Goal: Information Seeking & Learning: Learn about a topic

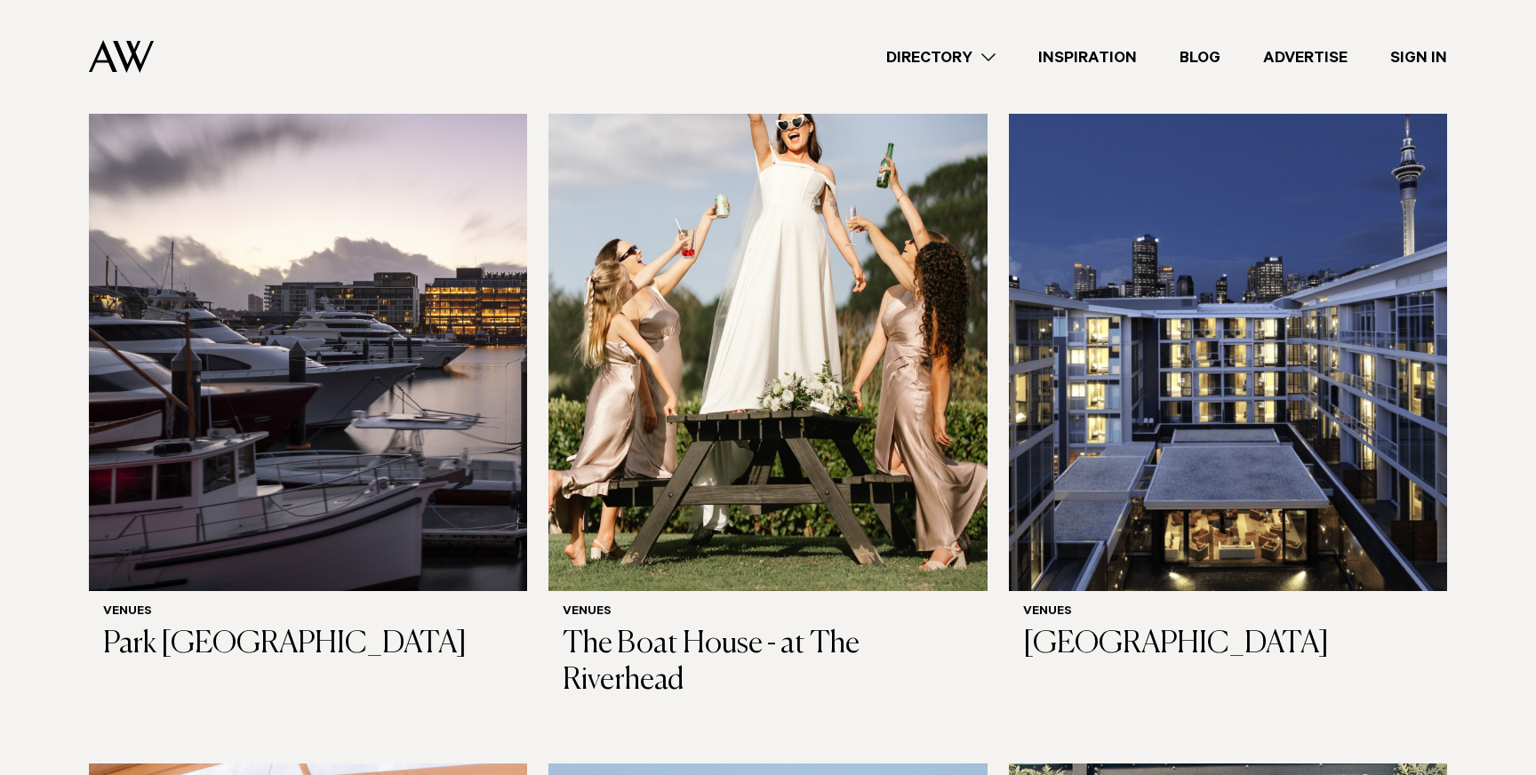
scroll to position [1320, 0]
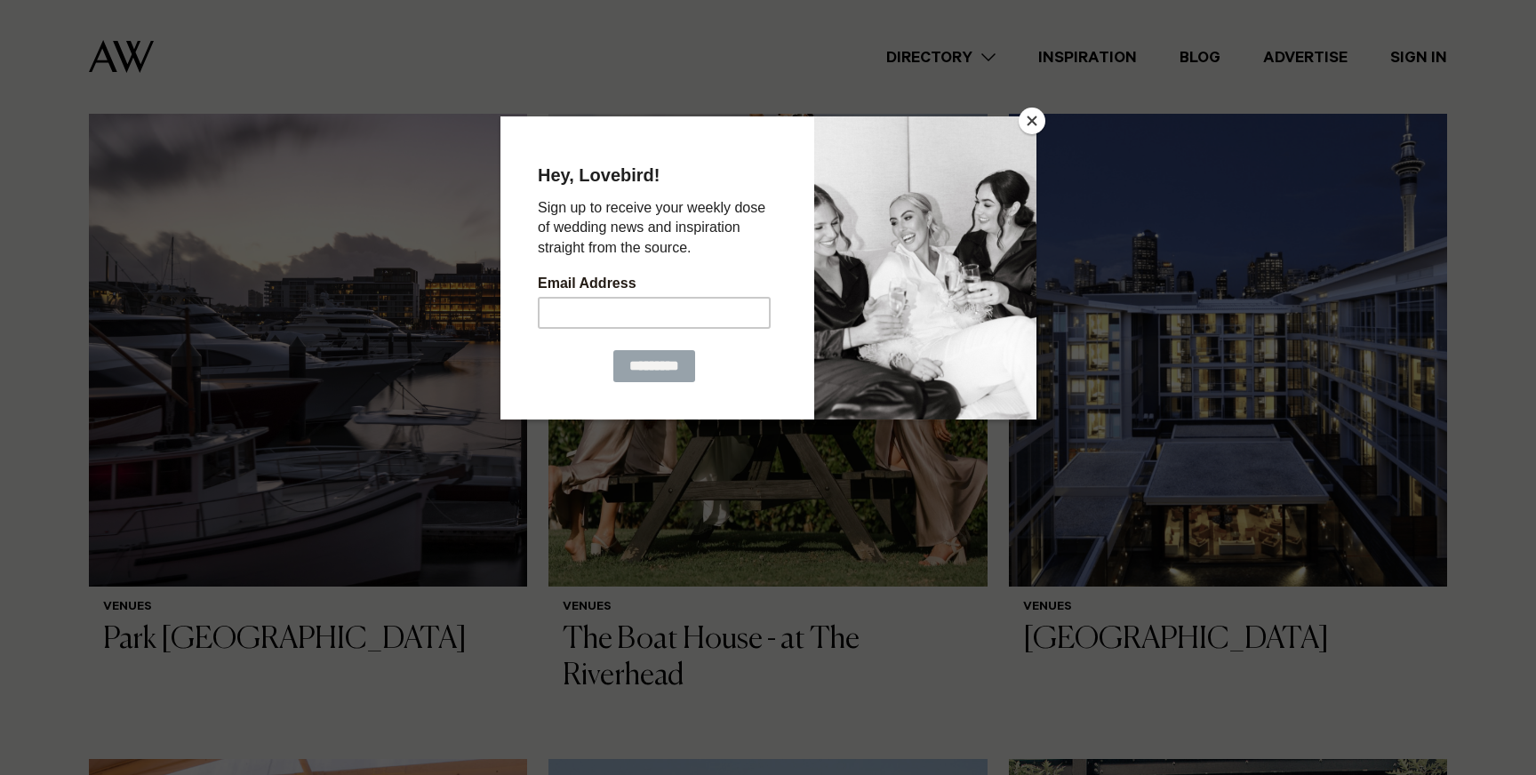
click at [1036, 117] on button "Close" at bounding box center [1032, 121] width 27 height 27
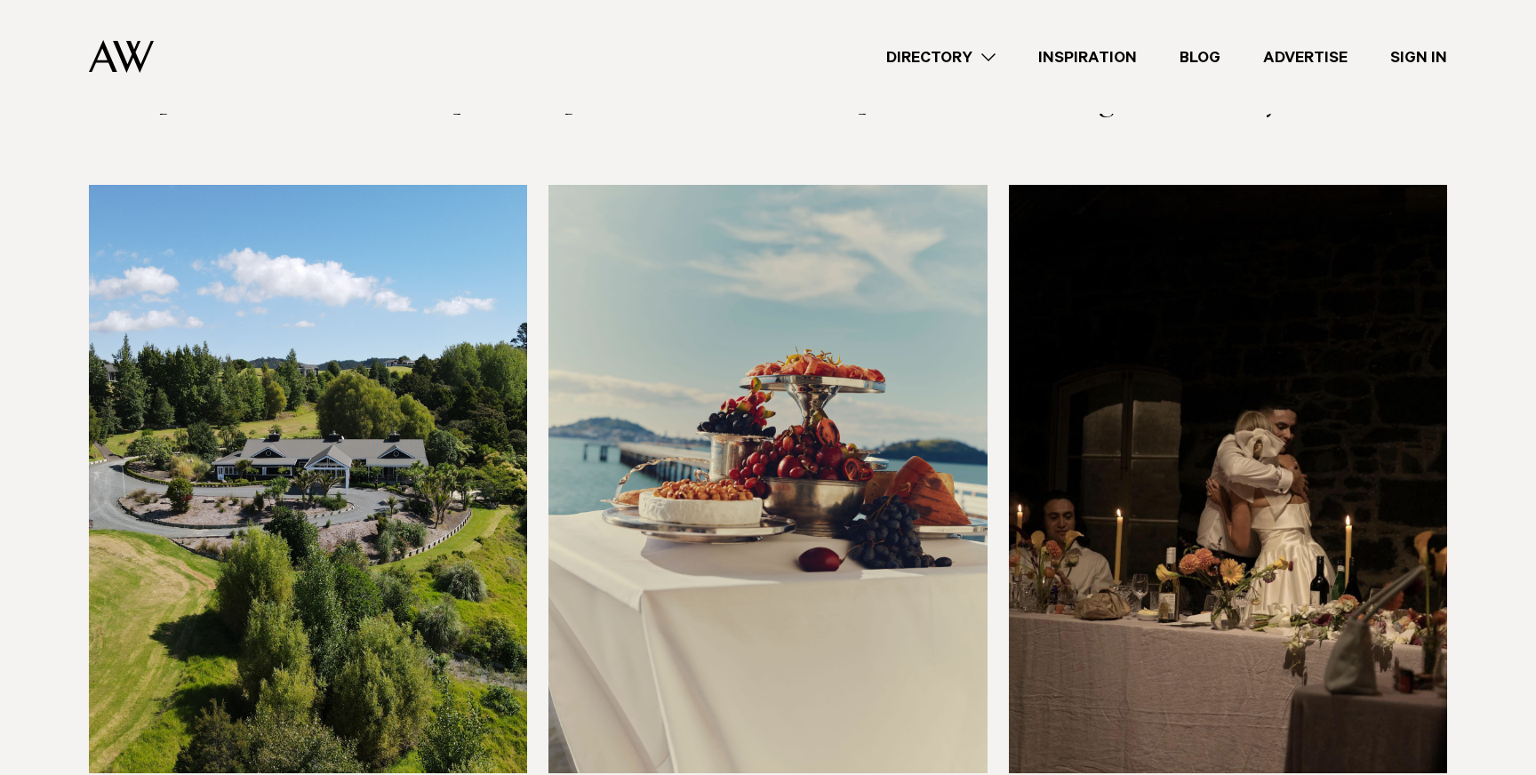
scroll to position [10805, 0]
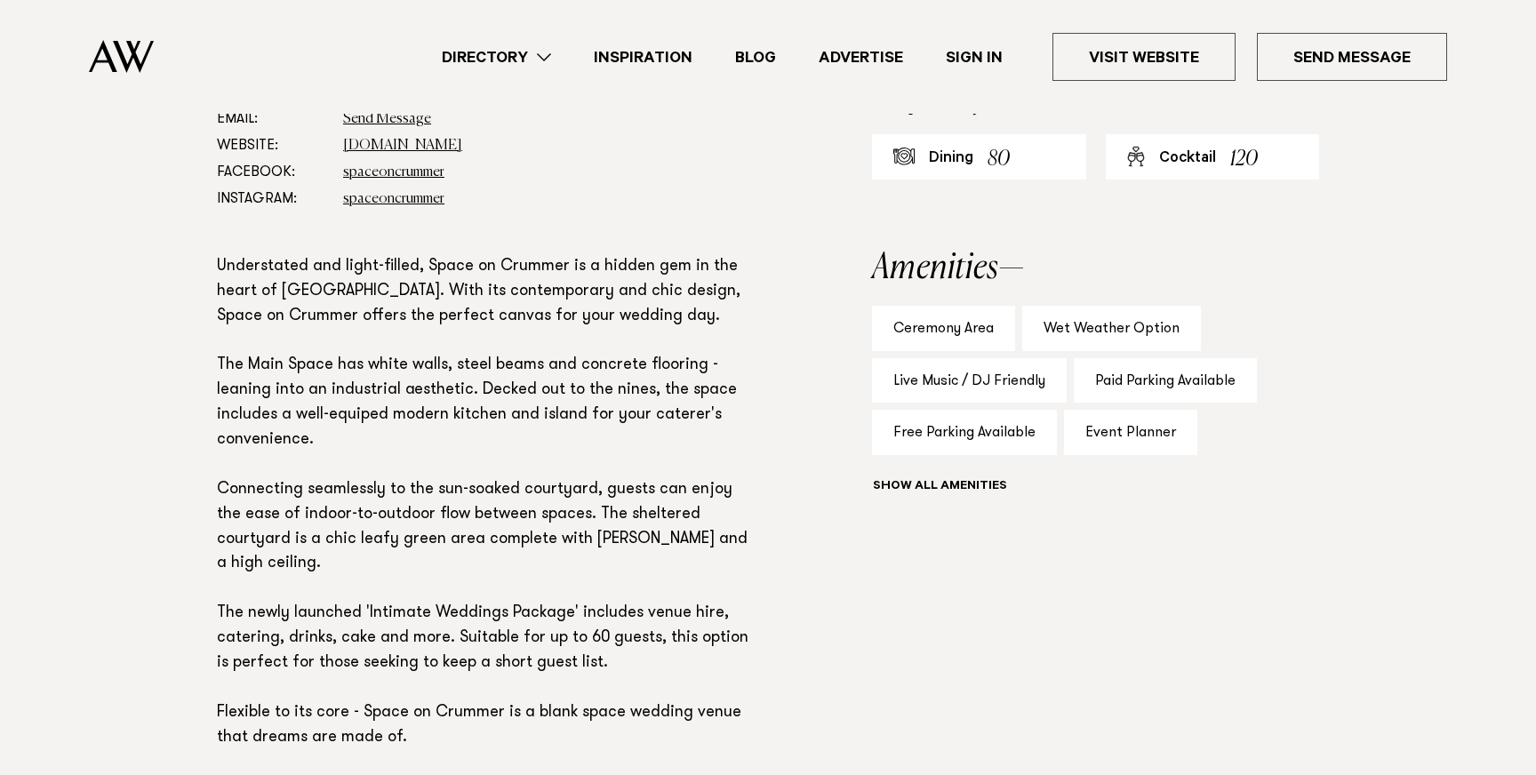
scroll to position [1037, 0]
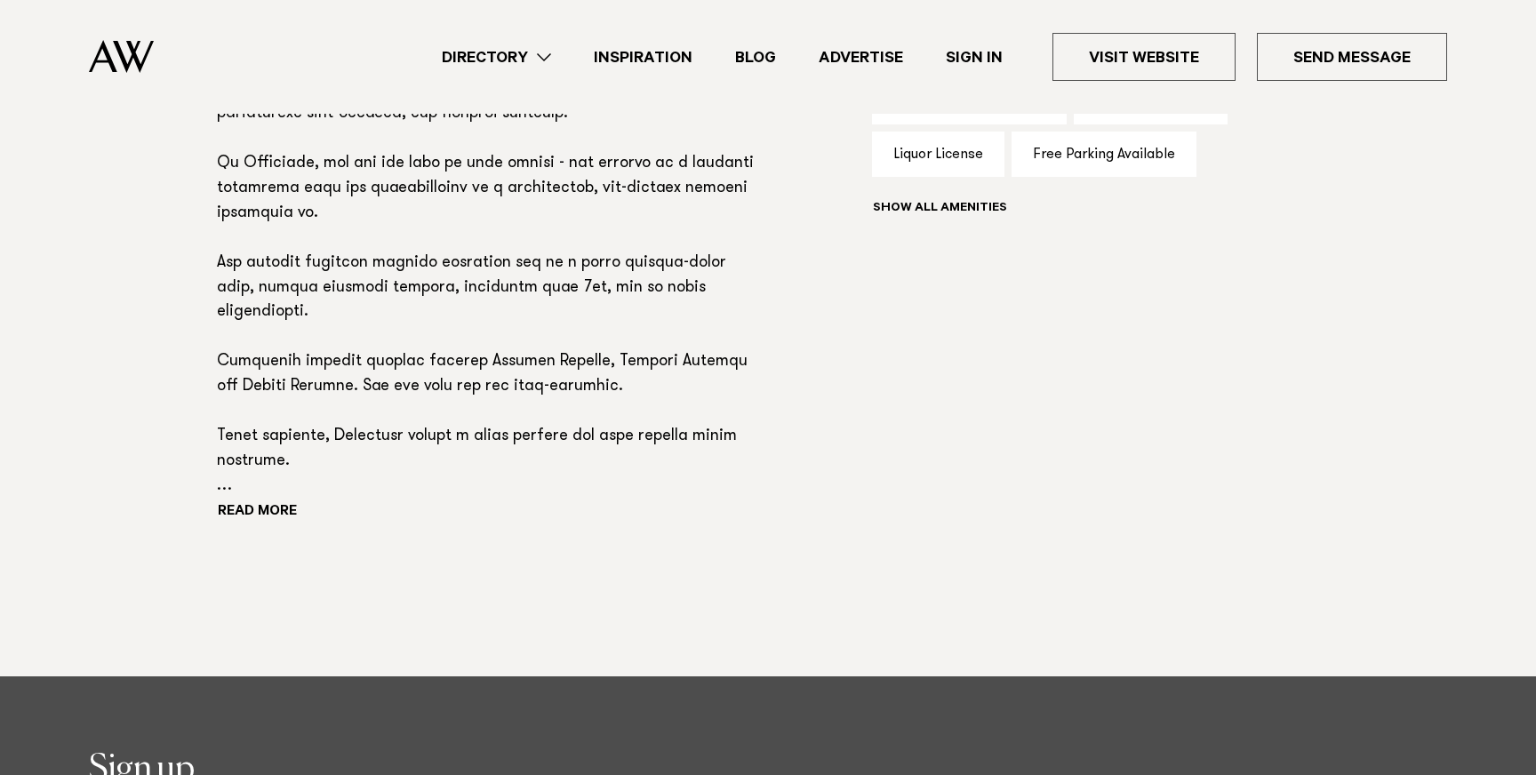
scroll to position [1396, 0]
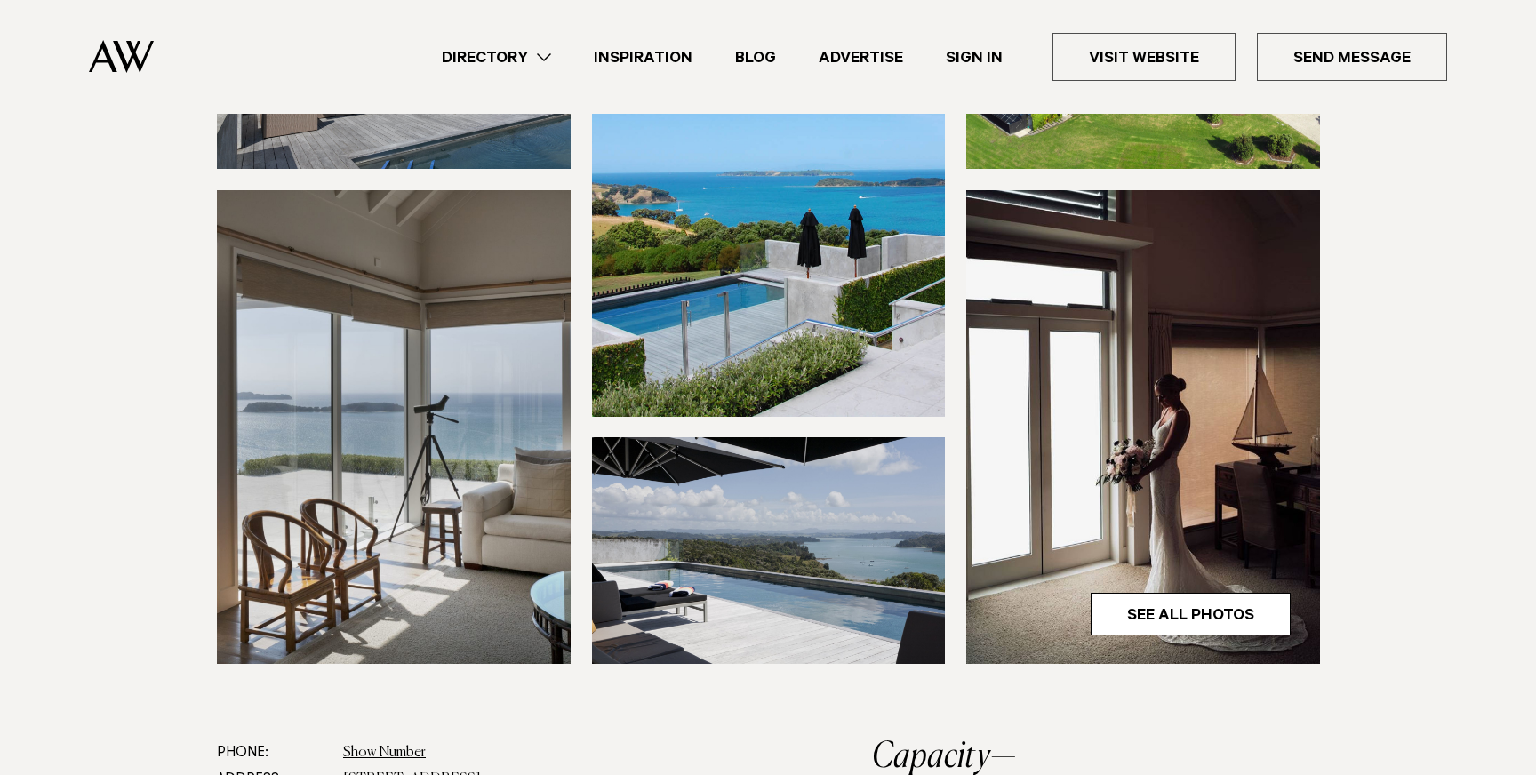
scroll to position [388, 0]
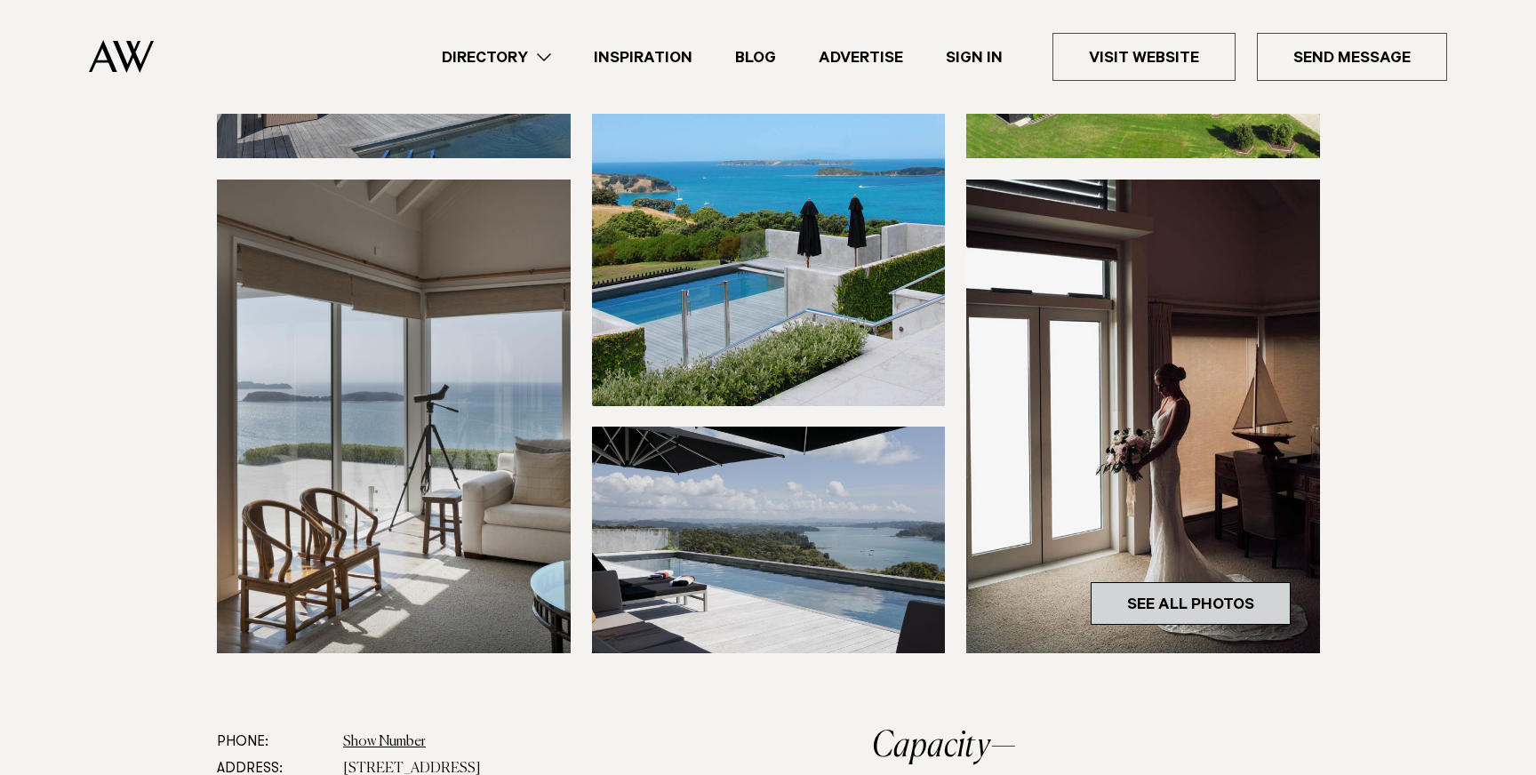
click at [1138, 585] on link "See All Photos" at bounding box center [1191, 603] width 200 height 43
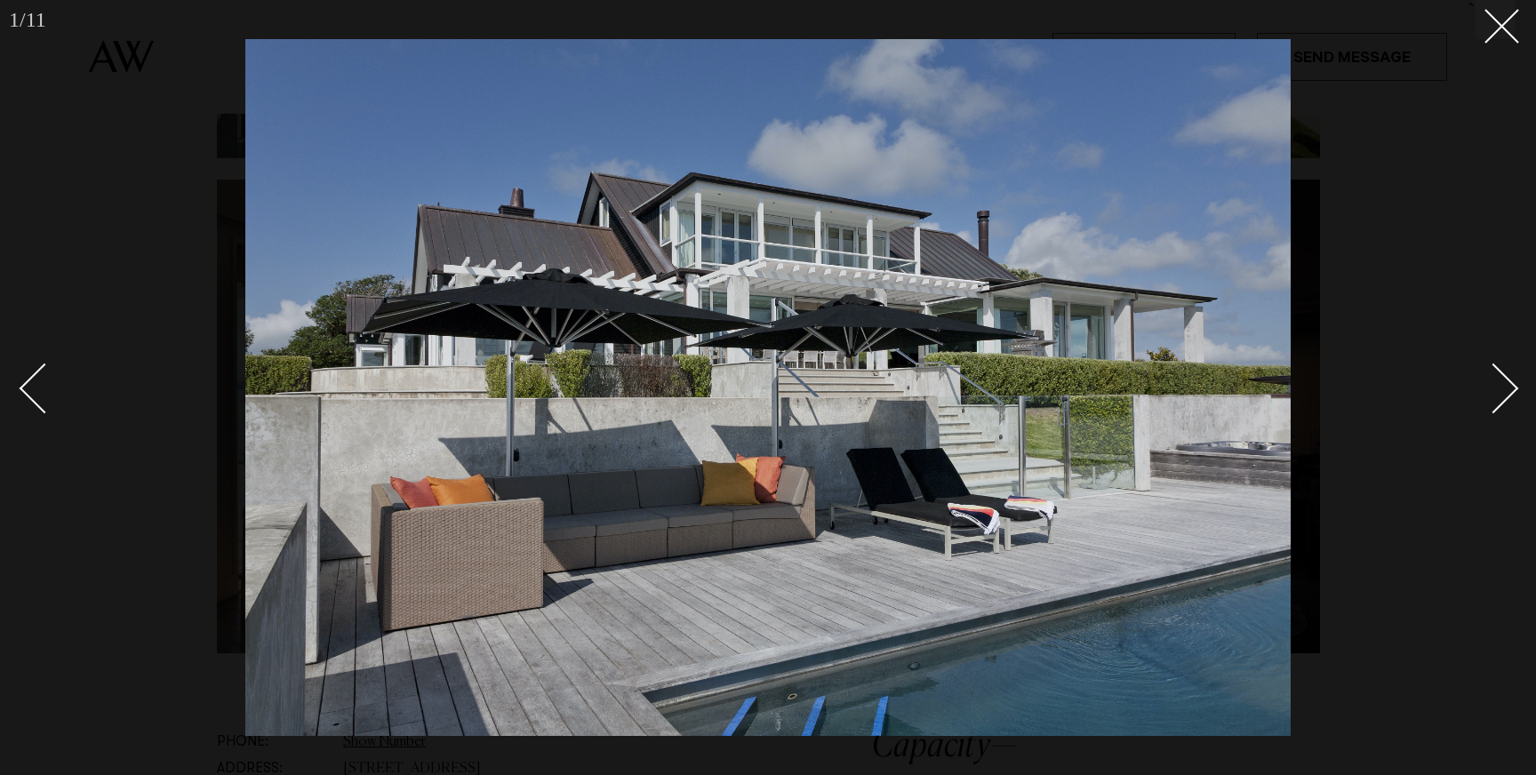
click at [1479, 394] on div "Next slide" at bounding box center [1493, 389] width 51 height 51
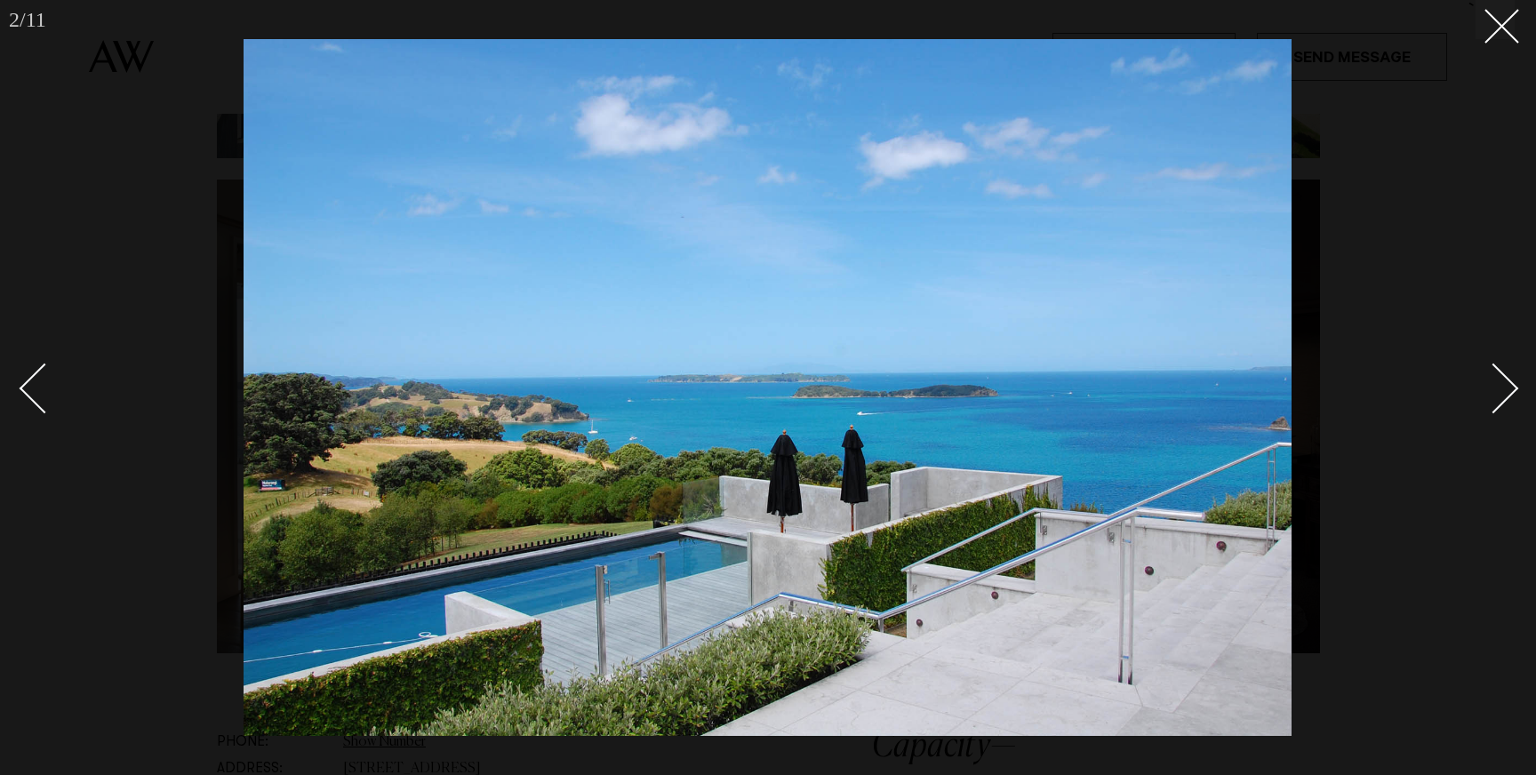
click at [1479, 394] on div "Next slide" at bounding box center [1493, 389] width 51 height 51
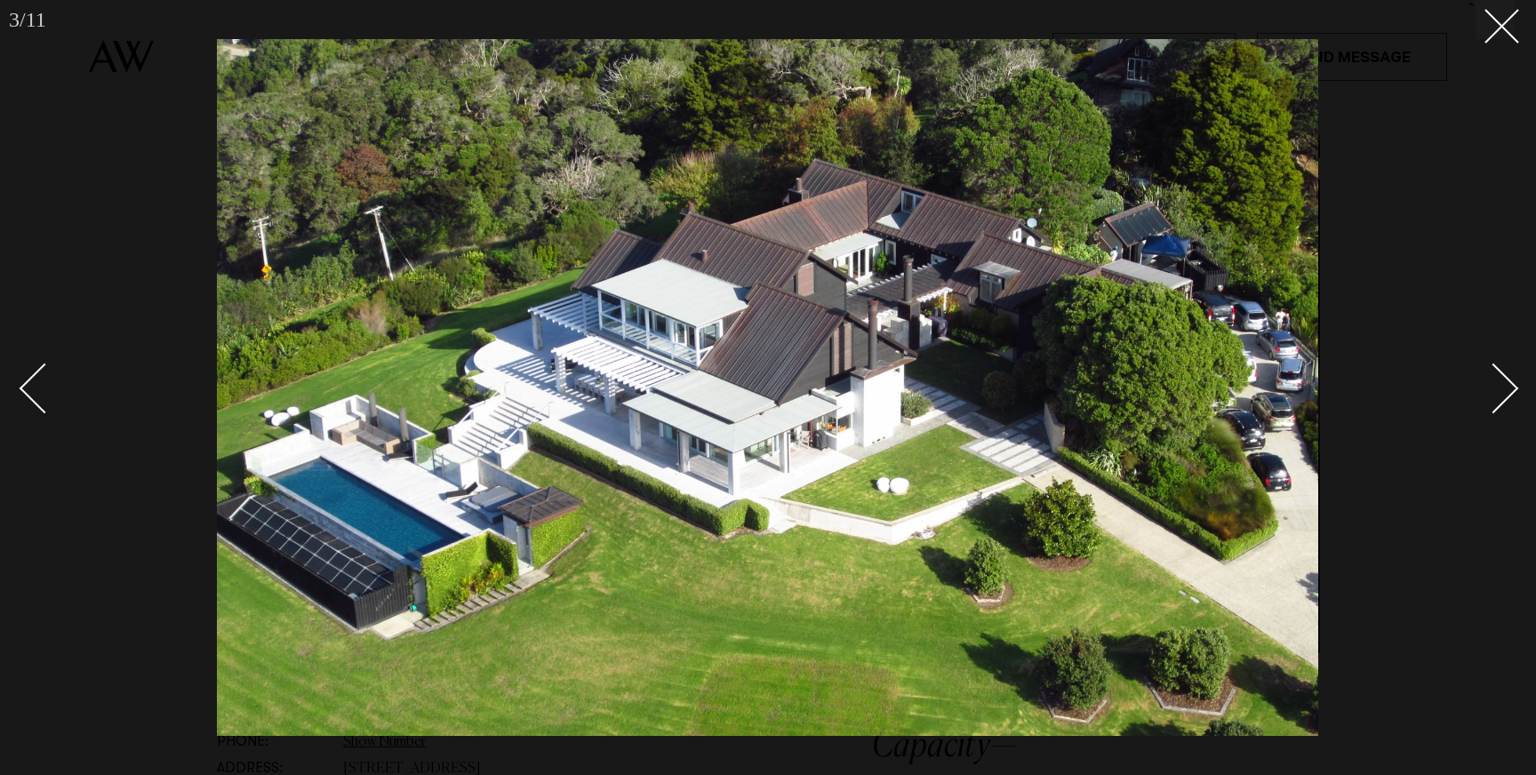
click at [1479, 394] on div "Next slide" at bounding box center [1493, 389] width 51 height 51
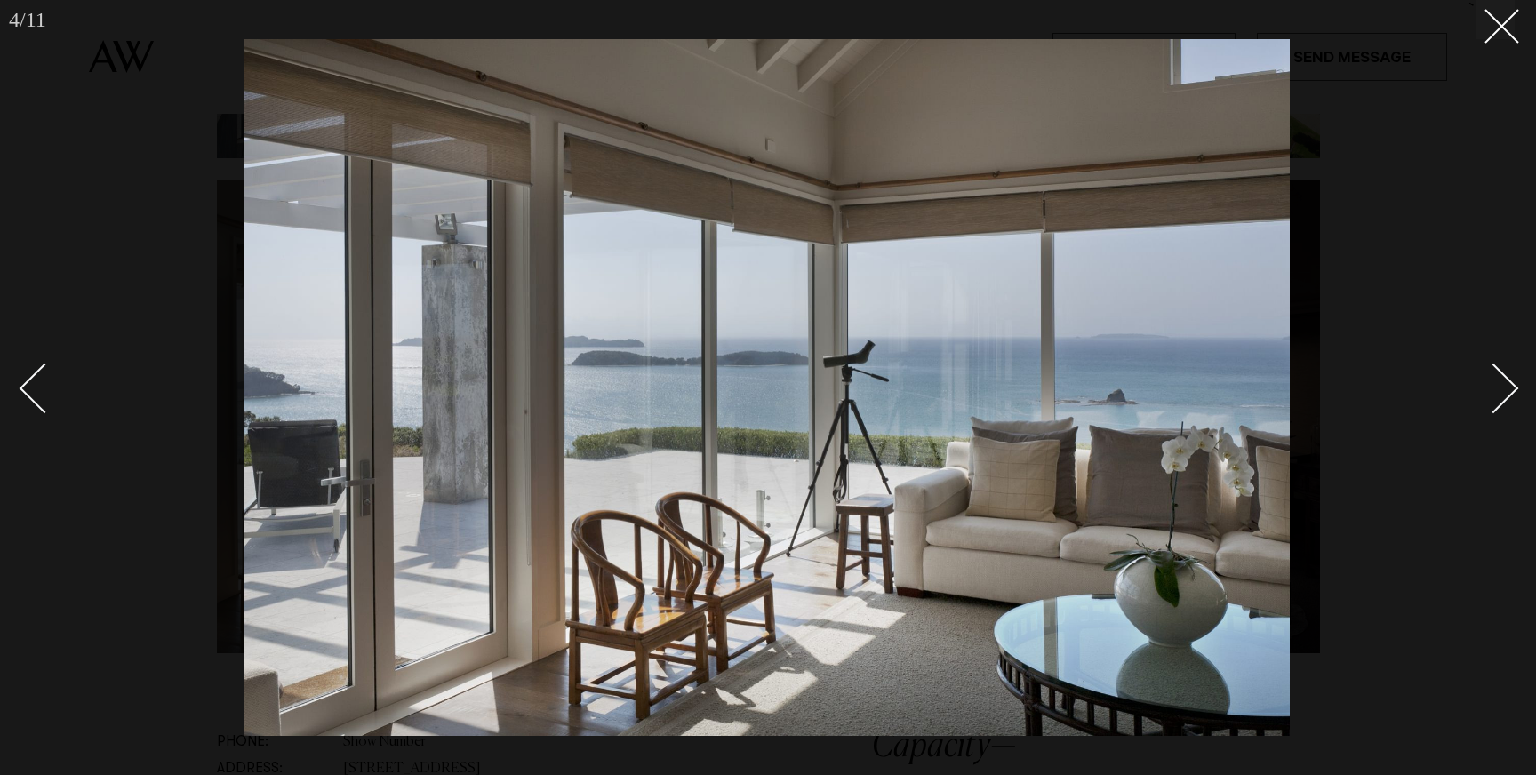
click at [1479, 394] on div "Next slide" at bounding box center [1493, 389] width 51 height 51
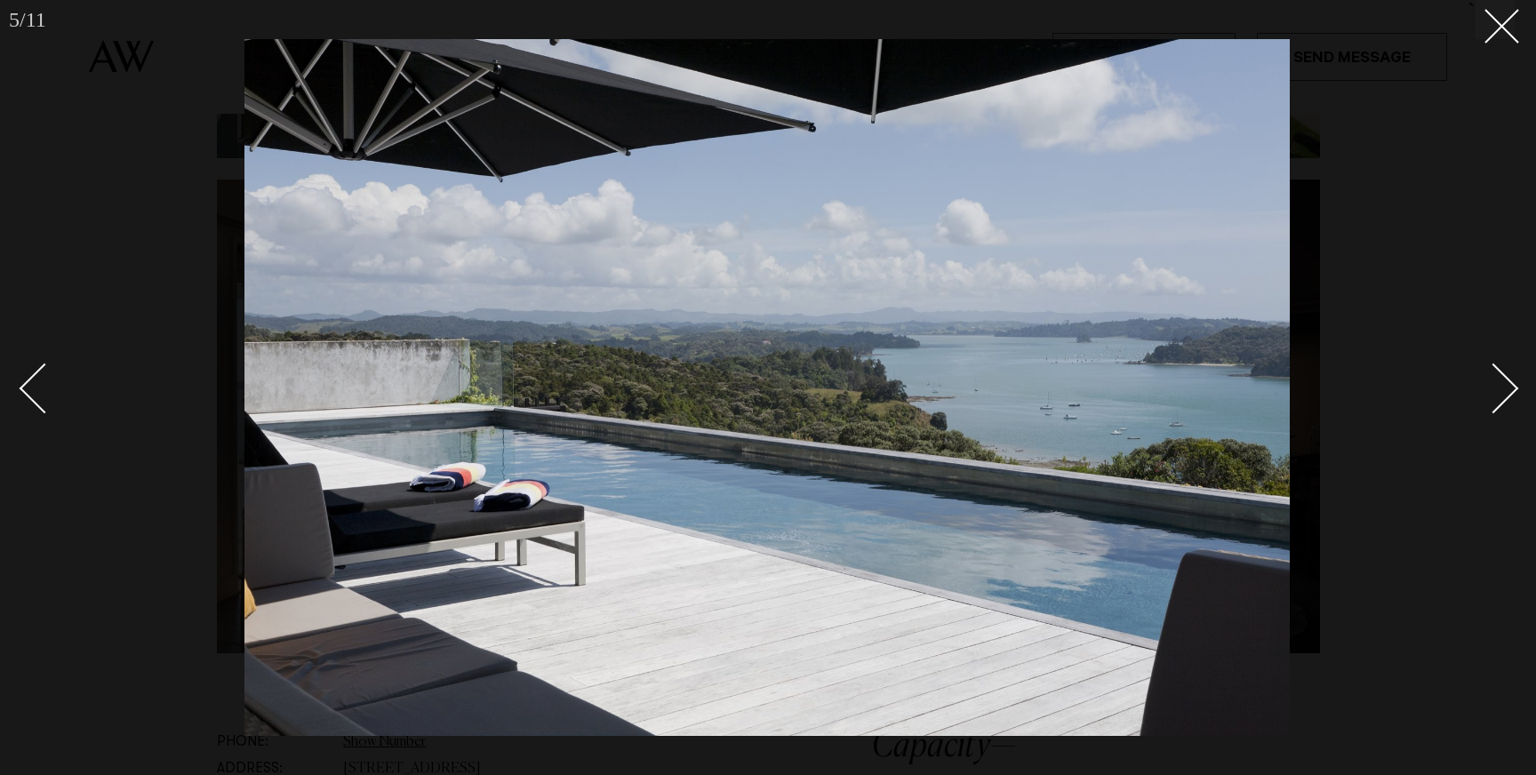
click at [1479, 394] on div "Next slide" at bounding box center [1493, 389] width 51 height 51
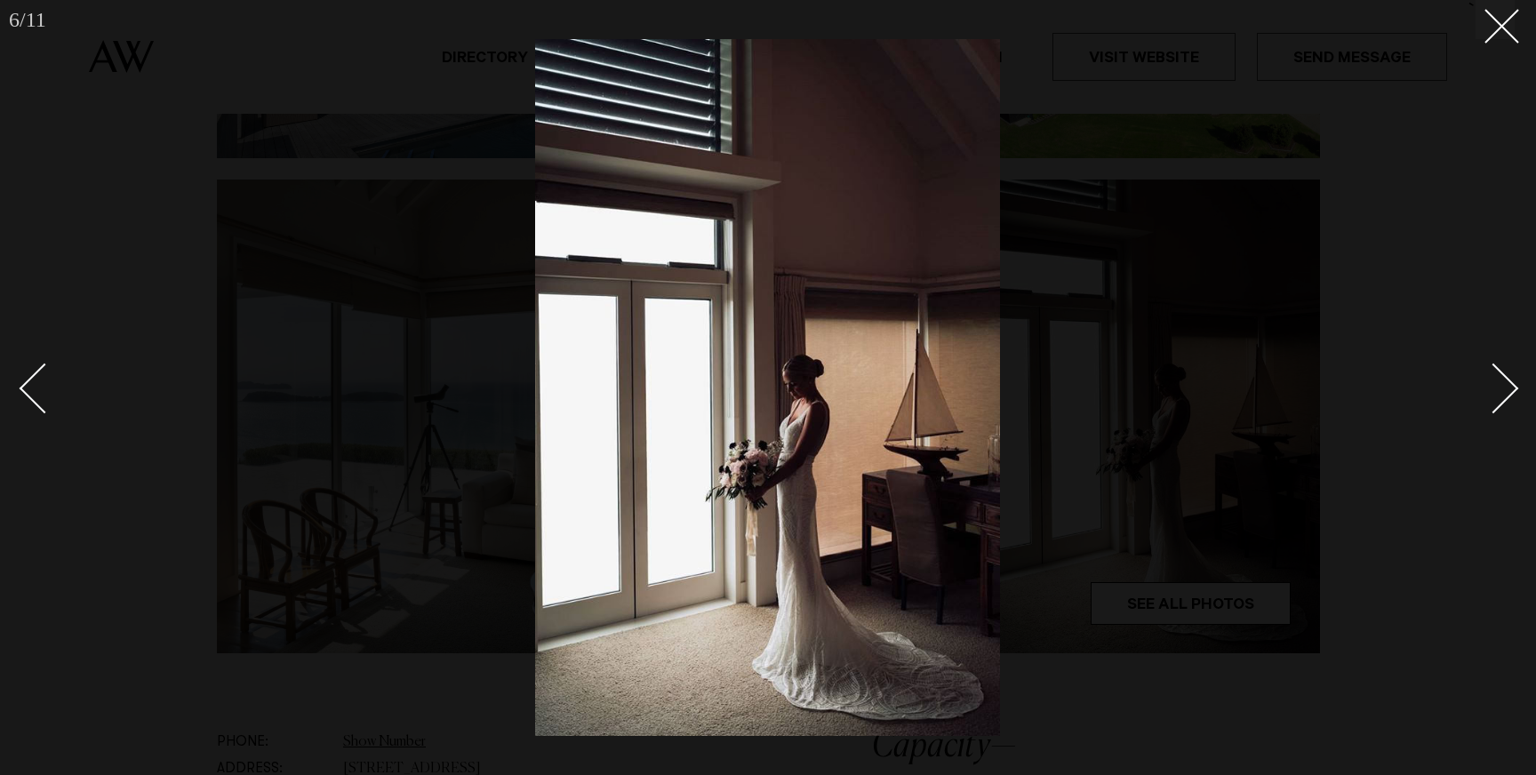
click at [1479, 394] on div "Next slide" at bounding box center [1493, 389] width 51 height 51
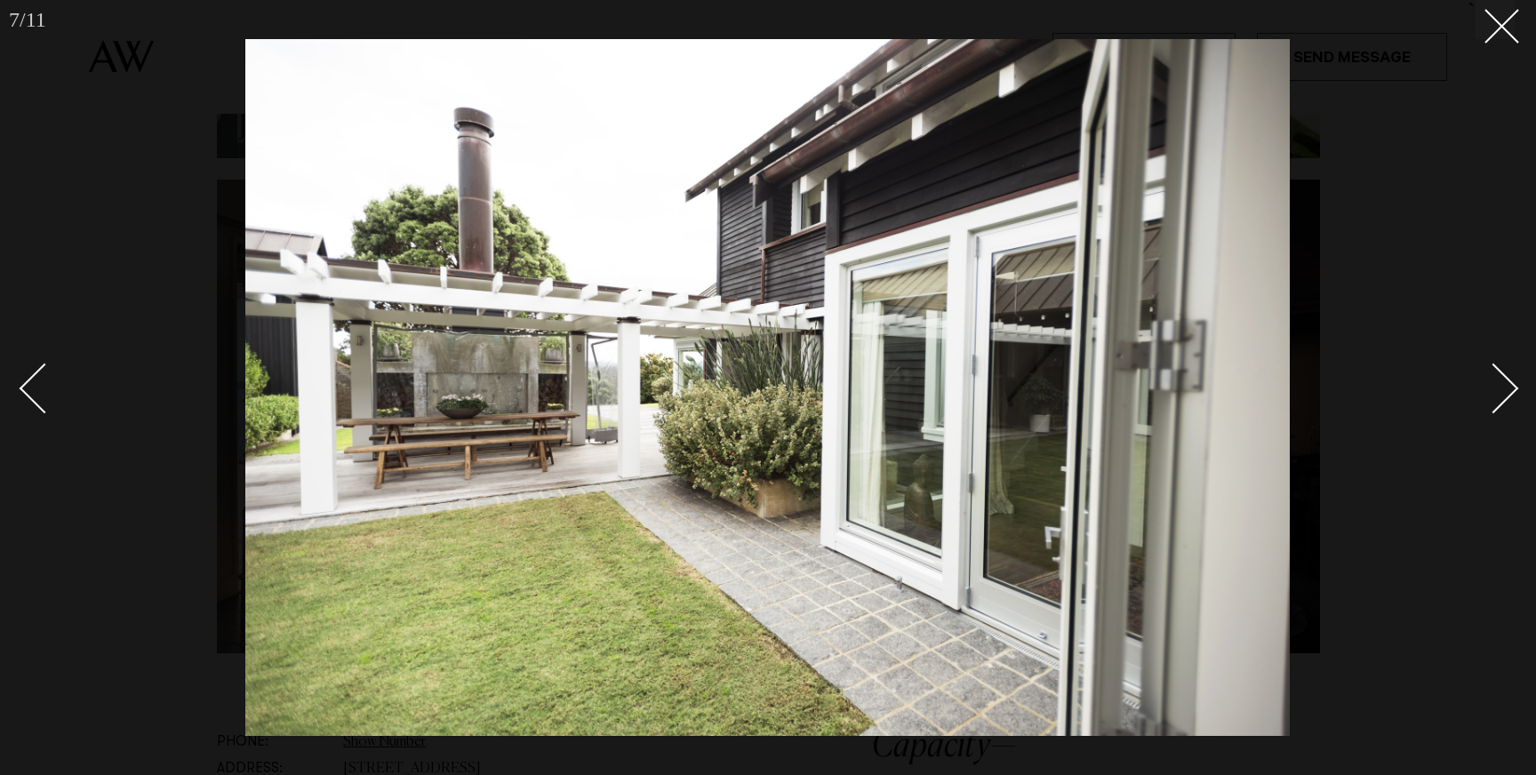
click at [1479, 394] on div "Next slide" at bounding box center [1493, 389] width 51 height 51
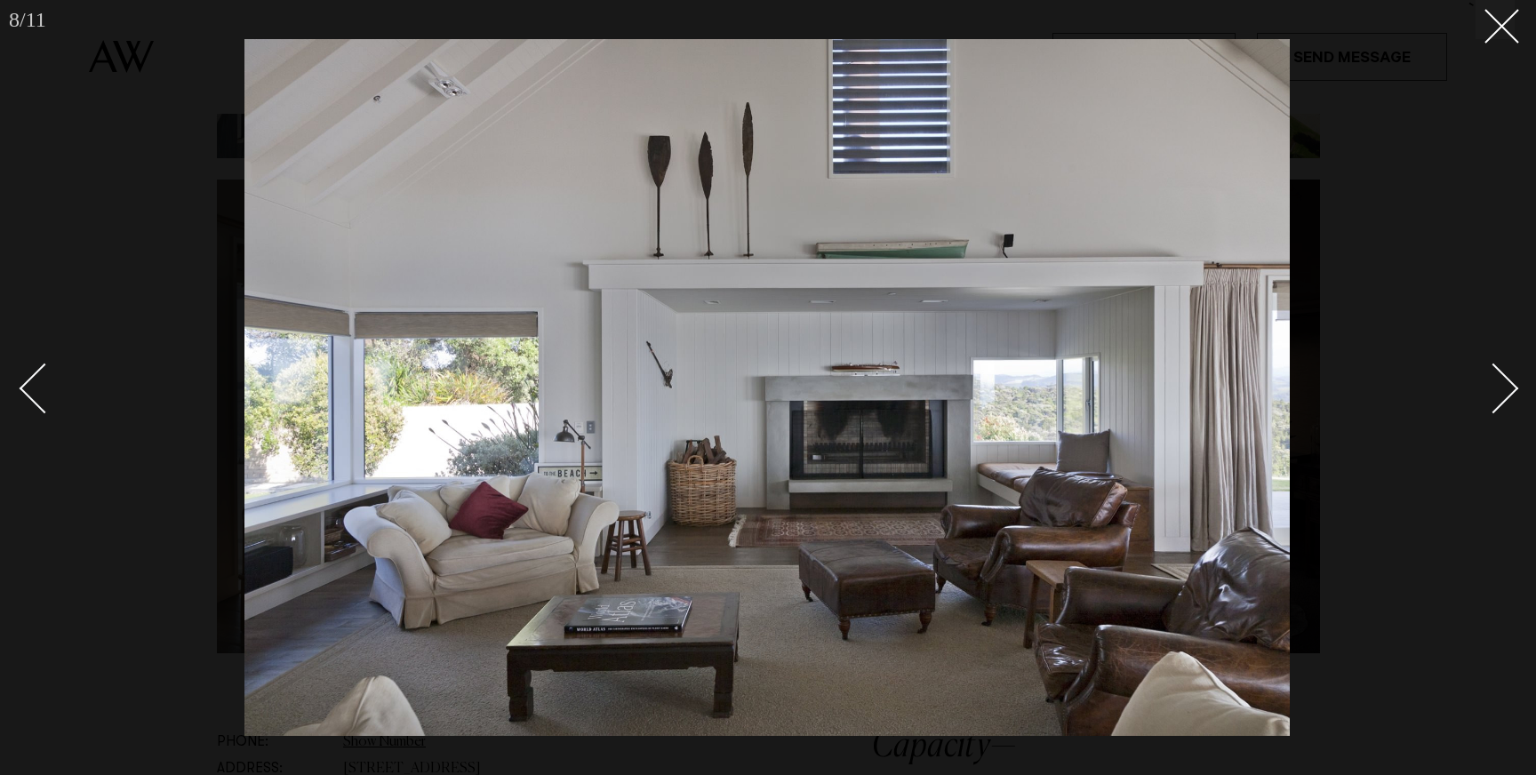
click at [1479, 394] on div "Next slide" at bounding box center [1493, 389] width 51 height 51
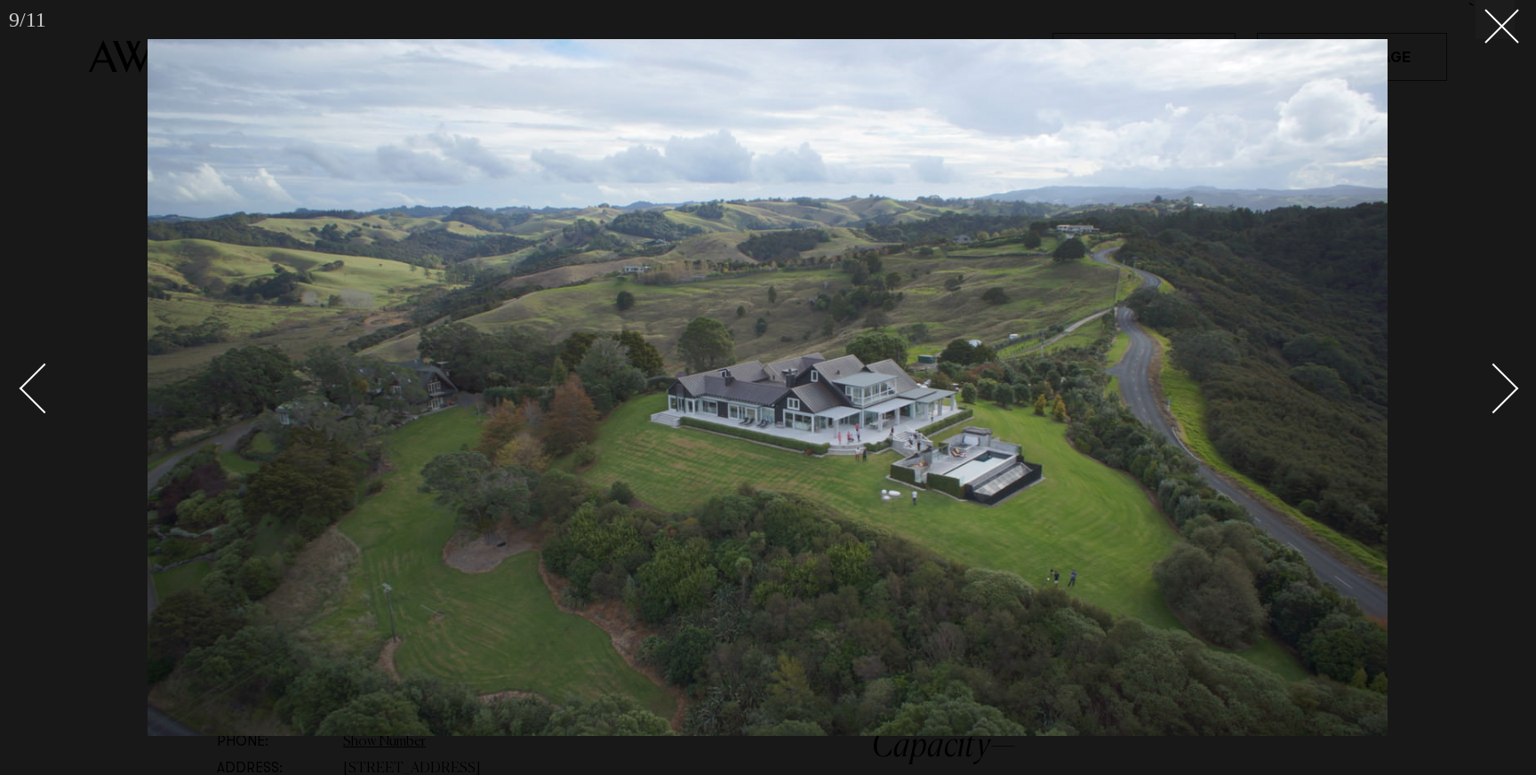
click at [1479, 394] on div "Next slide" at bounding box center [1493, 389] width 51 height 51
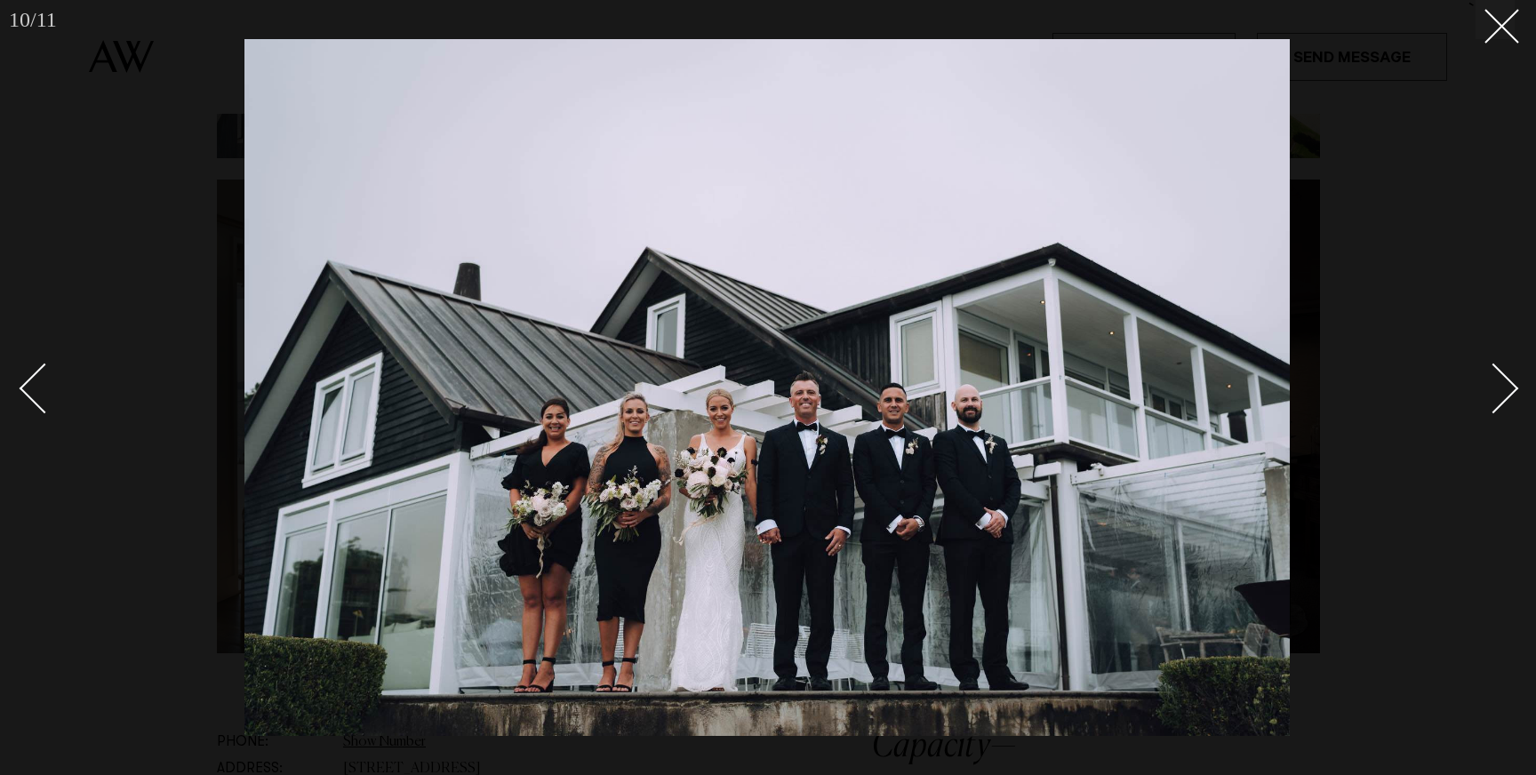
click at [1497, 372] on div "Next slide" at bounding box center [1493, 389] width 51 height 51
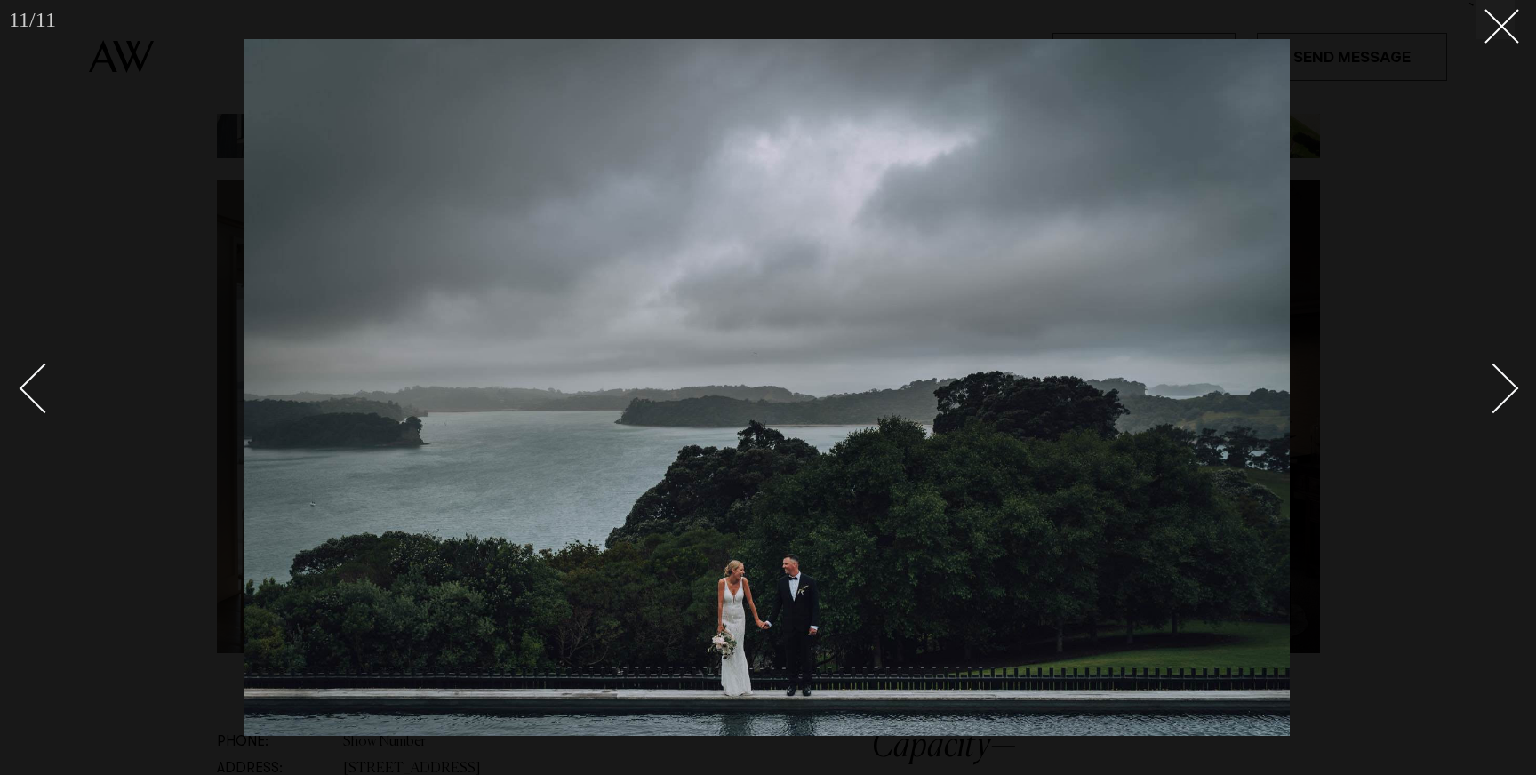
click at [1497, 372] on div "Next slide" at bounding box center [1493, 389] width 51 height 51
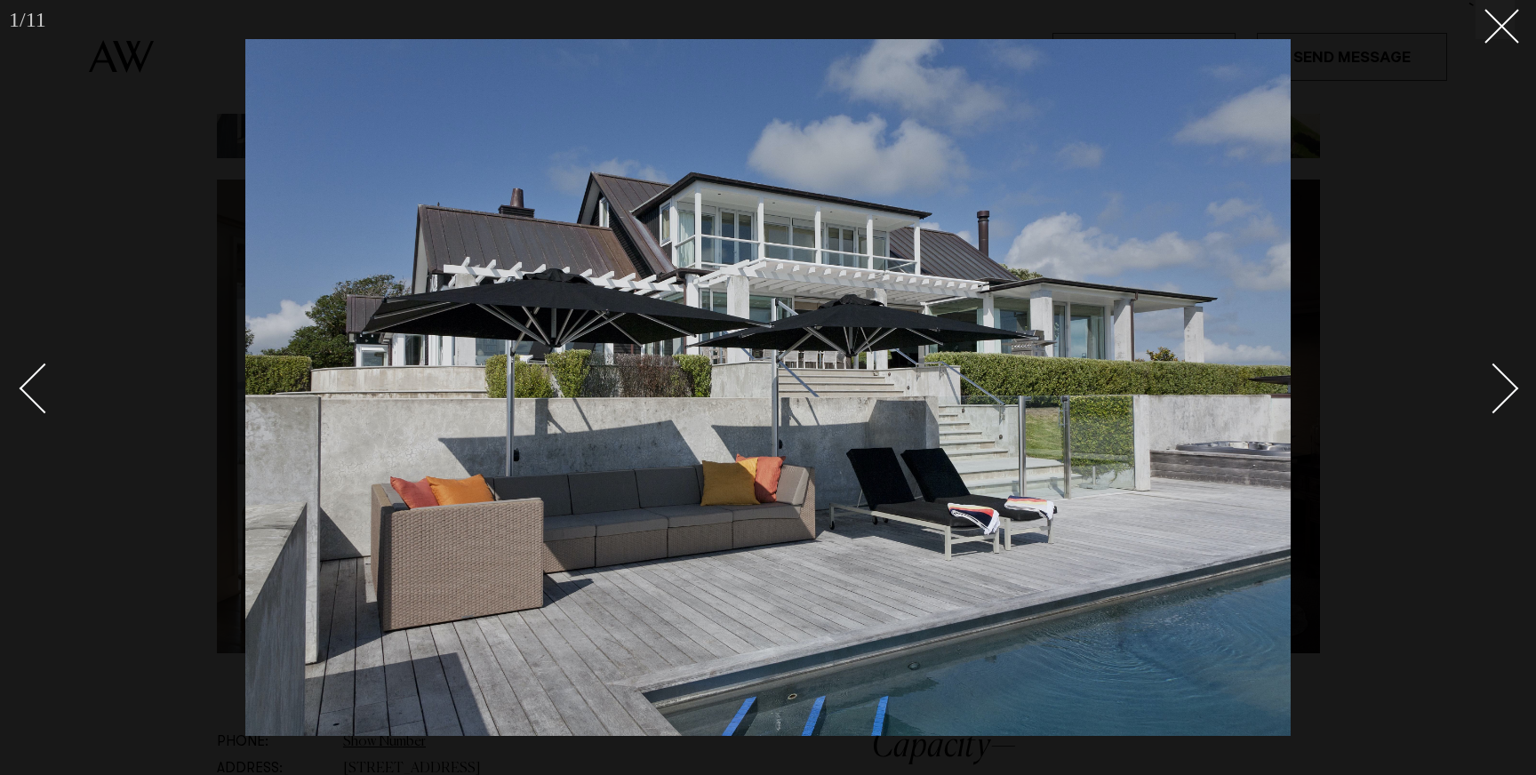
click at [1497, 372] on div "Next slide" at bounding box center [1493, 389] width 51 height 51
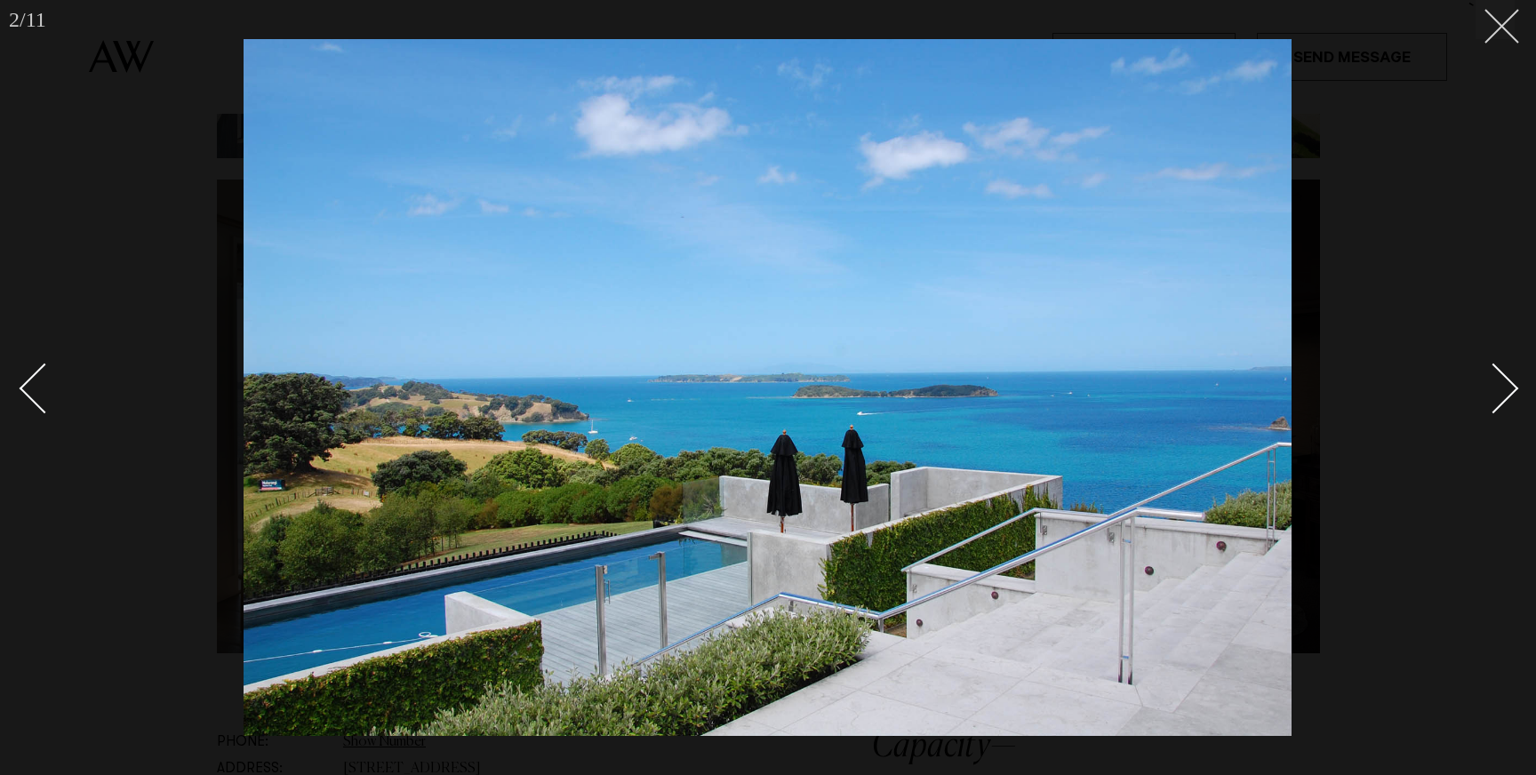
click at [1489, 18] on icon at bounding box center [1494, 19] width 21 height 21
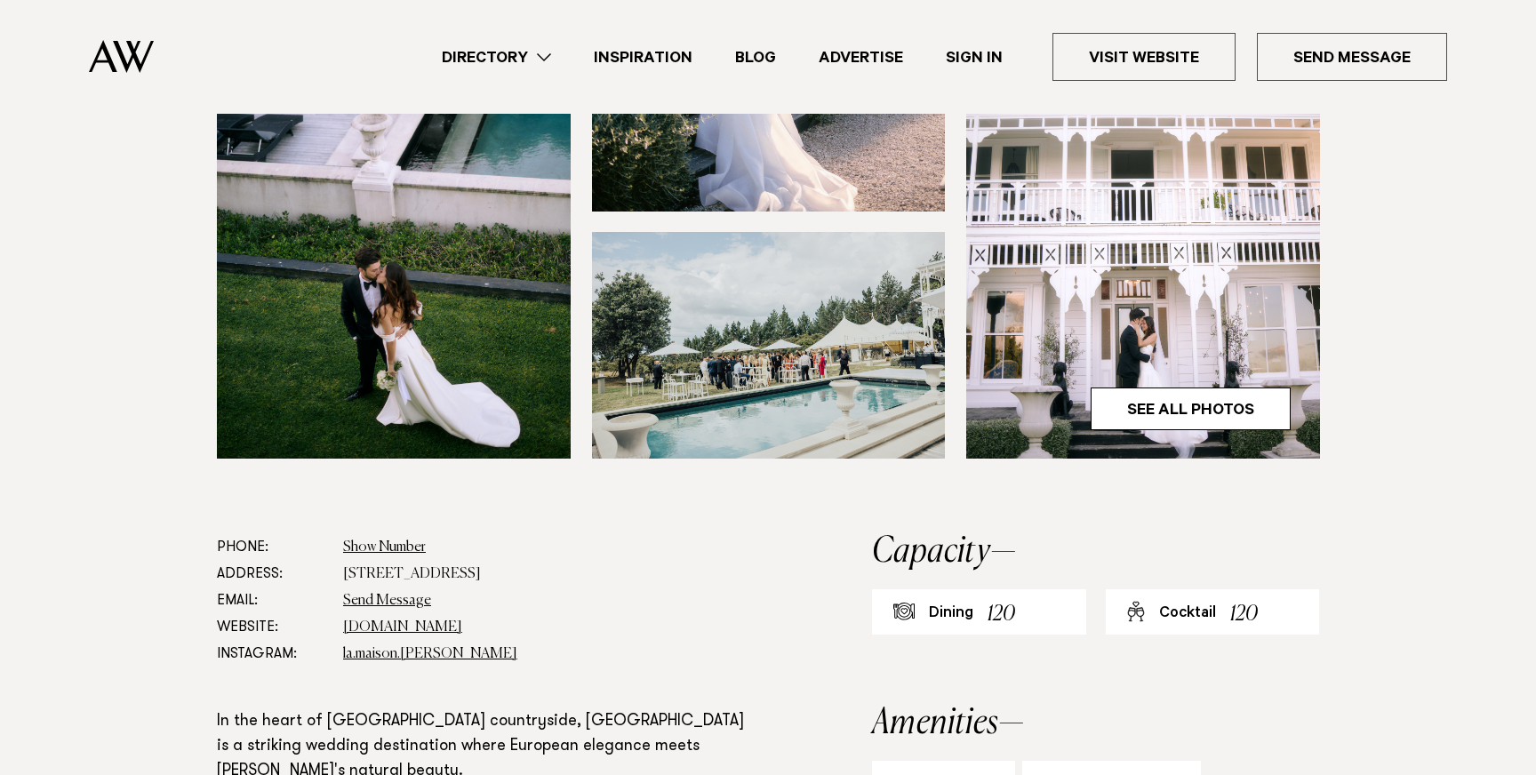
scroll to position [587, 0]
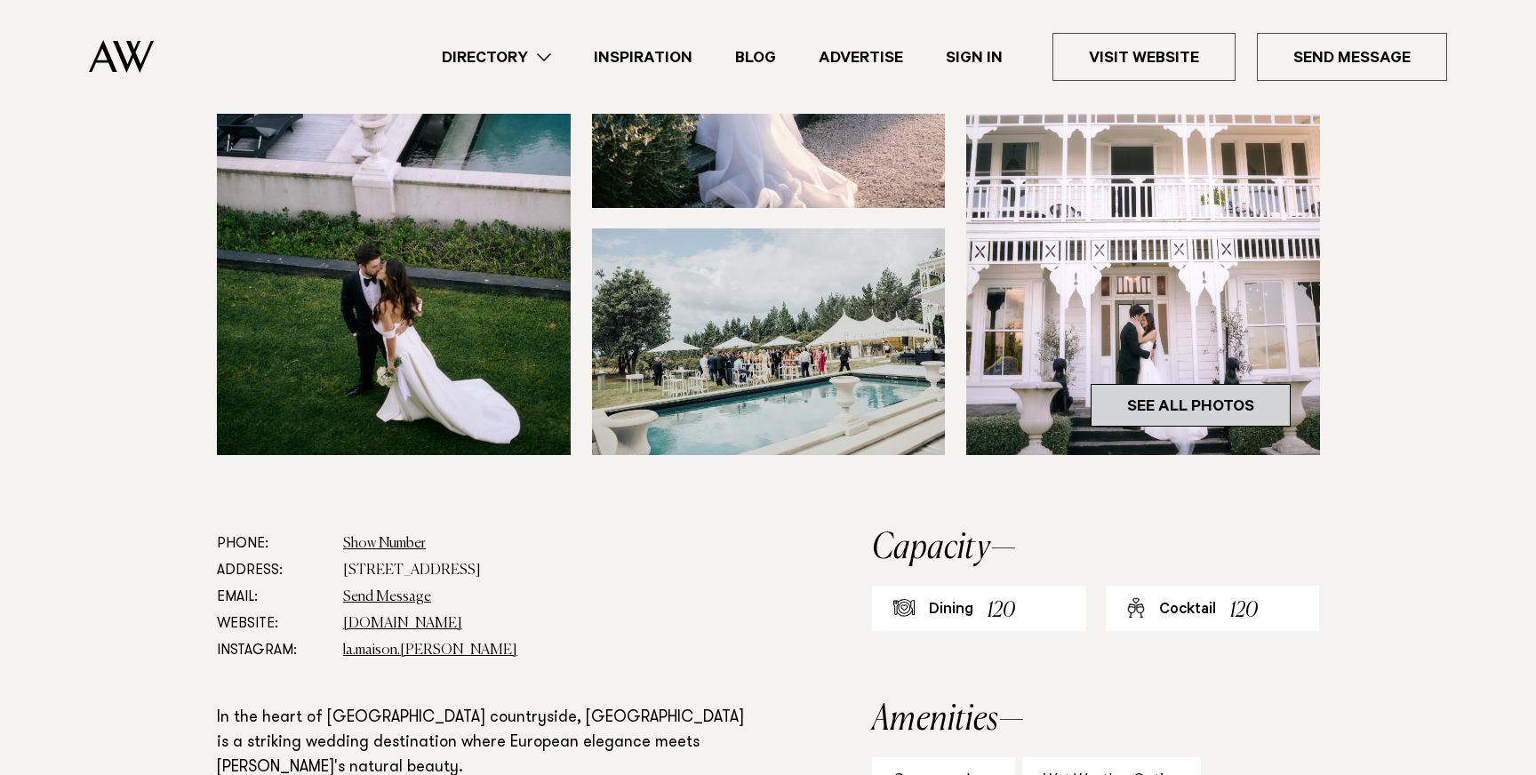
click at [1210, 414] on link "See All Photos" at bounding box center [1191, 405] width 200 height 43
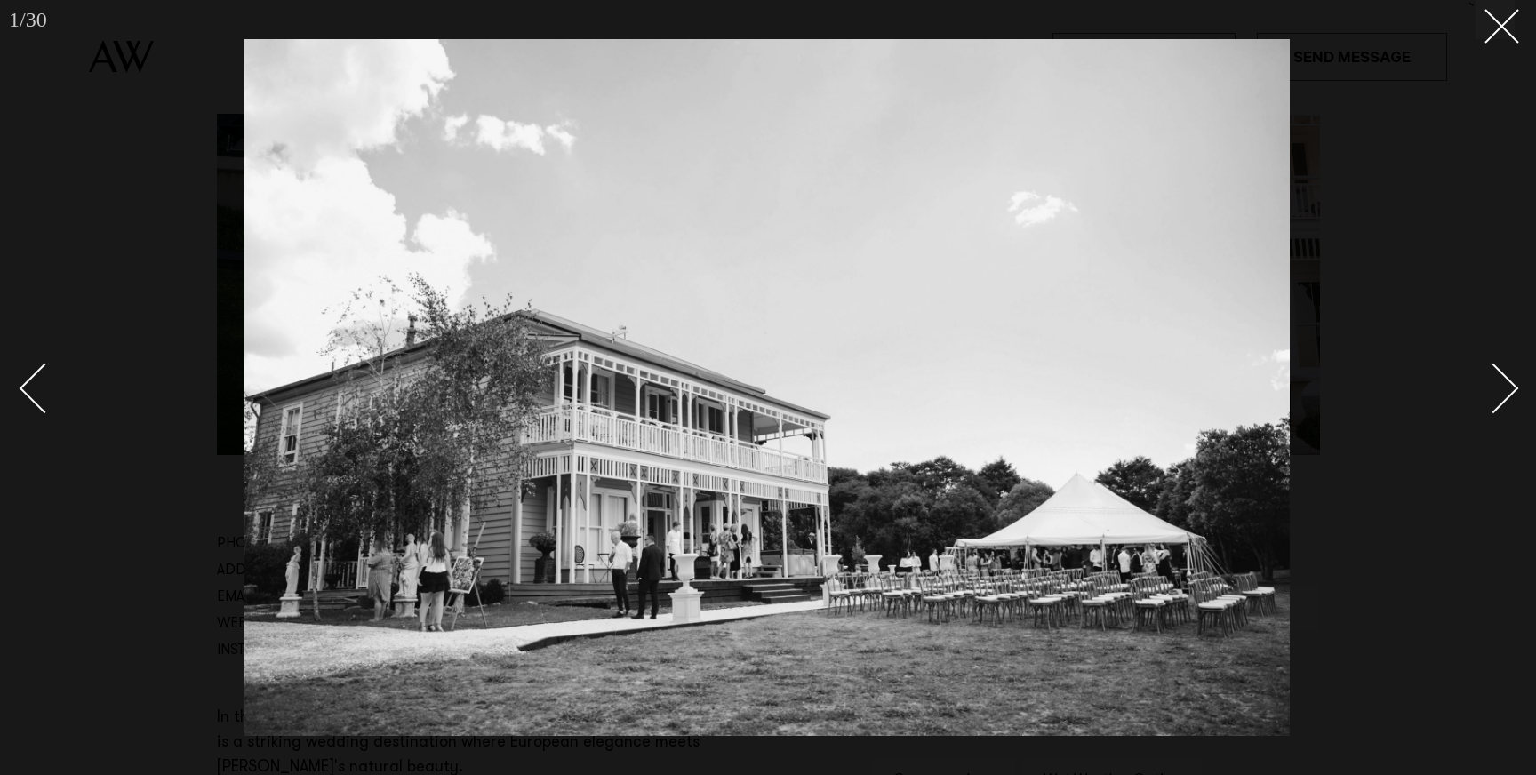
click at [1506, 393] on div "Next slide" at bounding box center [1493, 389] width 51 height 51
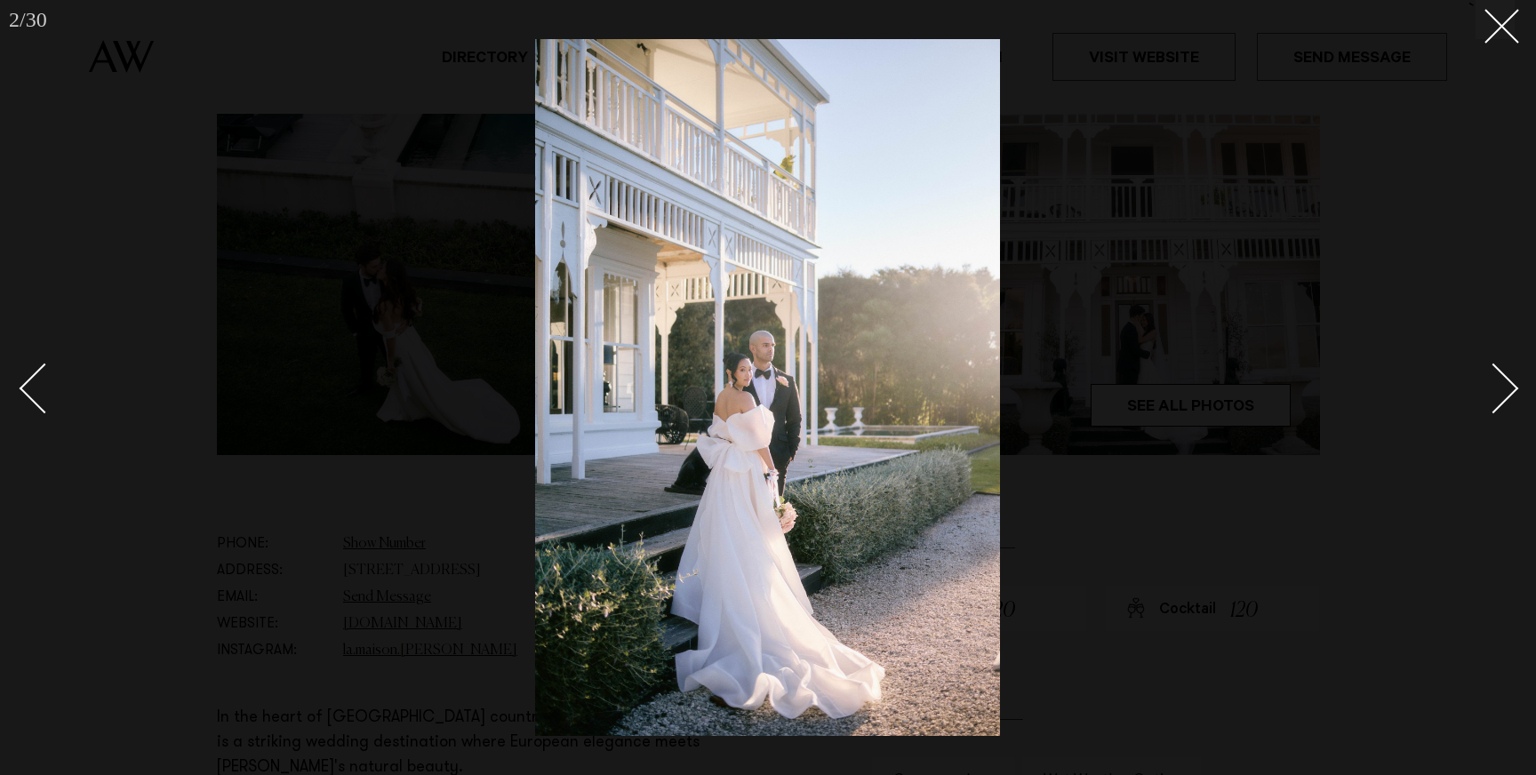
click at [1506, 393] on div "Next slide" at bounding box center [1493, 389] width 51 height 51
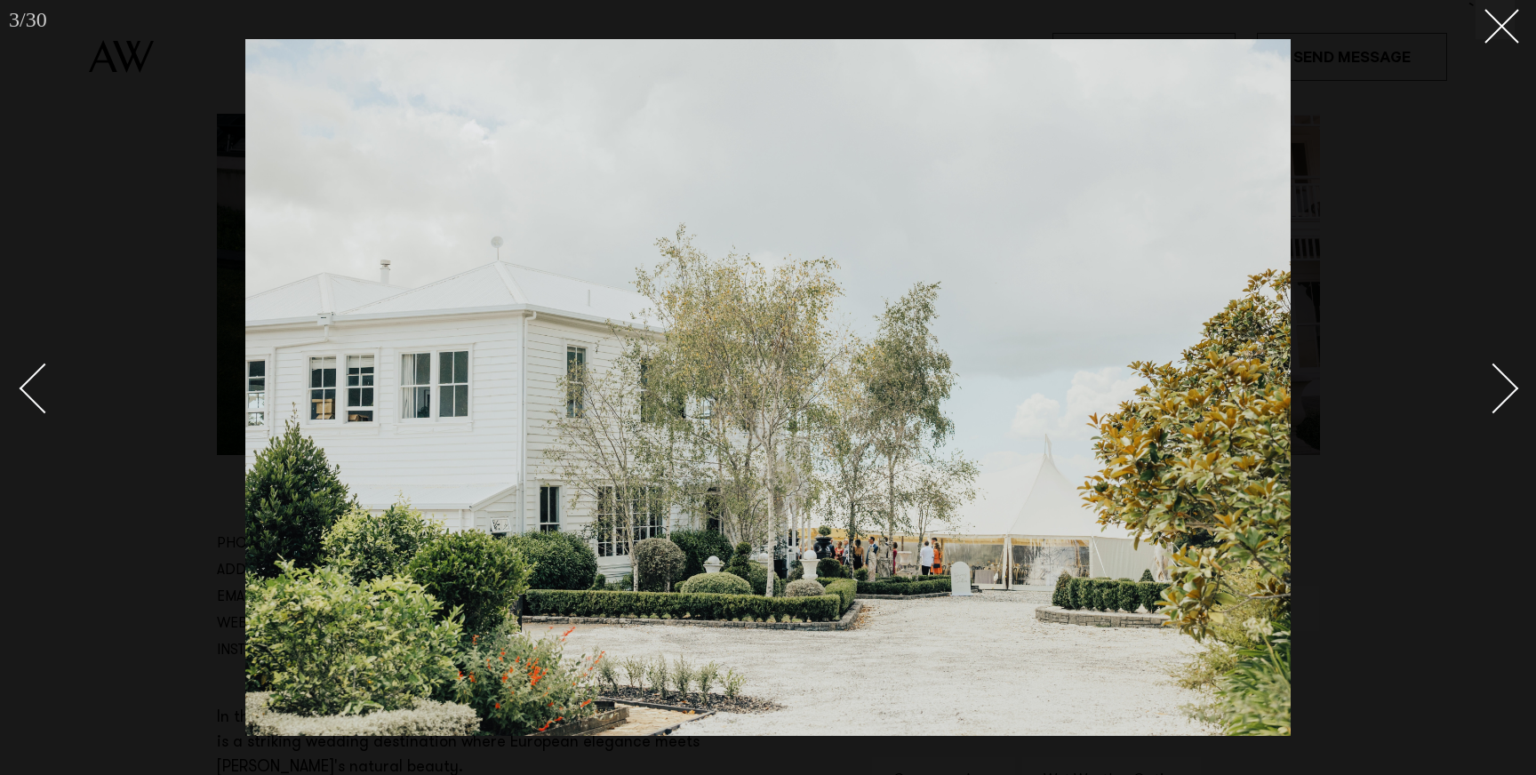
click at [1506, 393] on div "Next slide" at bounding box center [1493, 389] width 51 height 51
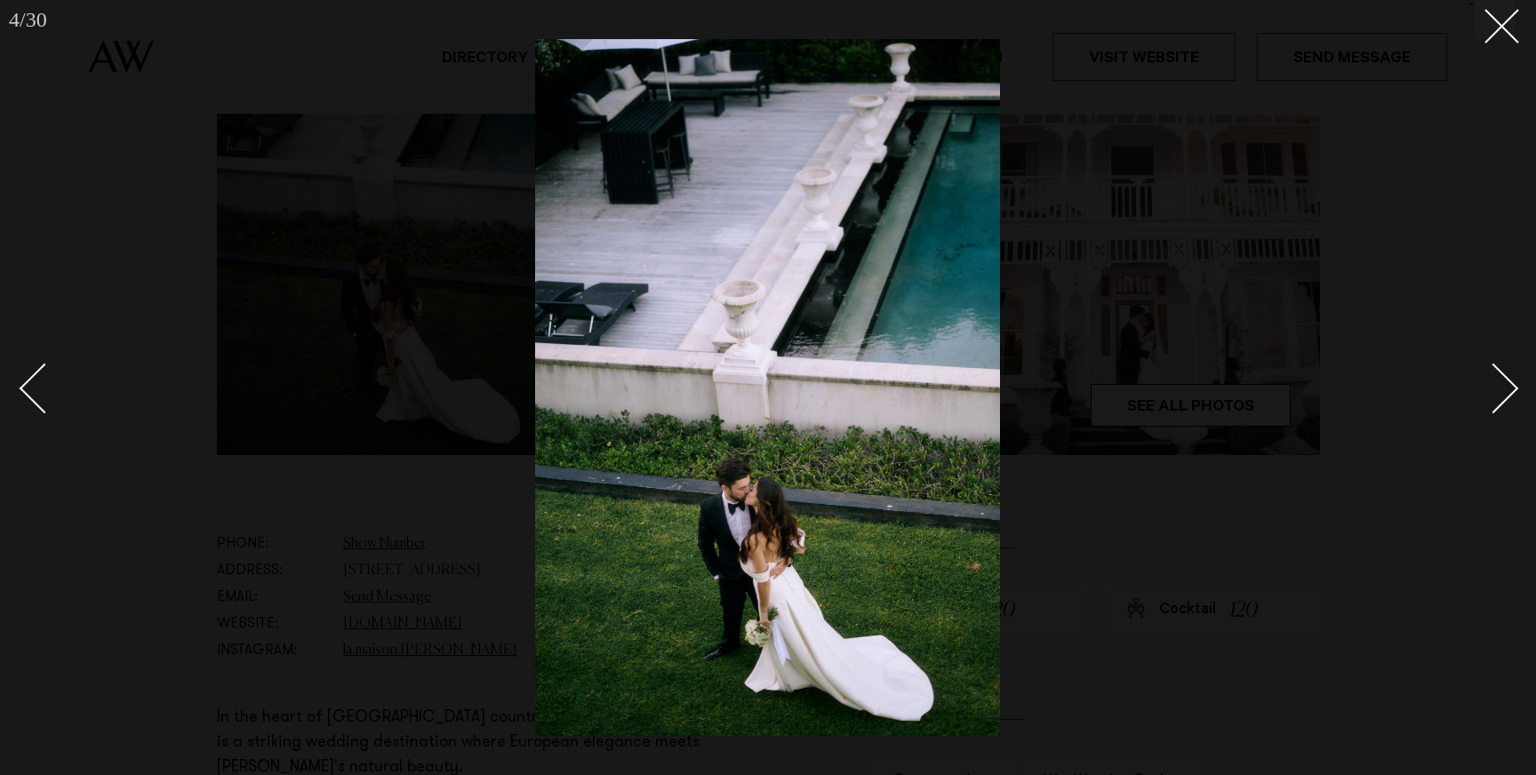
click at [1506, 393] on div "Next slide" at bounding box center [1493, 389] width 51 height 51
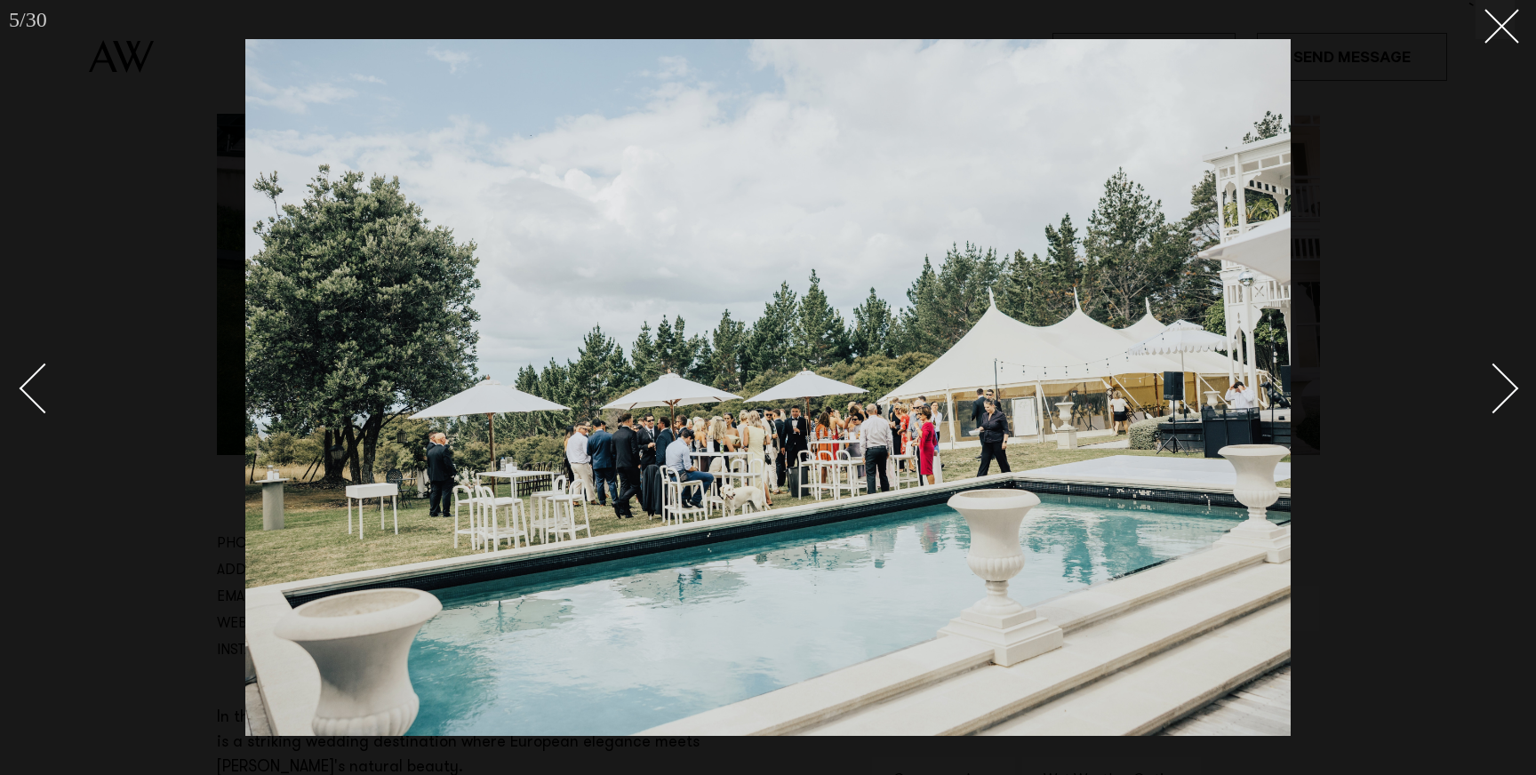
click at [1506, 393] on div "Next slide" at bounding box center [1493, 389] width 51 height 51
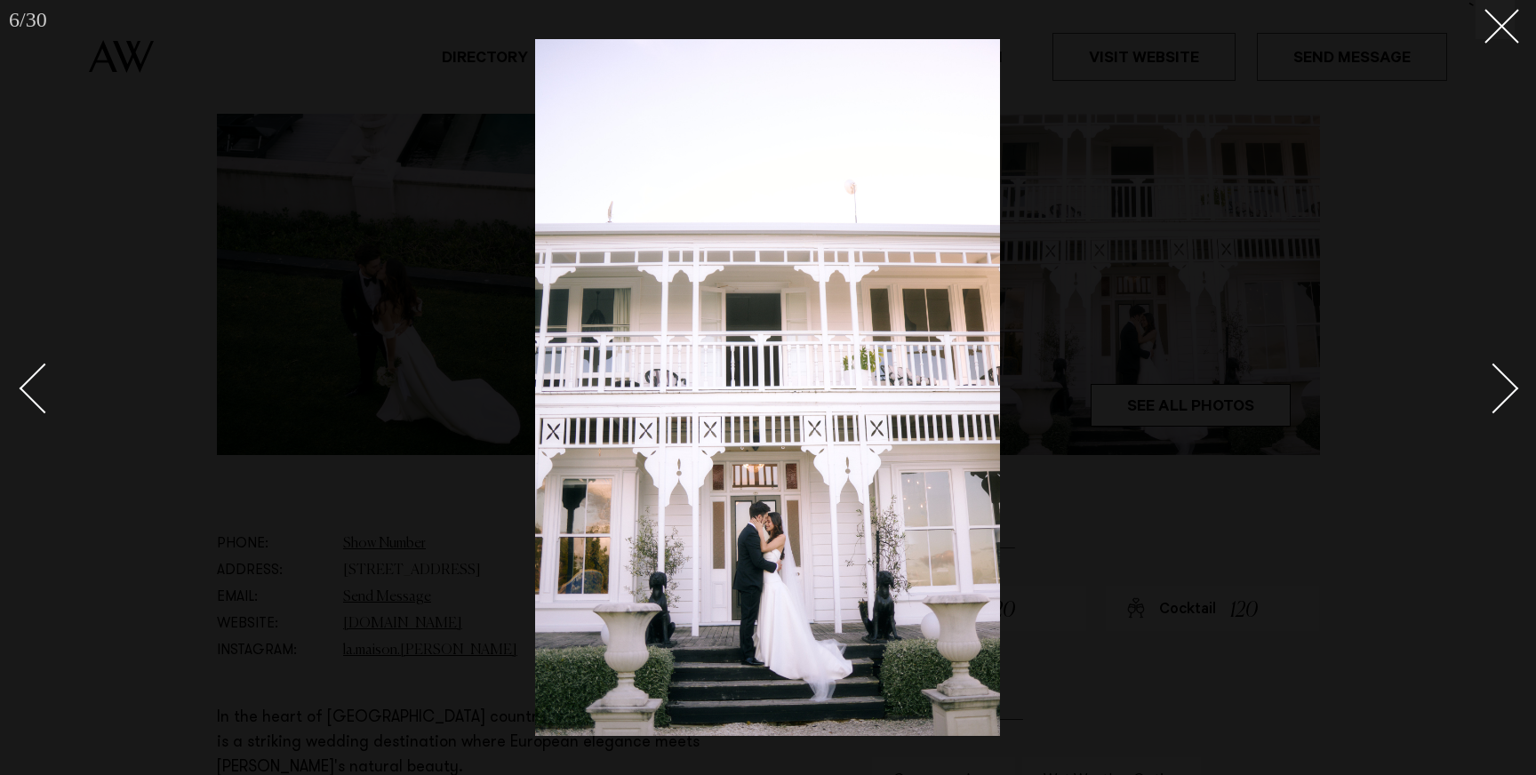
click at [1506, 393] on div "Next slide" at bounding box center [1493, 389] width 51 height 51
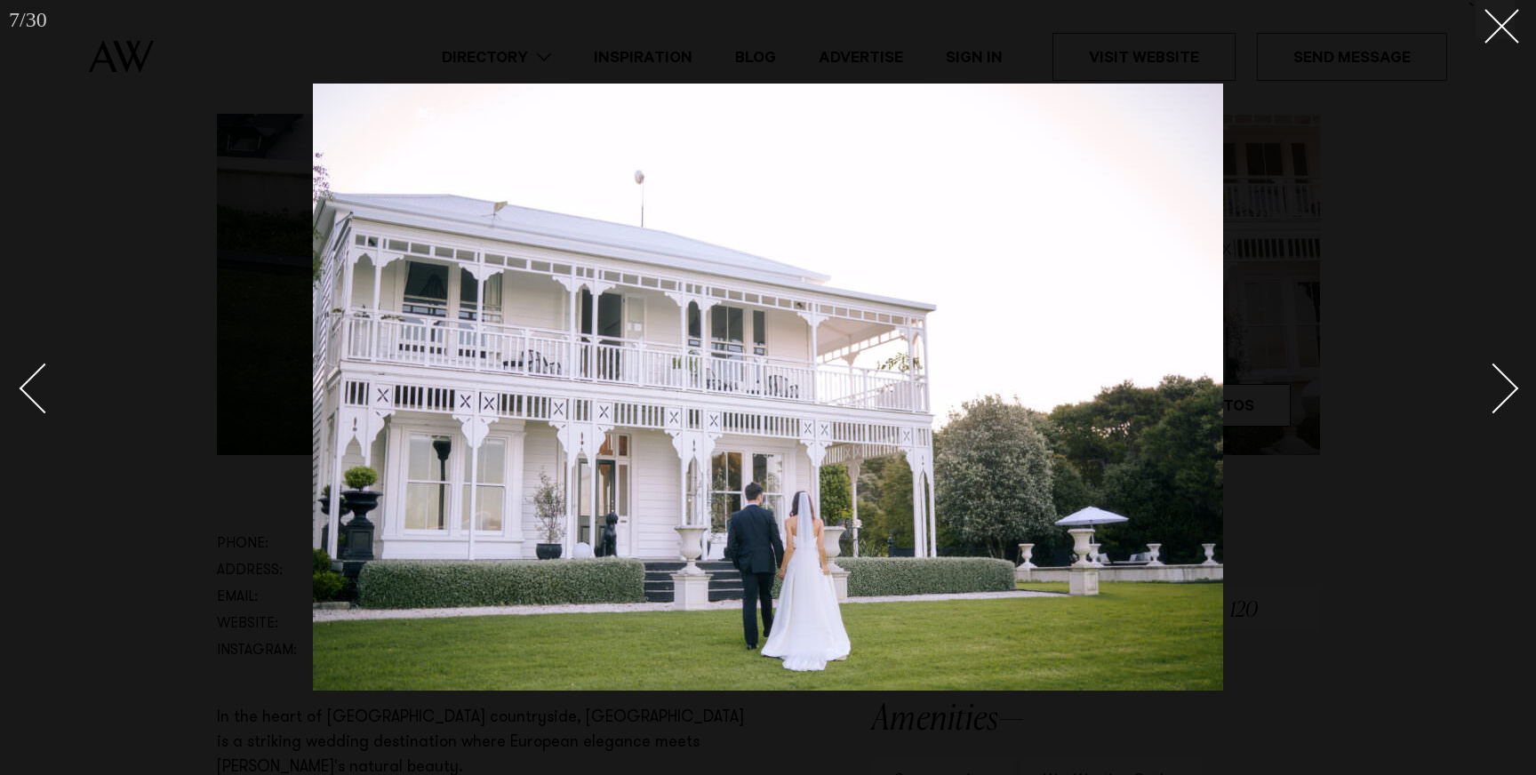
click at [1506, 393] on div "Next slide" at bounding box center [1493, 389] width 51 height 51
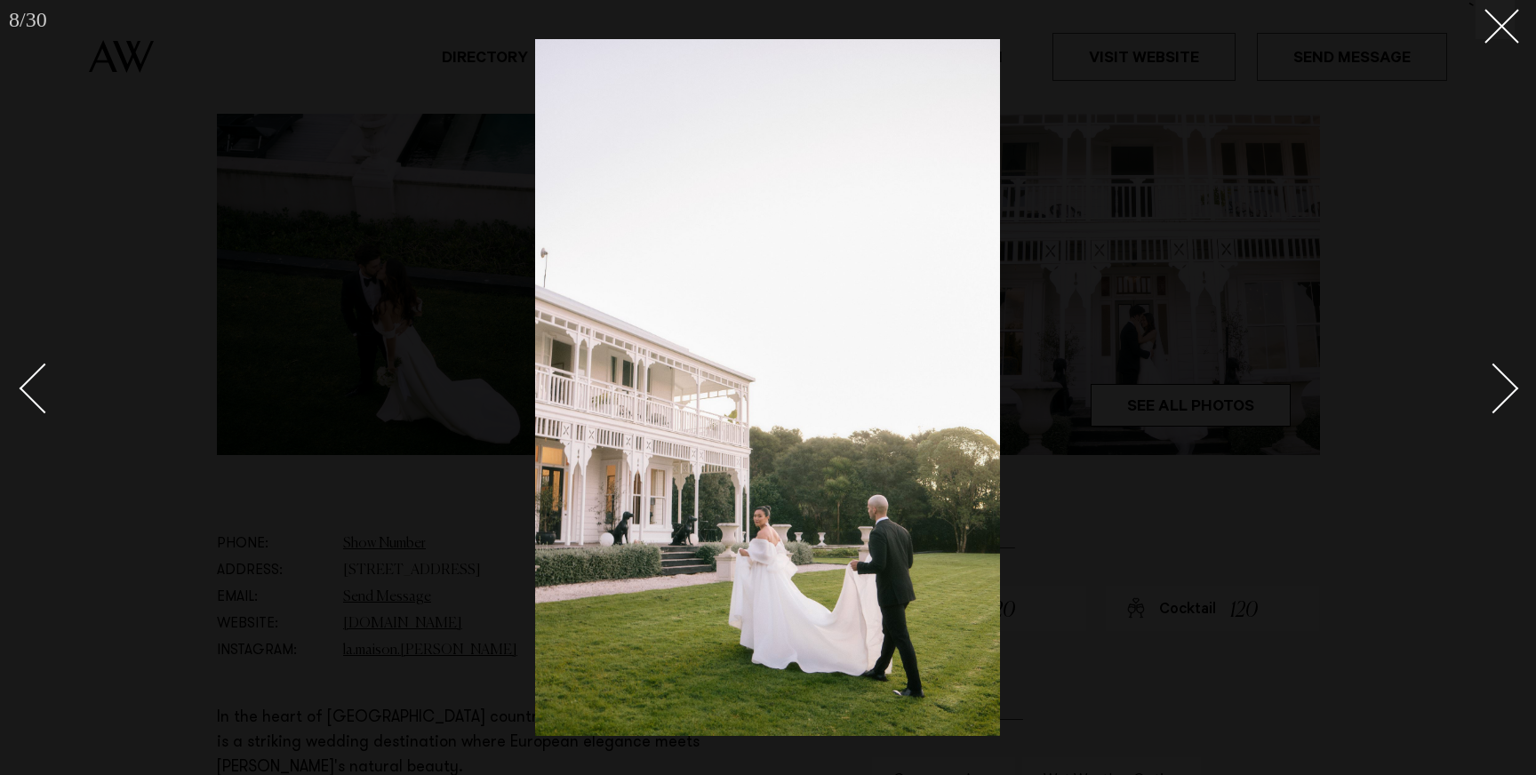
click at [1506, 393] on div "Next slide" at bounding box center [1493, 389] width 51 height 51
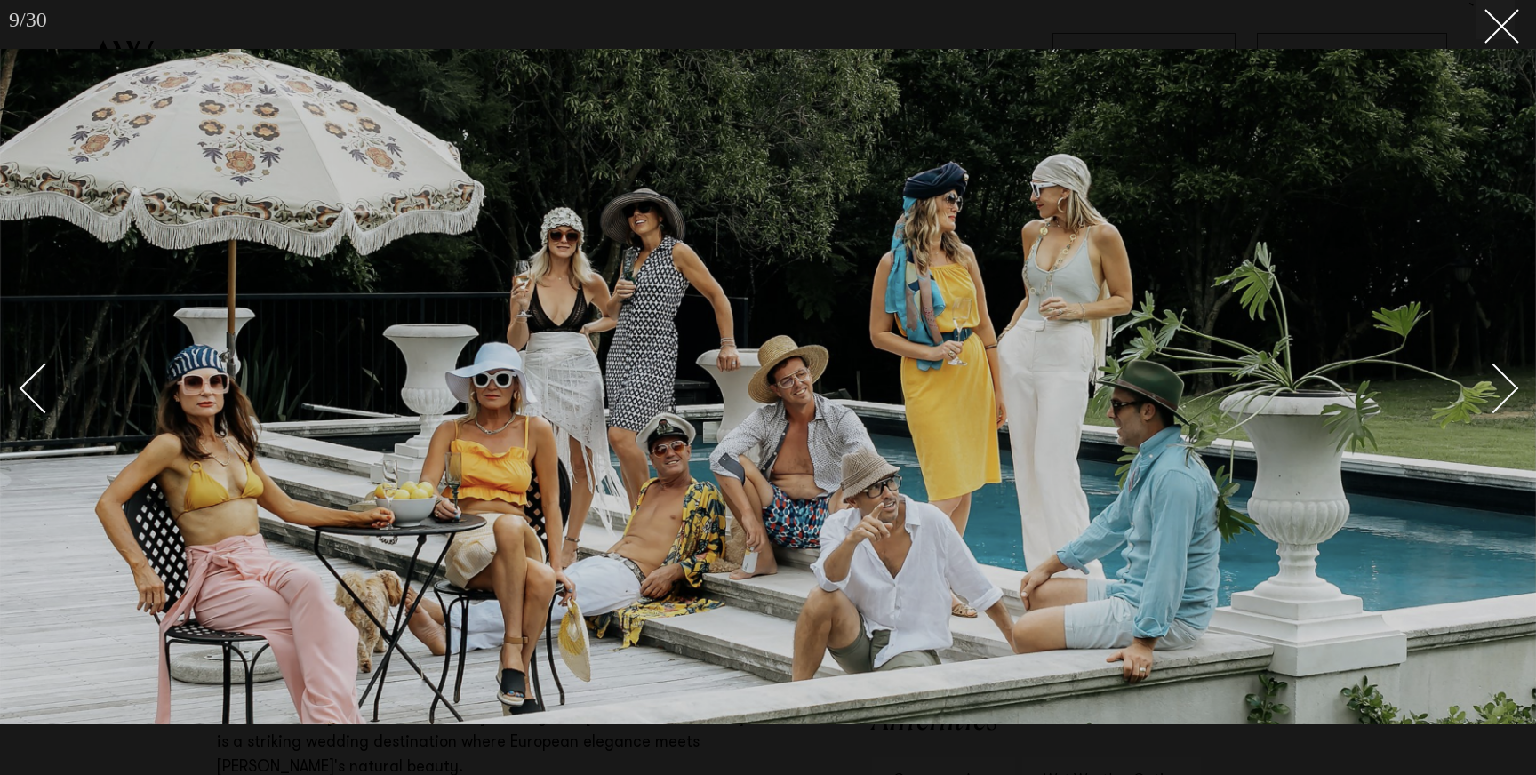
click at [1506, 393] on div "Next slide" at bounding box center [1493, 389] width 51 height 51
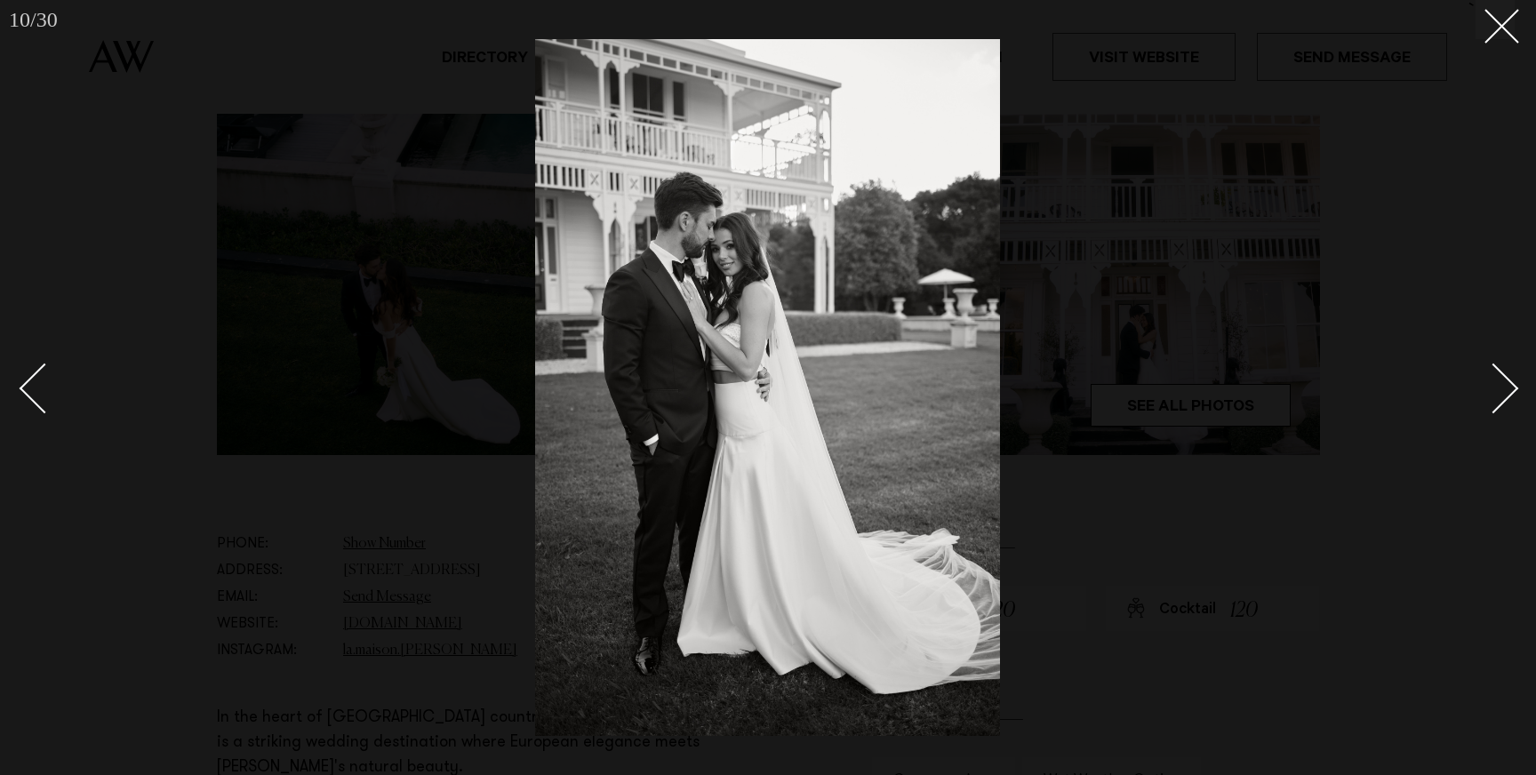
click at [1506, 393] on div "Next slide" at bounding box center [1493, 389] width 51 height 51
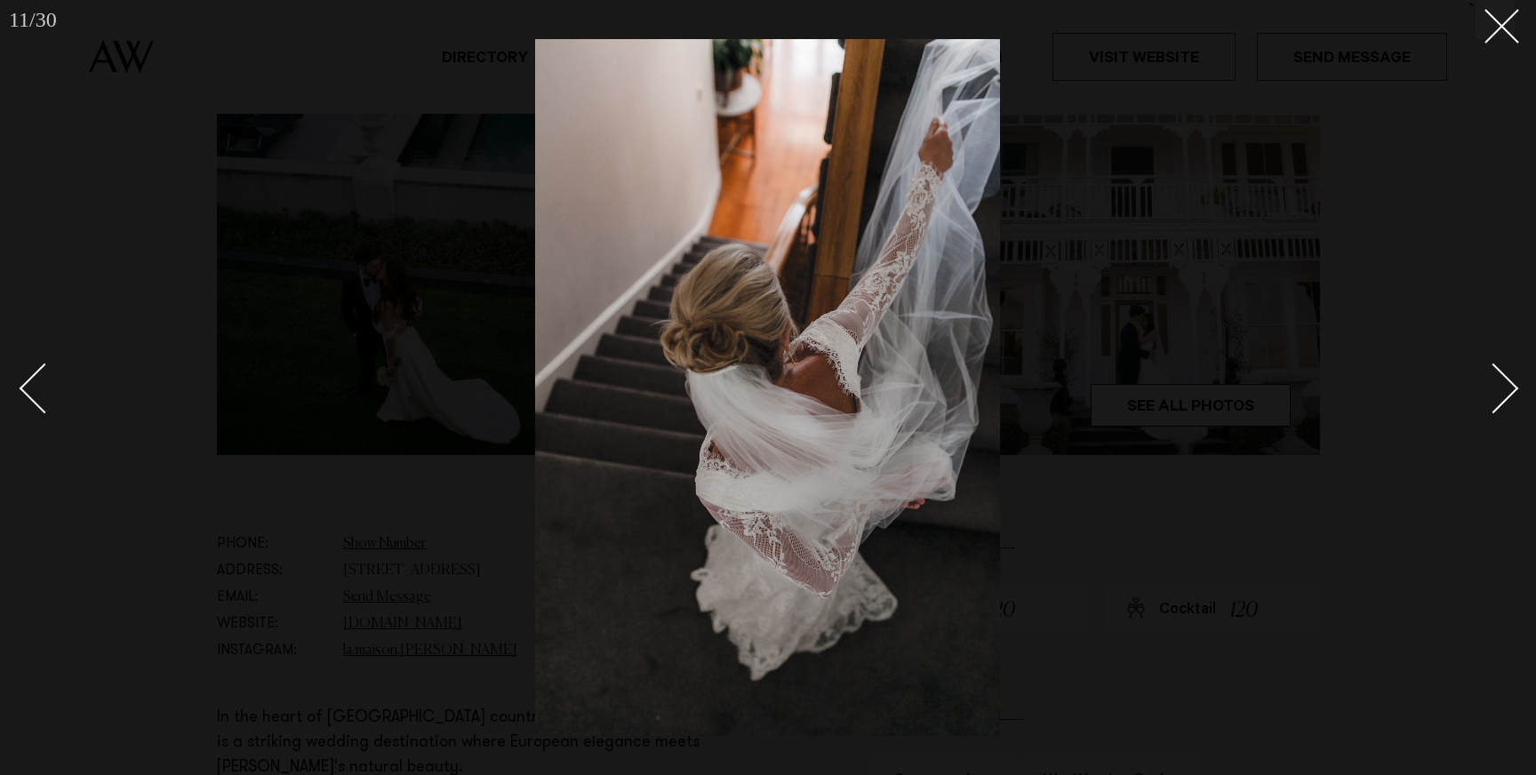
click at [1506, 393] on div "Next slide" at bounding box center [1493, 389] width 51 height 51
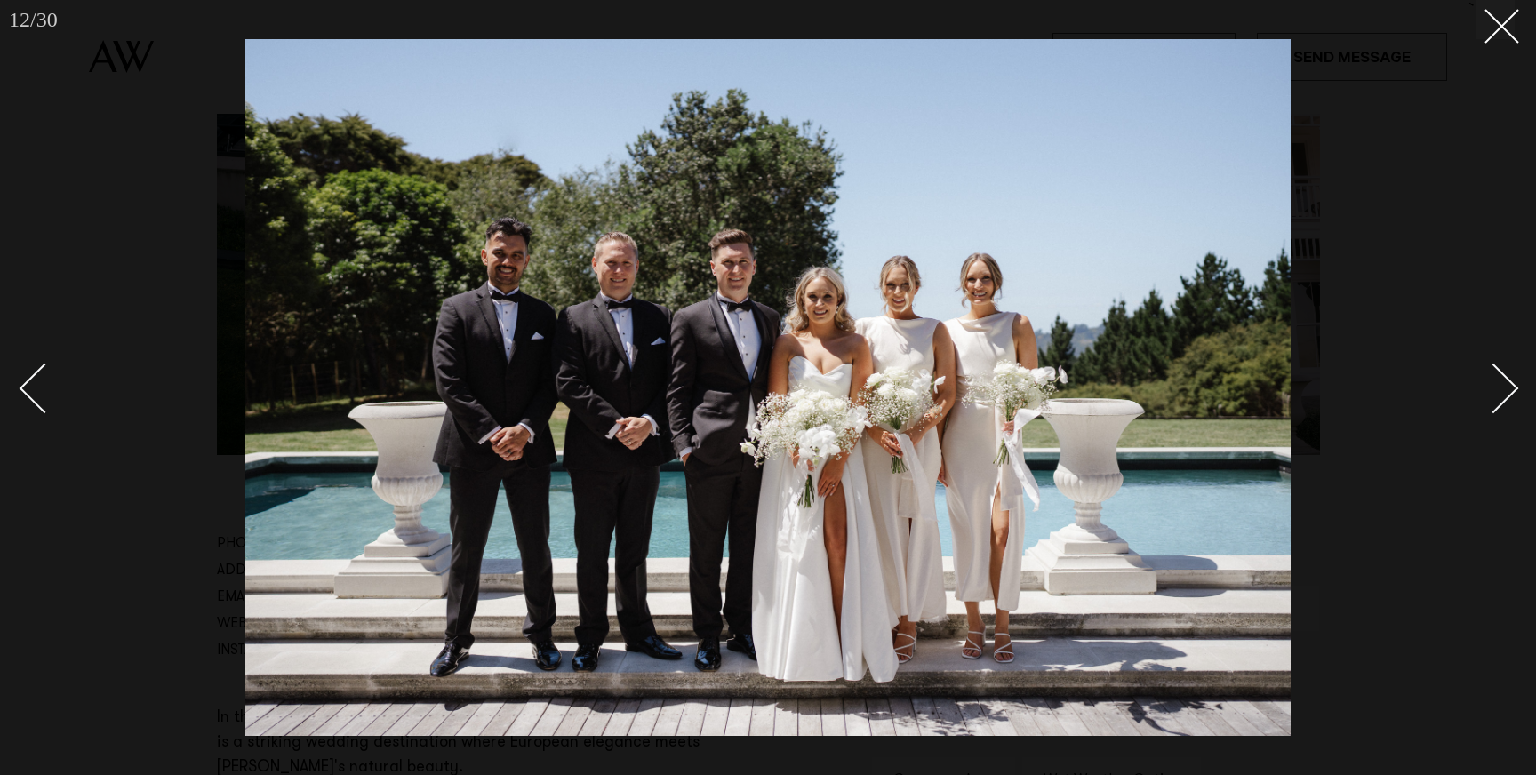
click at [1506, 393] on div "Next slide" at bounding box center [1493, 389] width 51 height 51
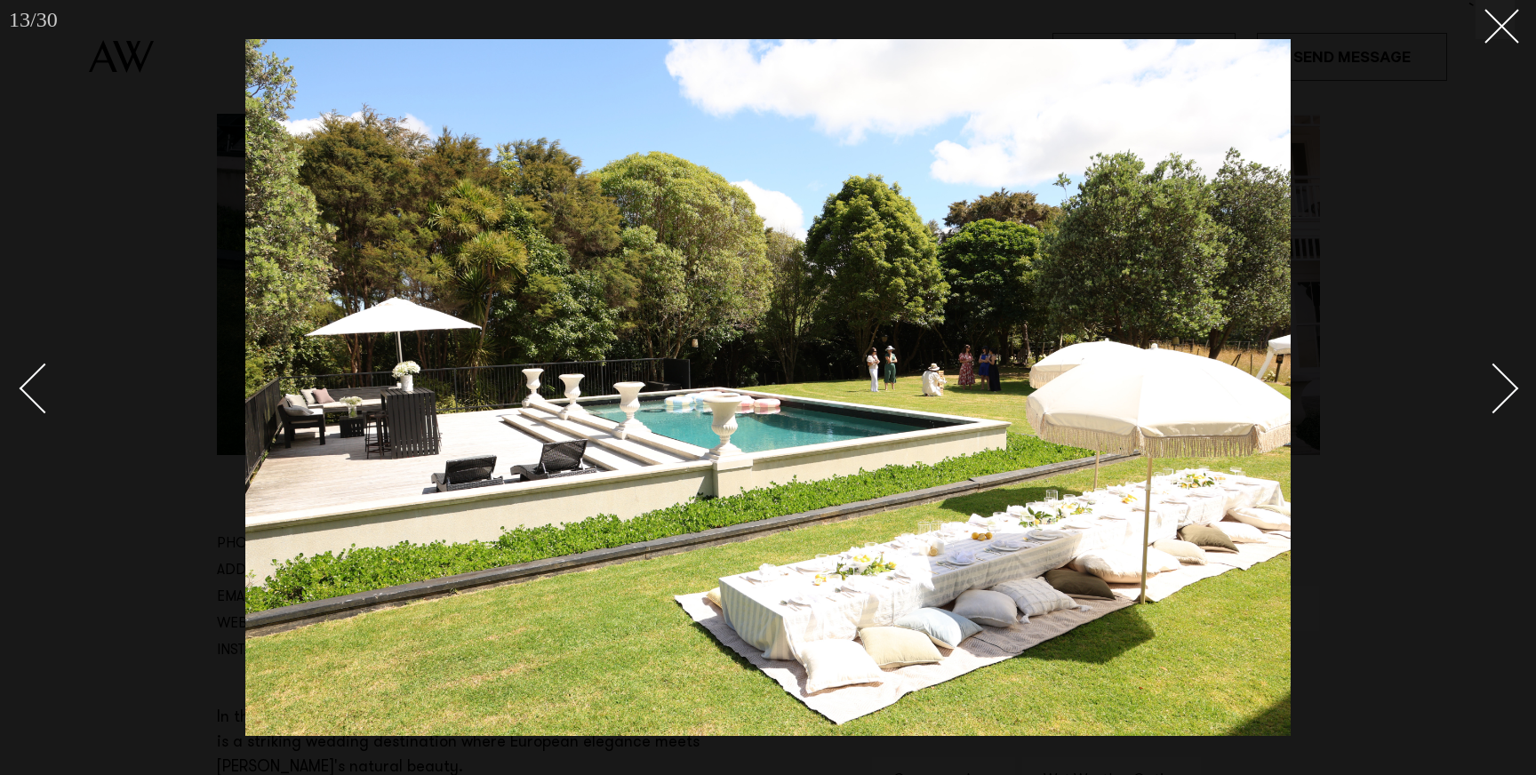
click at [17, 390] on div at bounding box center [768, 387] width 1536 height 775
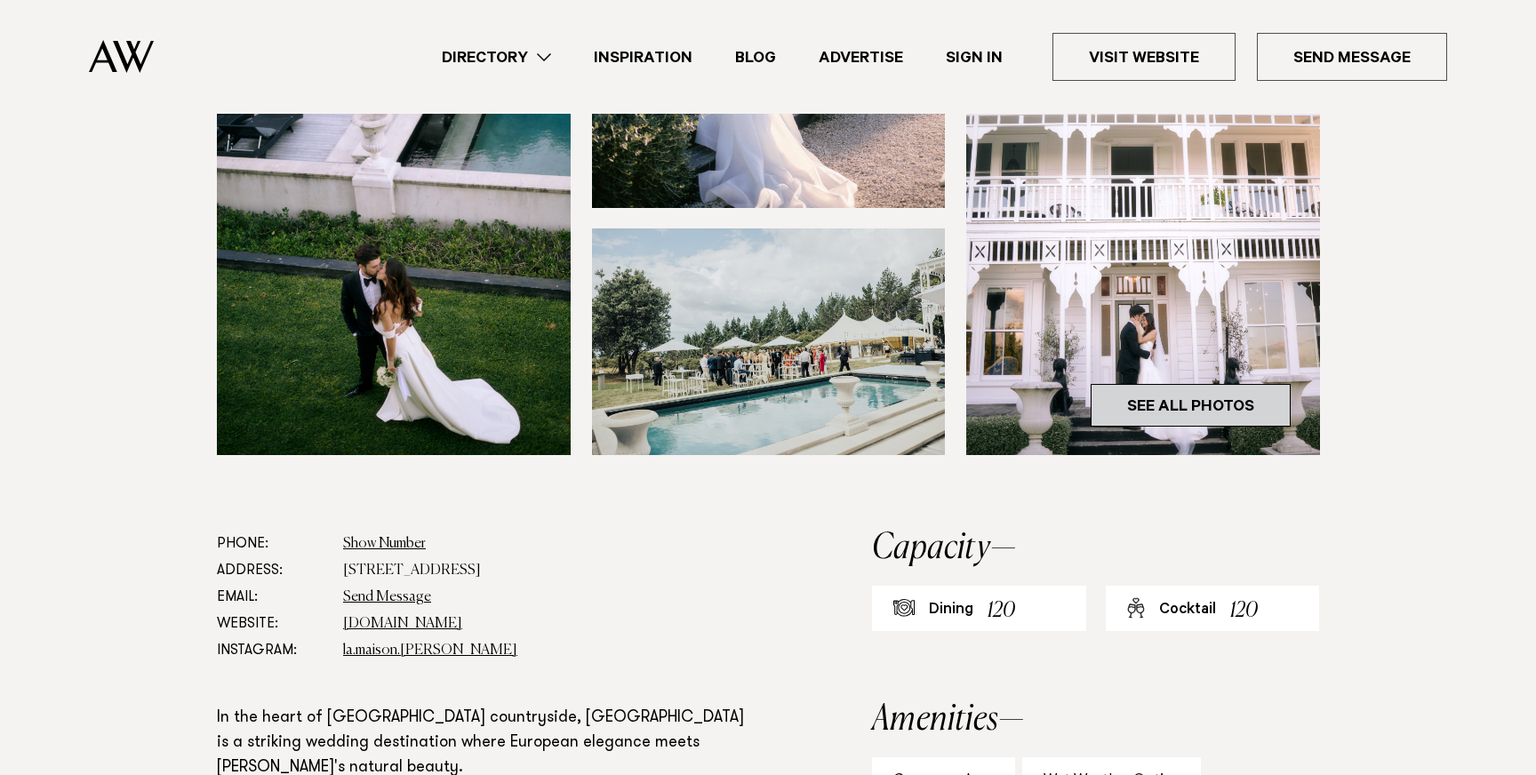
click at [1170, 402] on link "See All Photos" at bounding box center [1191, 405] width 200 height 43
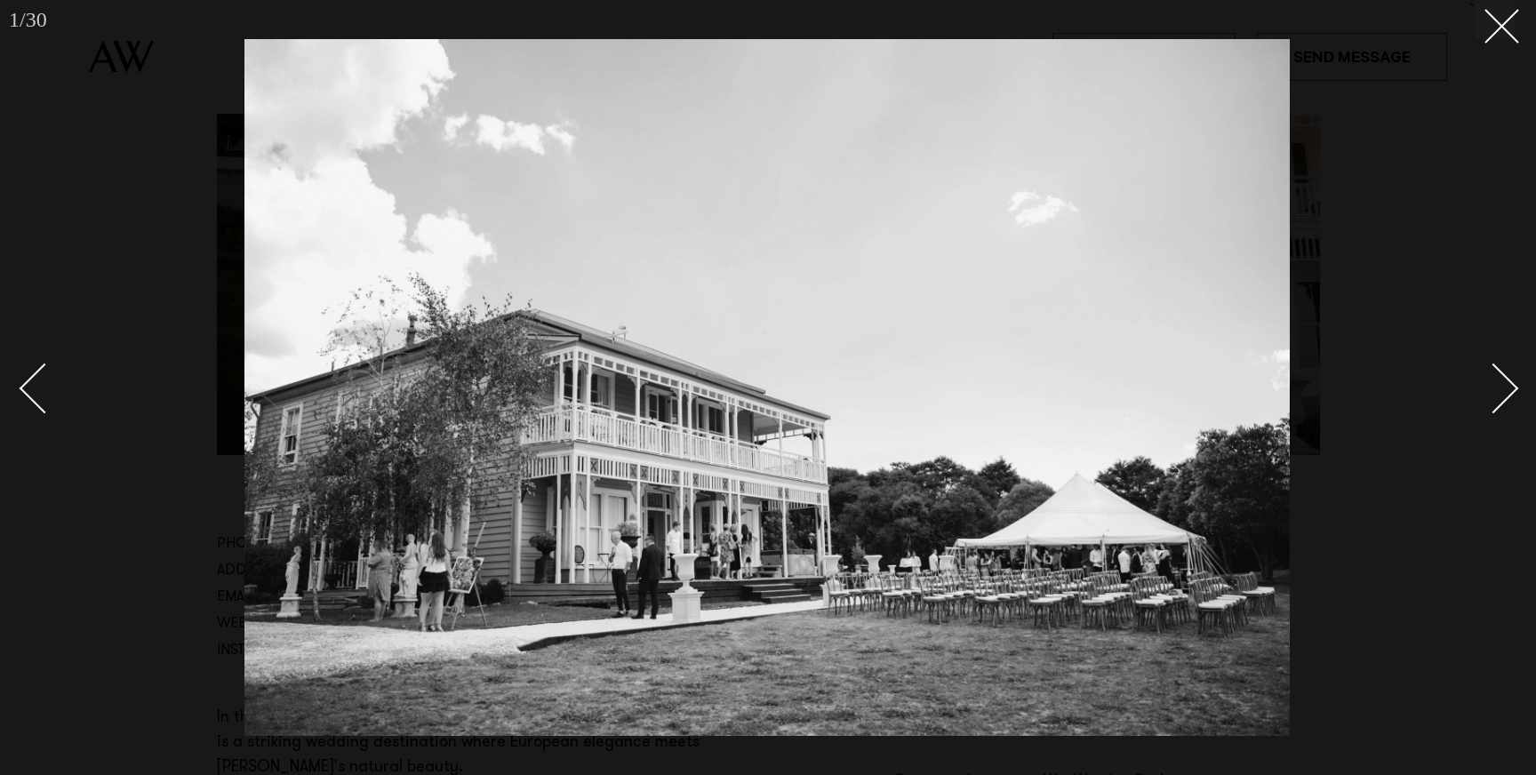
click at [1532, 399] on div at bounding box center [768, 387] width 1536 height 775
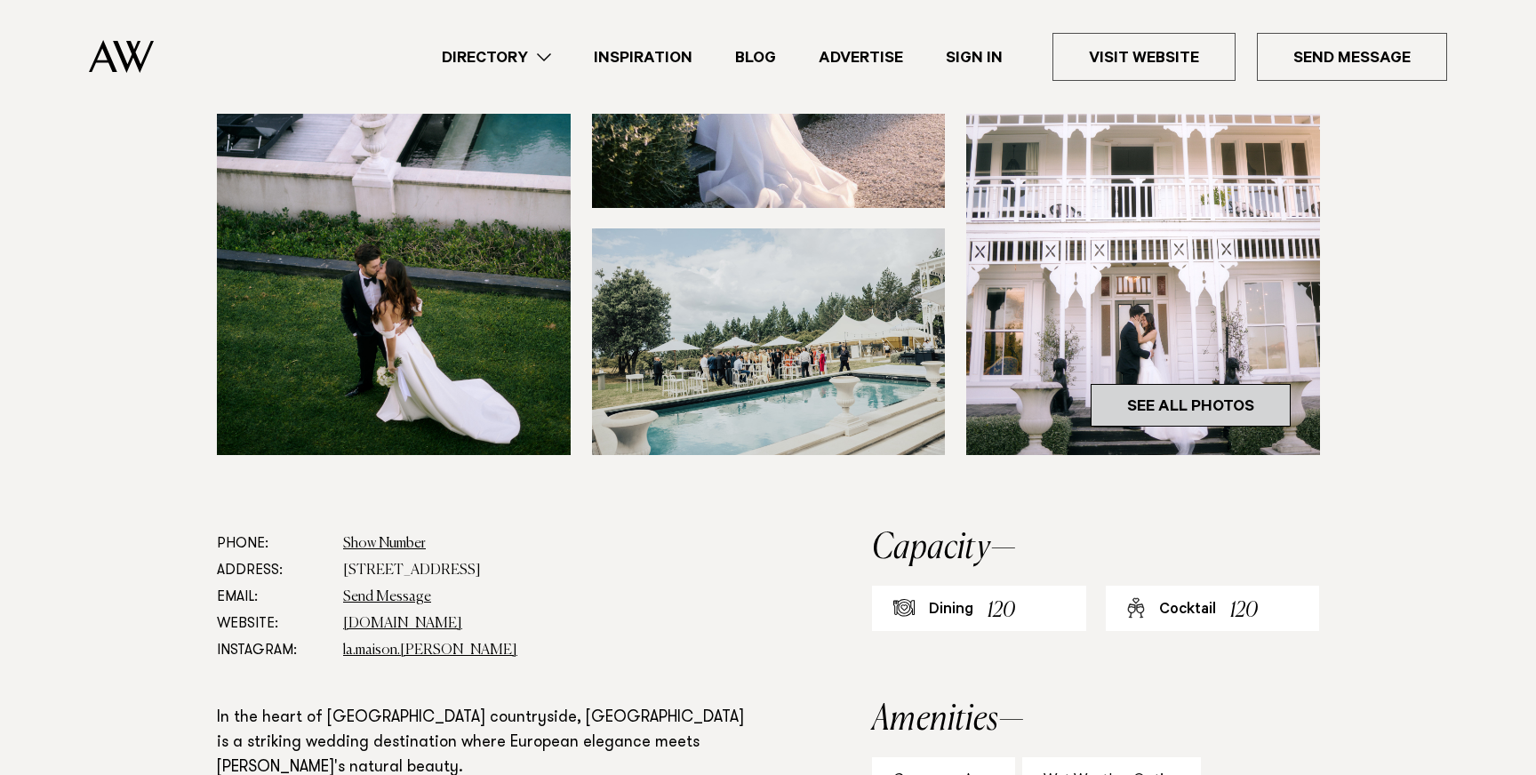
click at [1111, 395] on link "See All Photos" at bounding box center [1191, 405] width 200 height 43
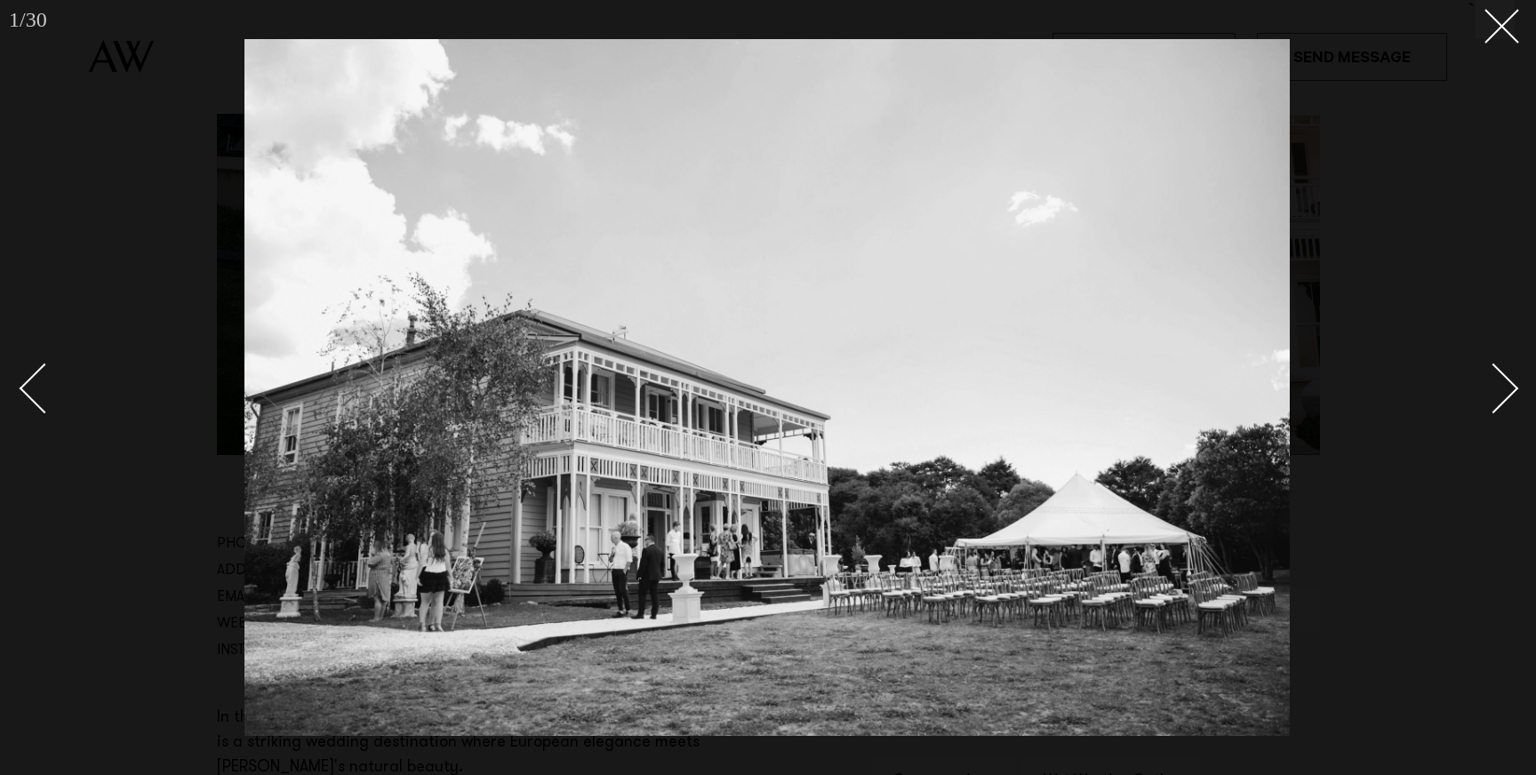
click at [1496, 410] on link at bounding box center [1483, 387] width 62 height 89
click at [1497, 410] on link at bounding box center [1483, 387] width 62 height 89
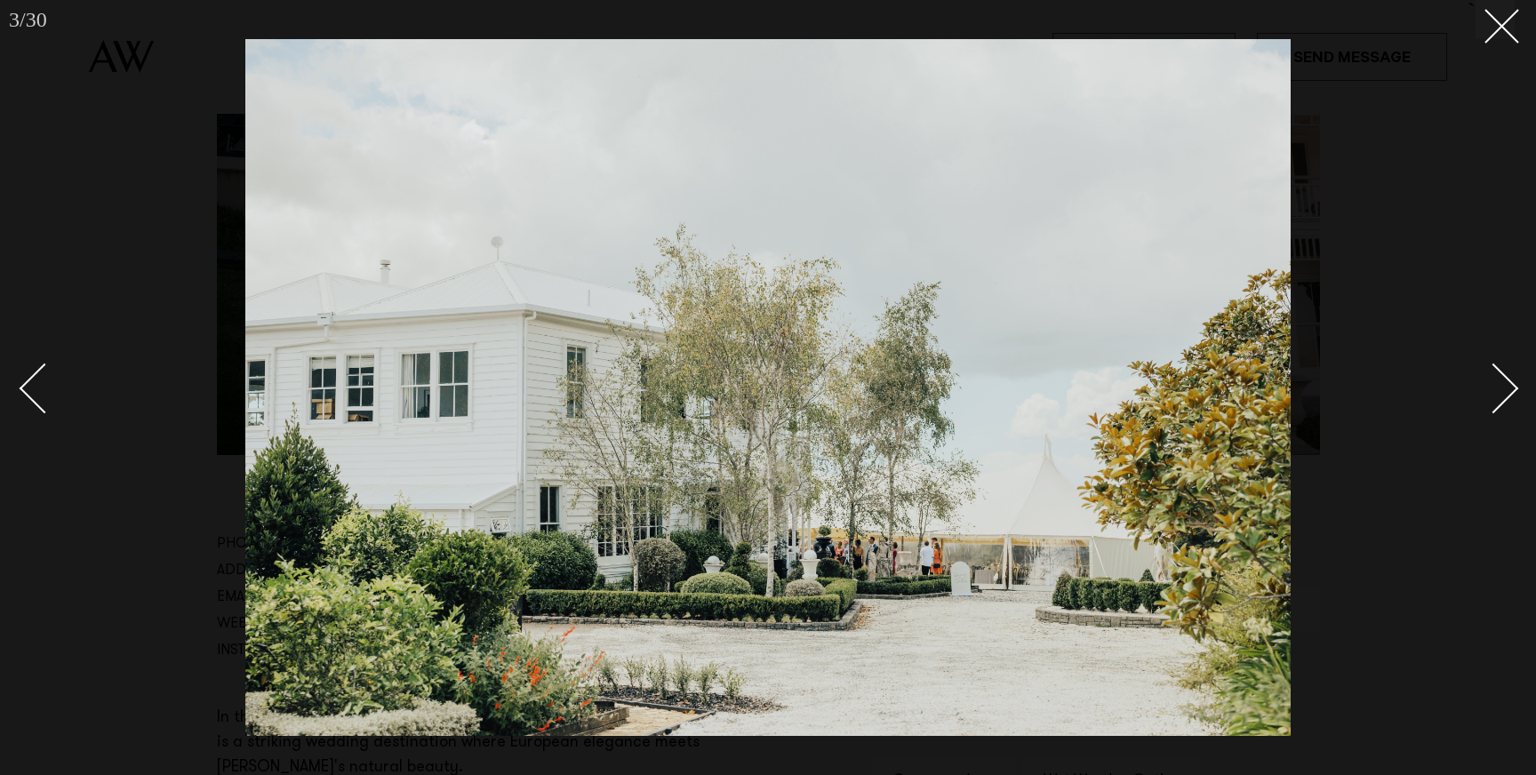
click at [1497, 410] on link at bounding box center [1483, 387] width 62 height 89
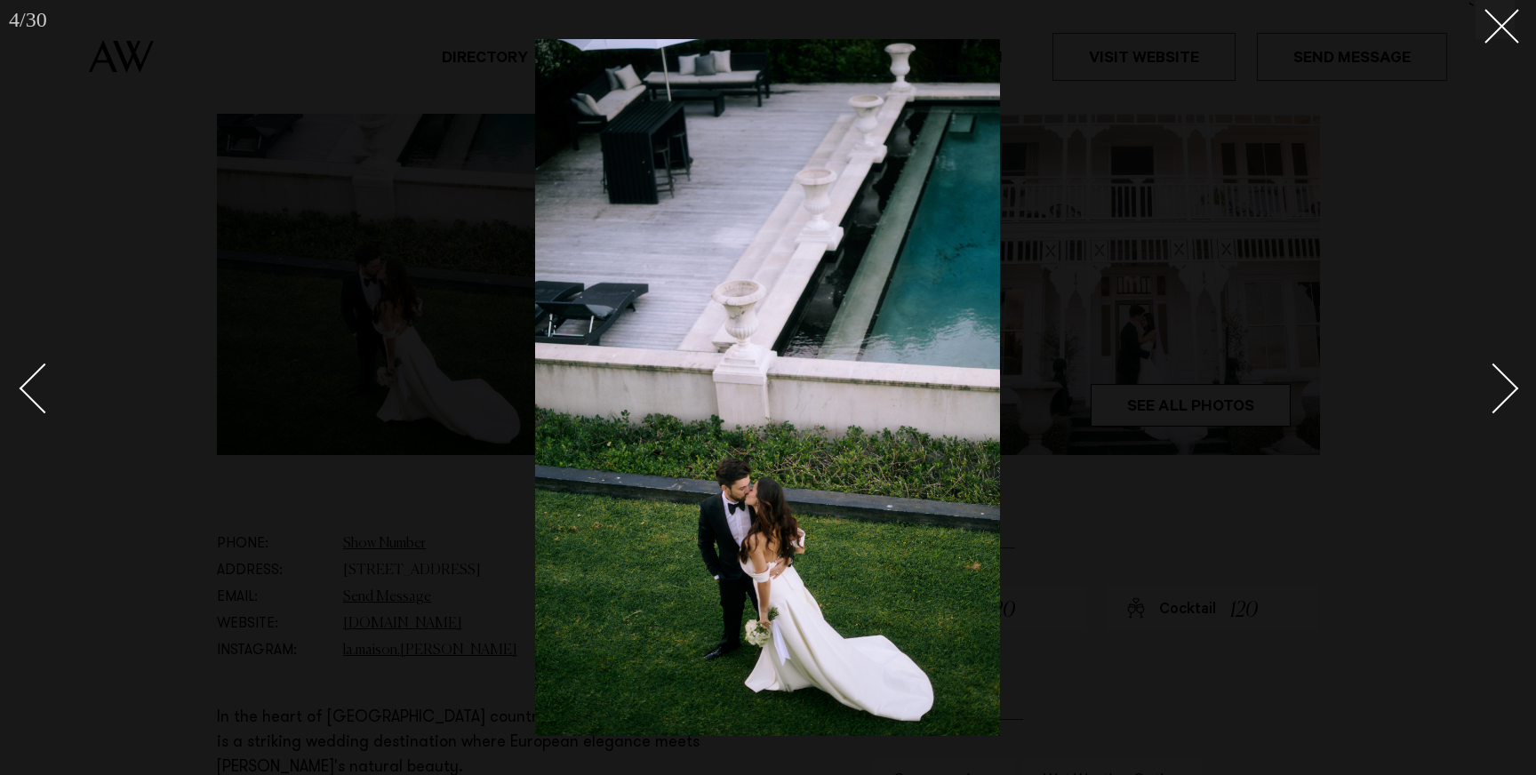
click at [1497, 410] on link at bounding box center [1483, 387] width 62 height 89
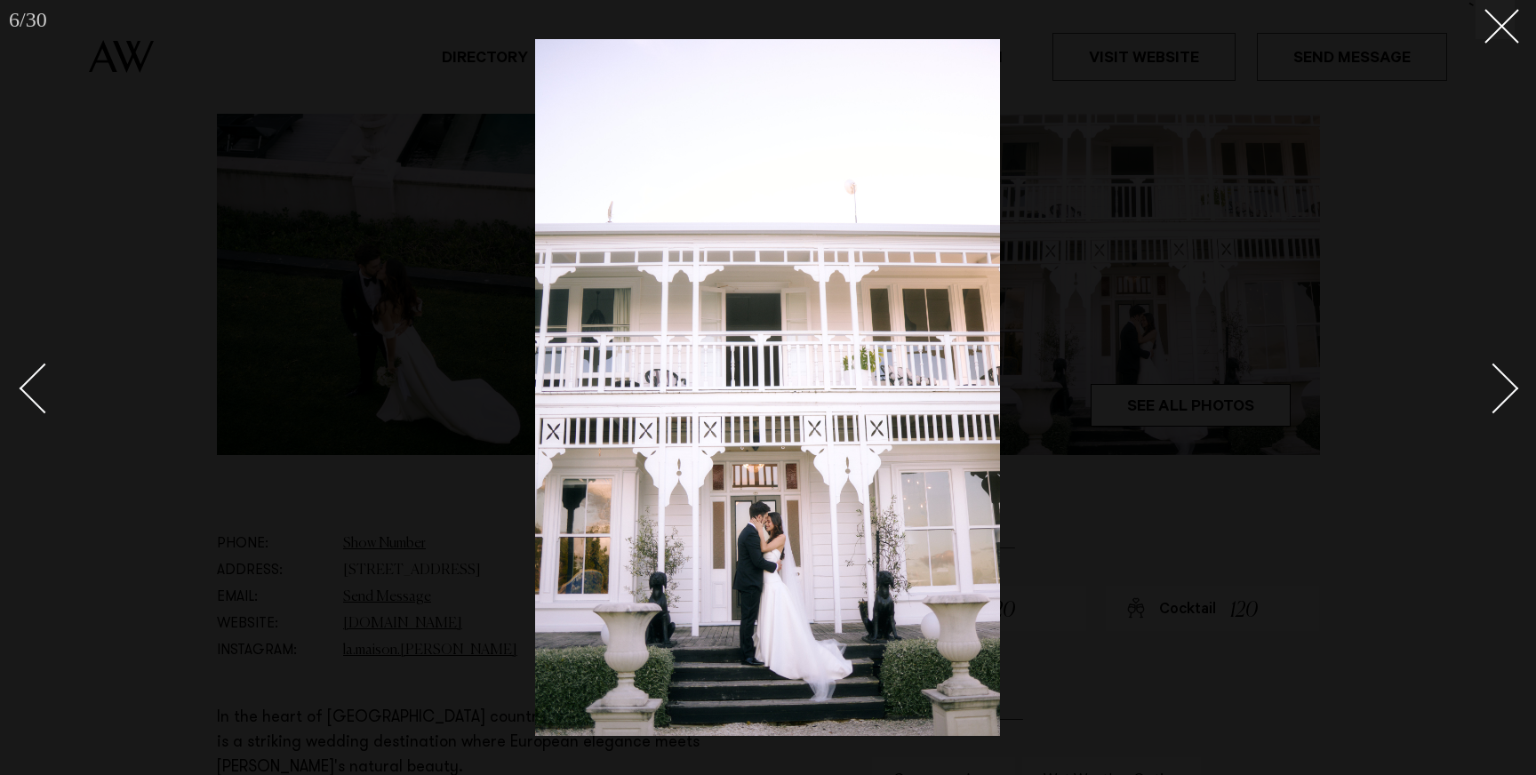
click at [1497, 410] on link at bounding box center [1483, 387] width 62 height 89
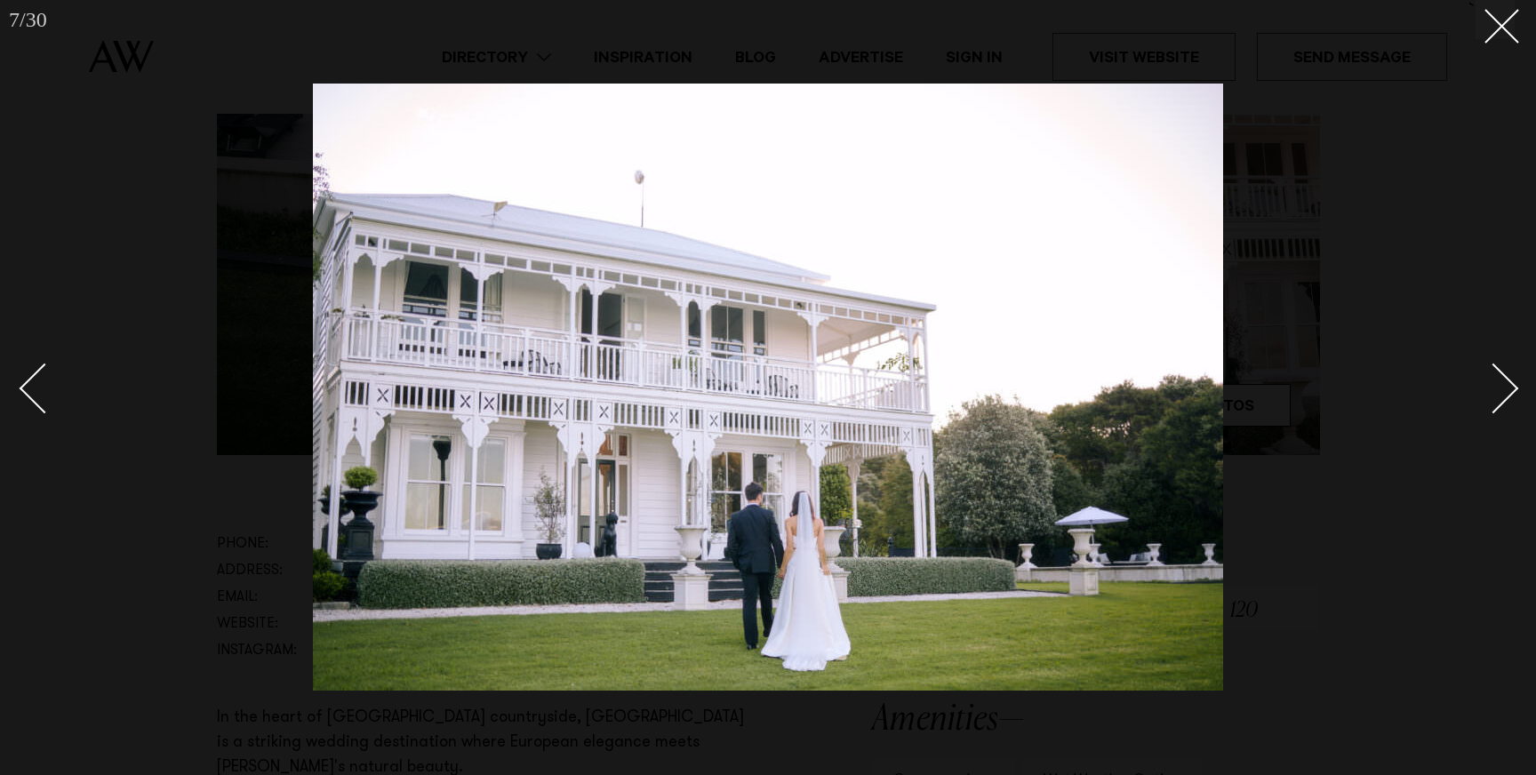
click at [1497, 410] on link at bounding box center [1483, 387] width 62 height 89
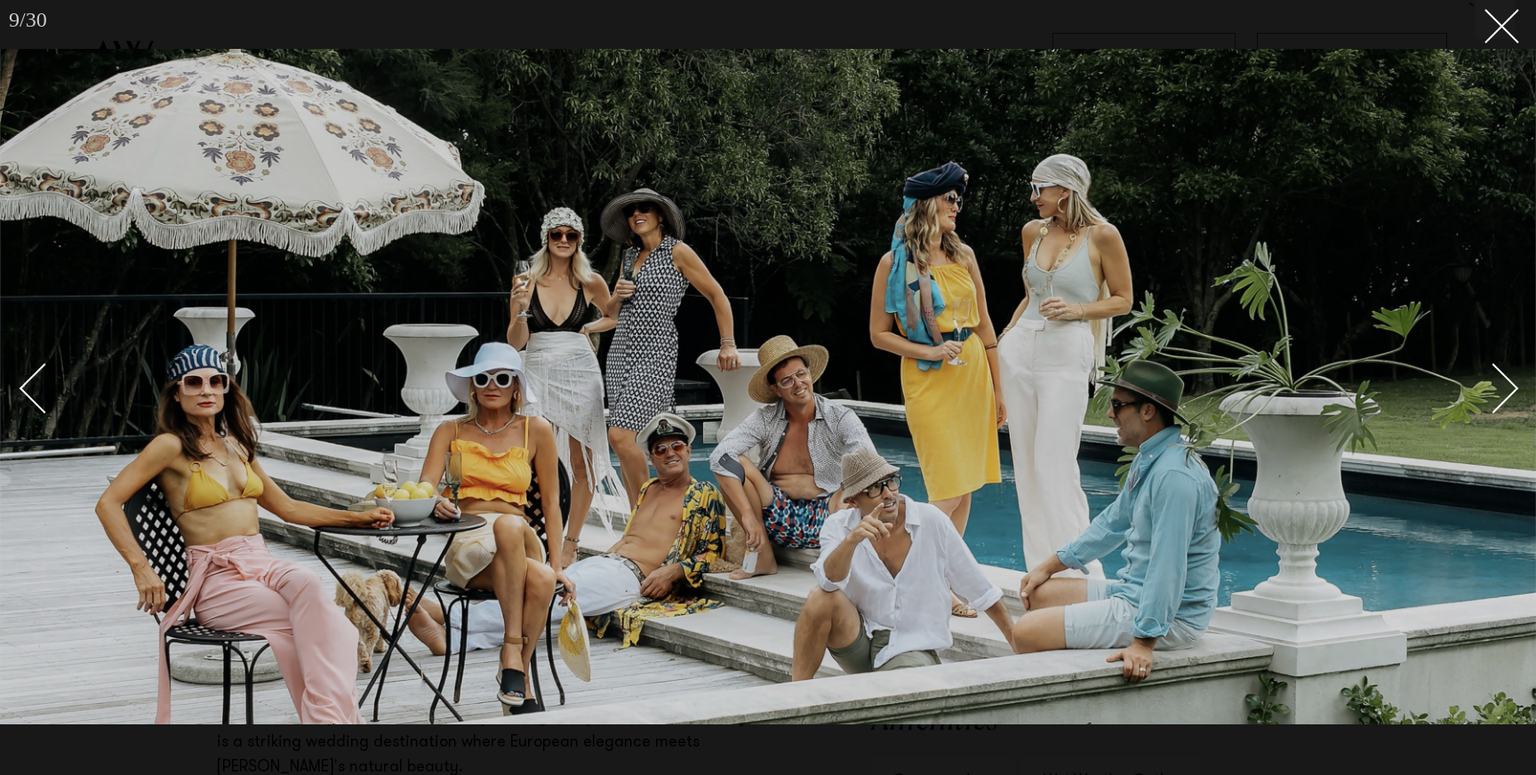
click at [1497, 410] on link at bounding box center [1483, 387] width 62 height 89
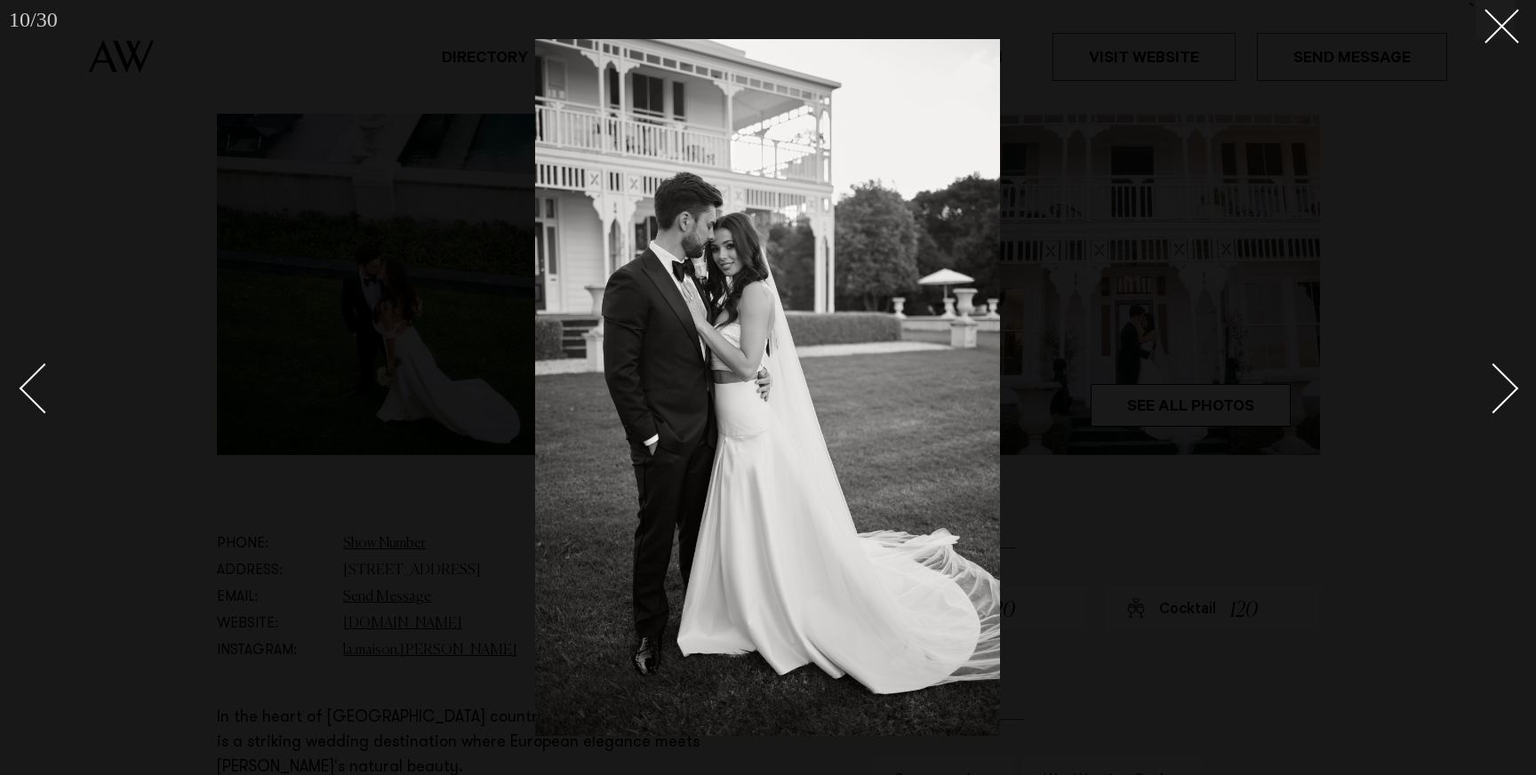
click at [1497, 410] on link at bounding box center [1483, 387] width 62 height 89
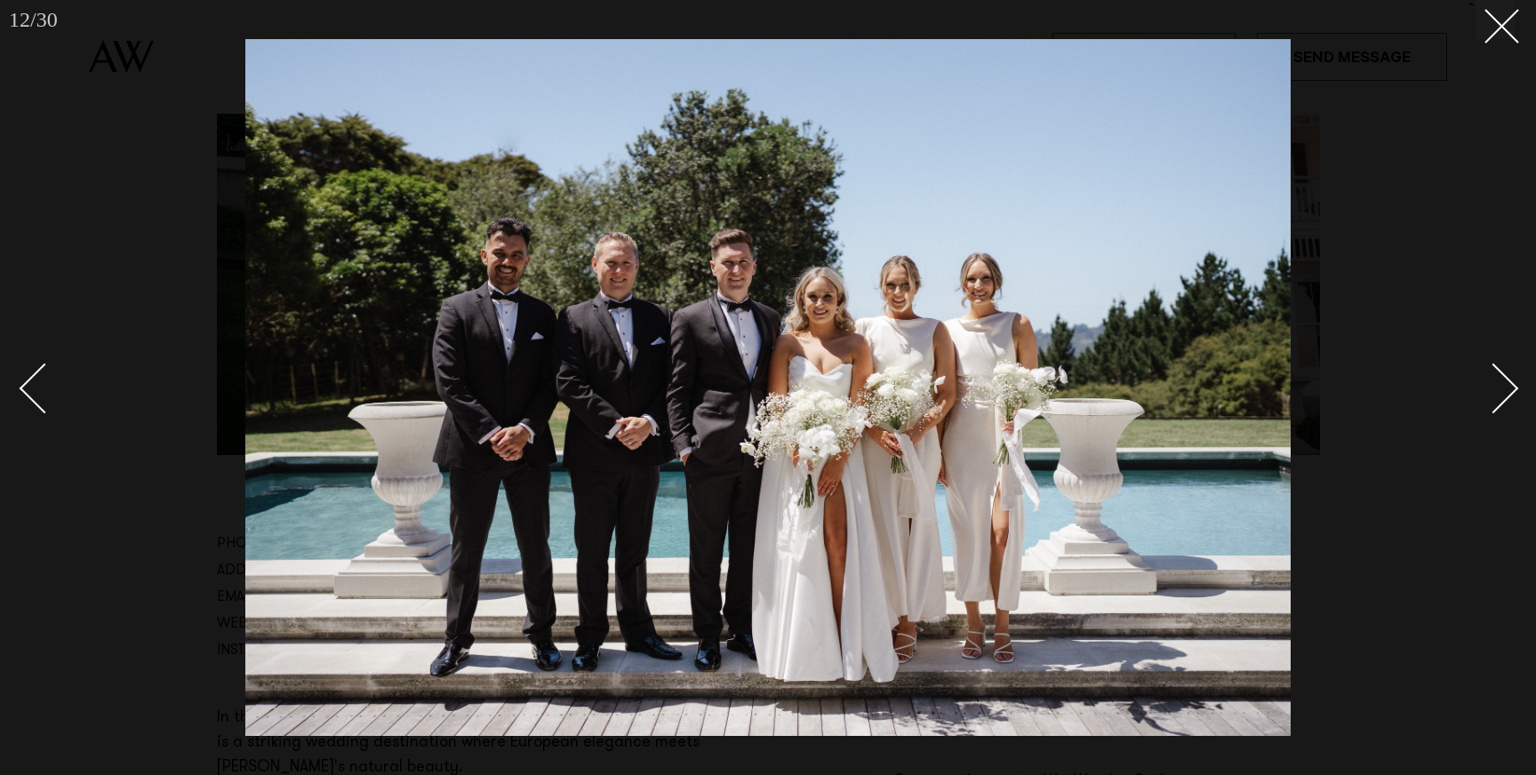
click at [1497, 410] on link at bounding box center [1483, 387] width 62 height 89
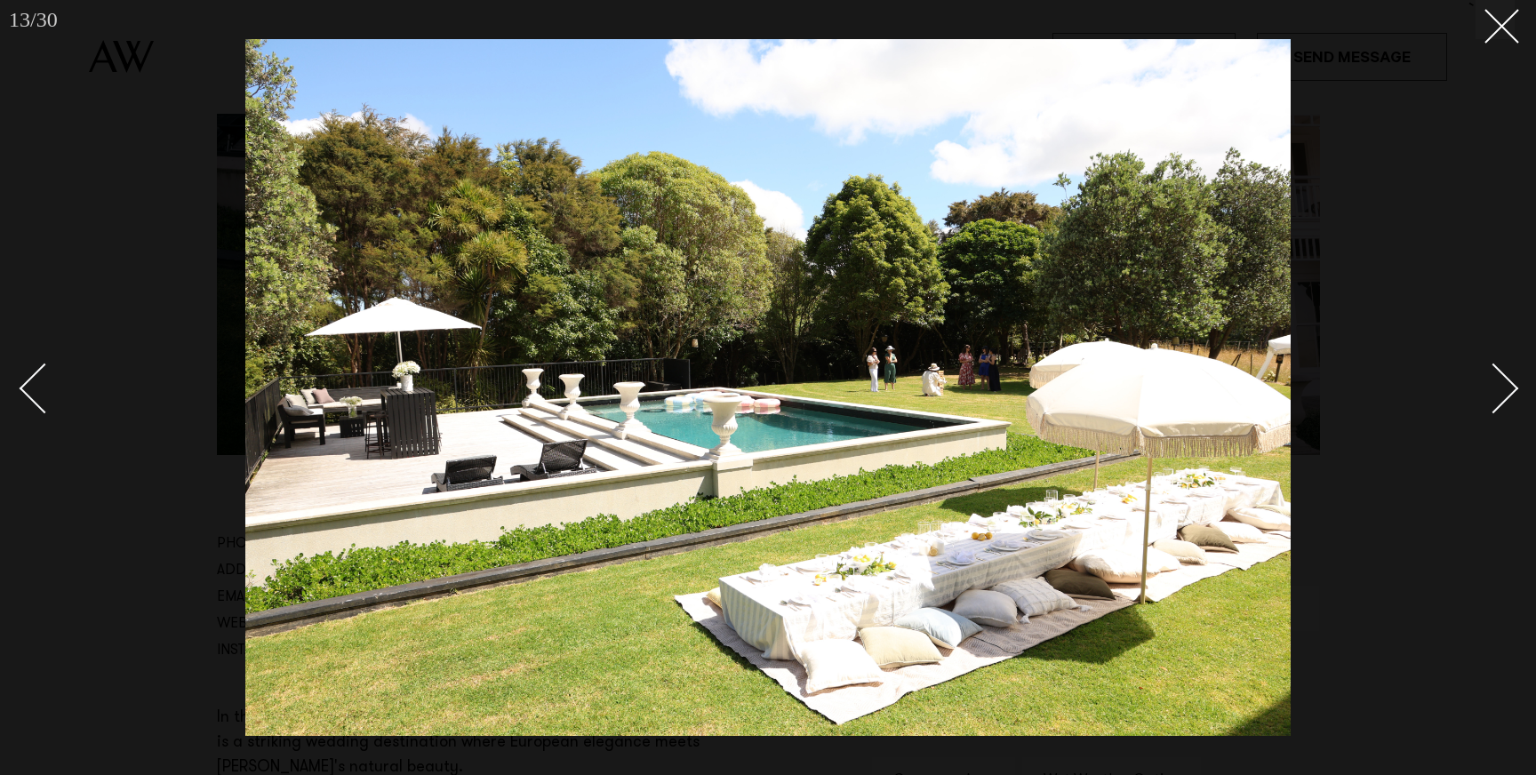
click at [1497, 410] on link at bounding box center [1483, 387] width 62 height 89
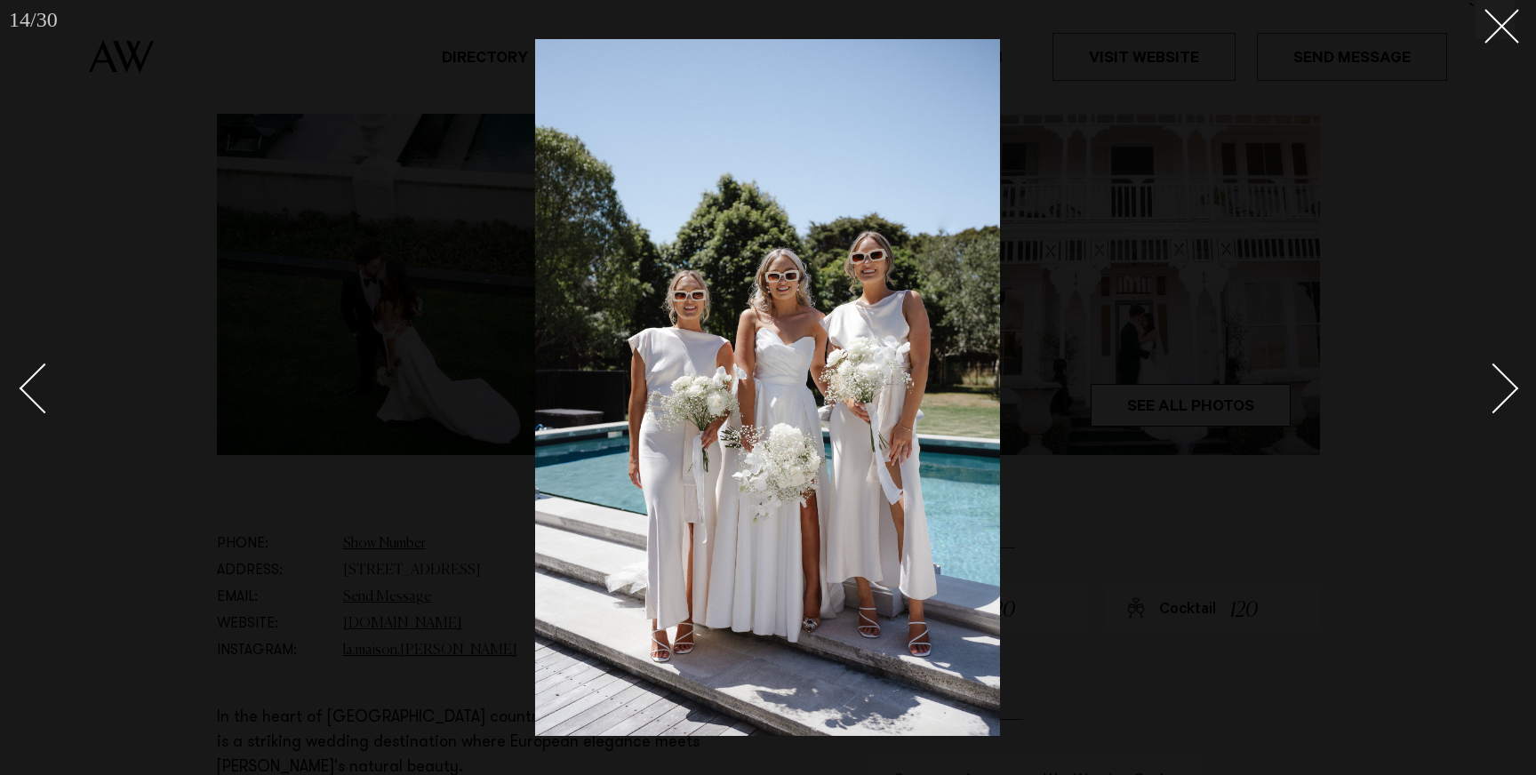
click at [1497, 410] on link at bounding box center [1483, 387] width 62 height 89
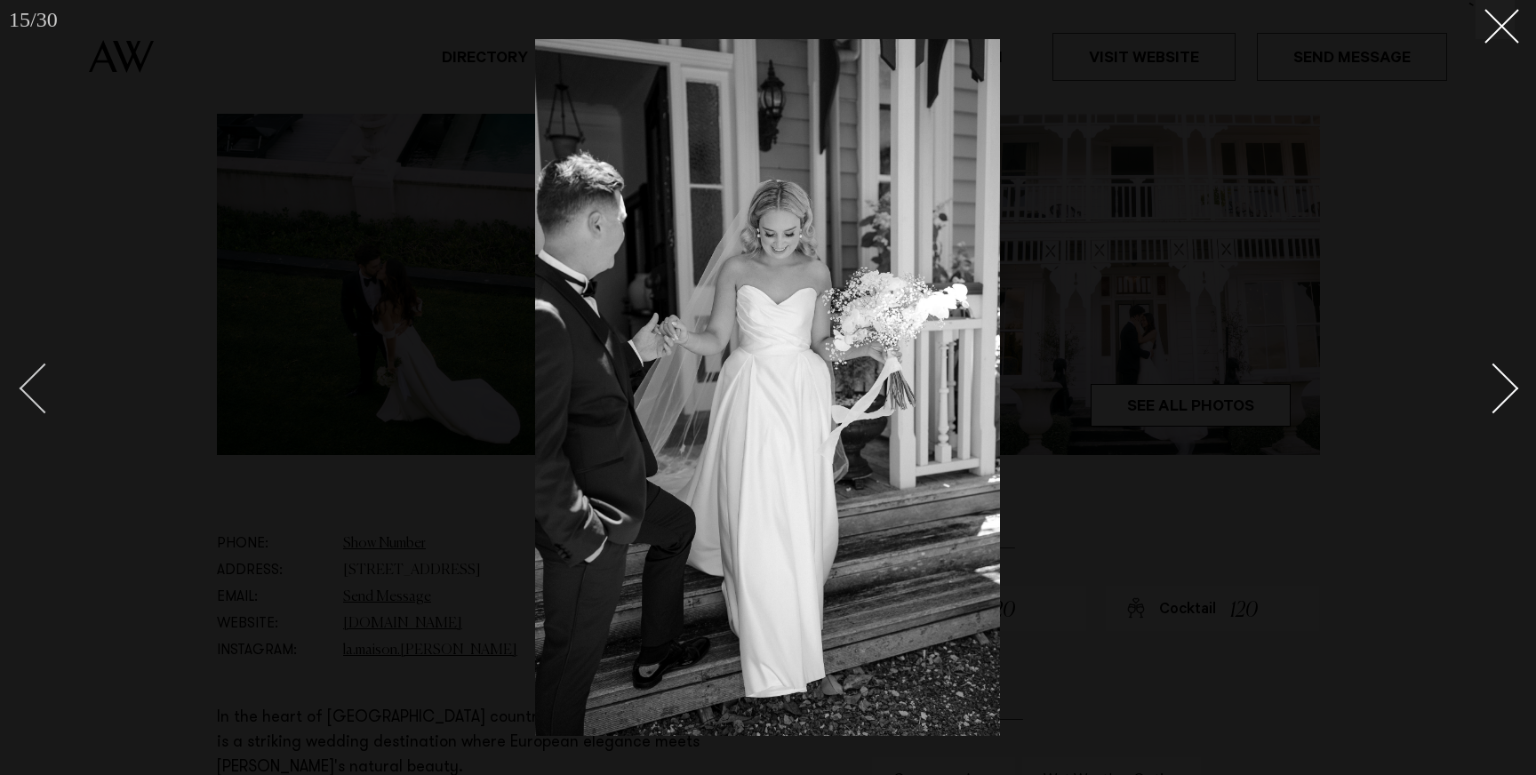
click at [43, 400] on div "Previous slide" at bounding box center [45, 389] width 51 height 51
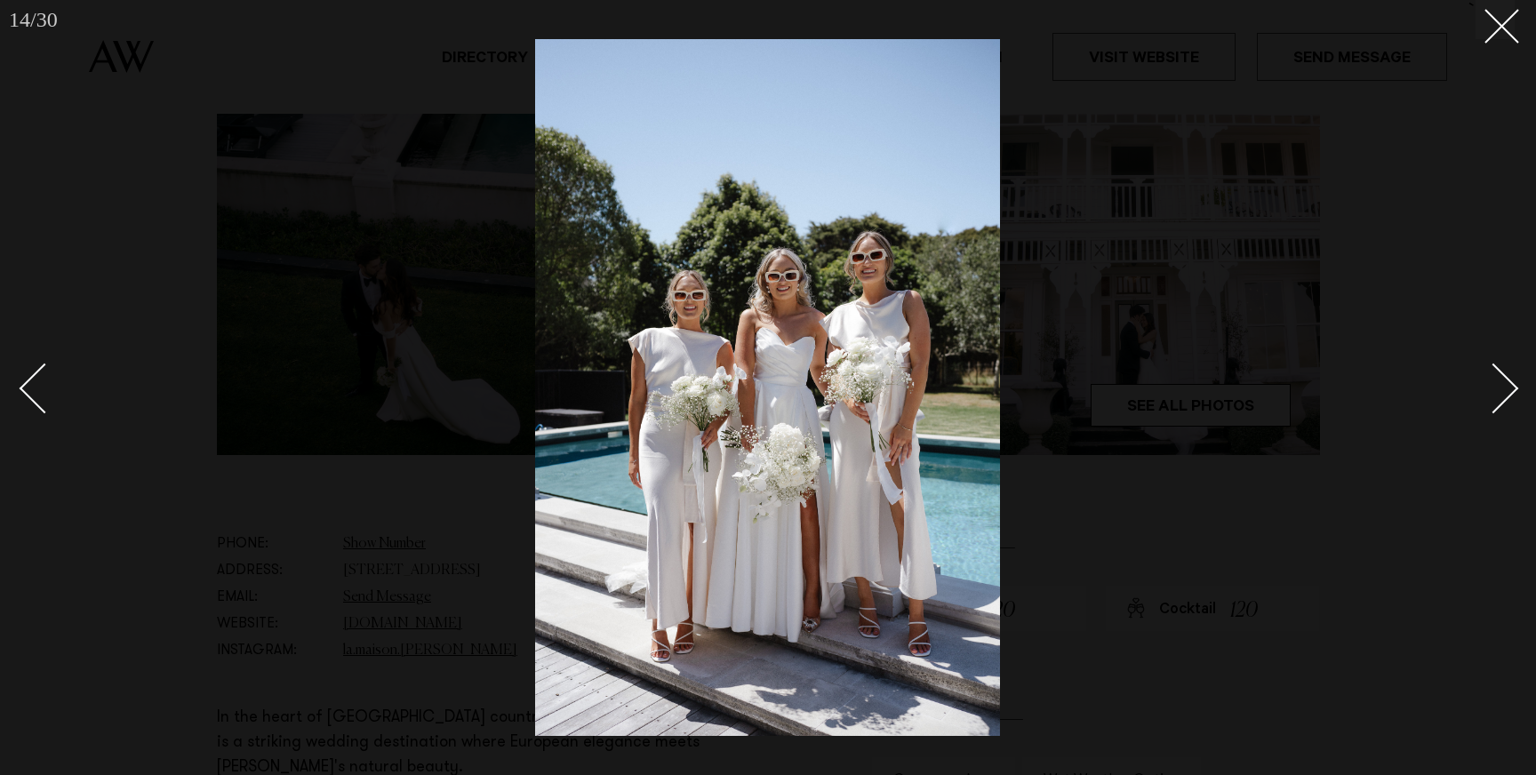
click at [1505, 391] on div "Next slide" at bounding box center [1493, 389] width 51 height 51
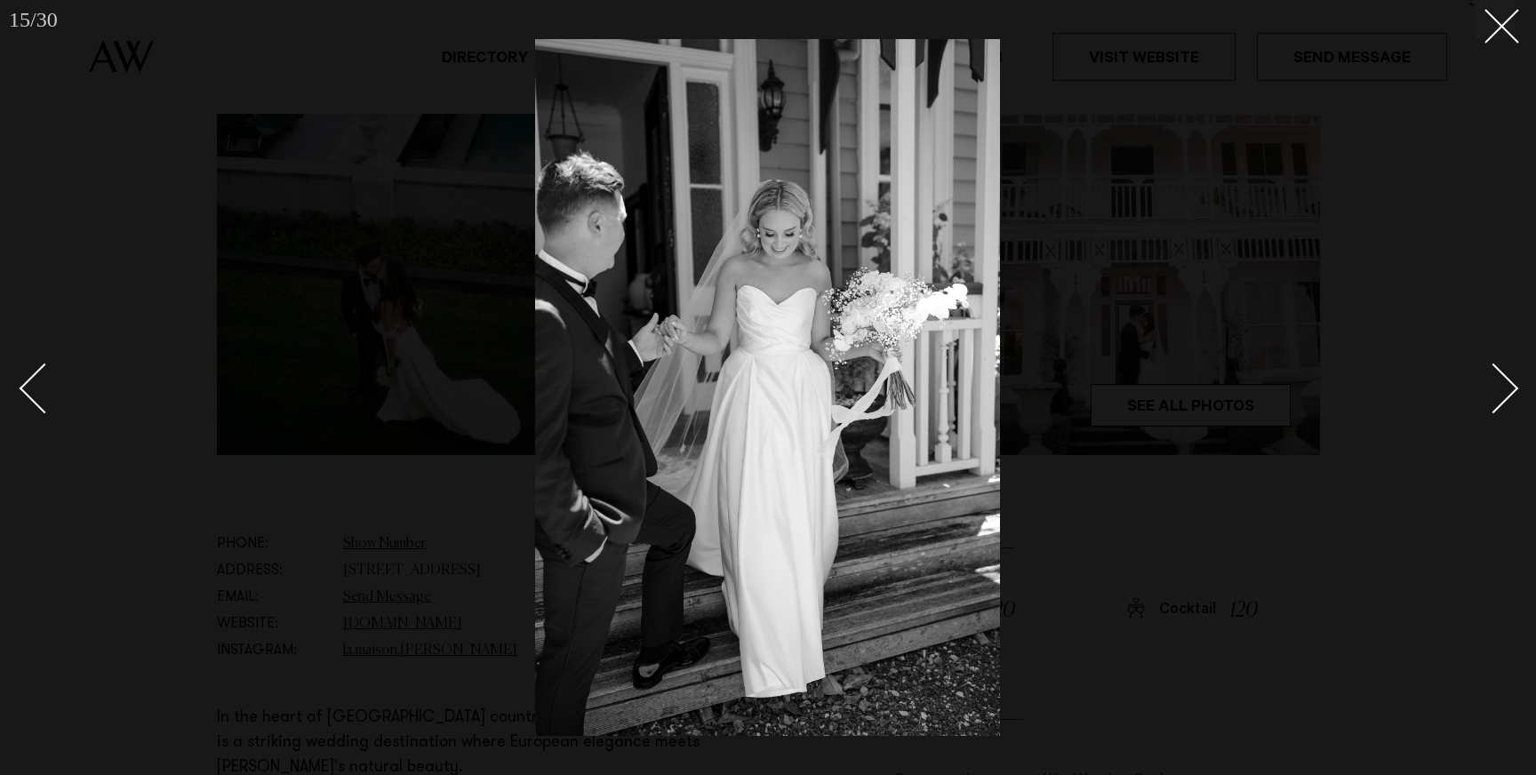
click at [1505, 391] on div "Next slide" at bounding box center [1493, 389] width 51 height 51
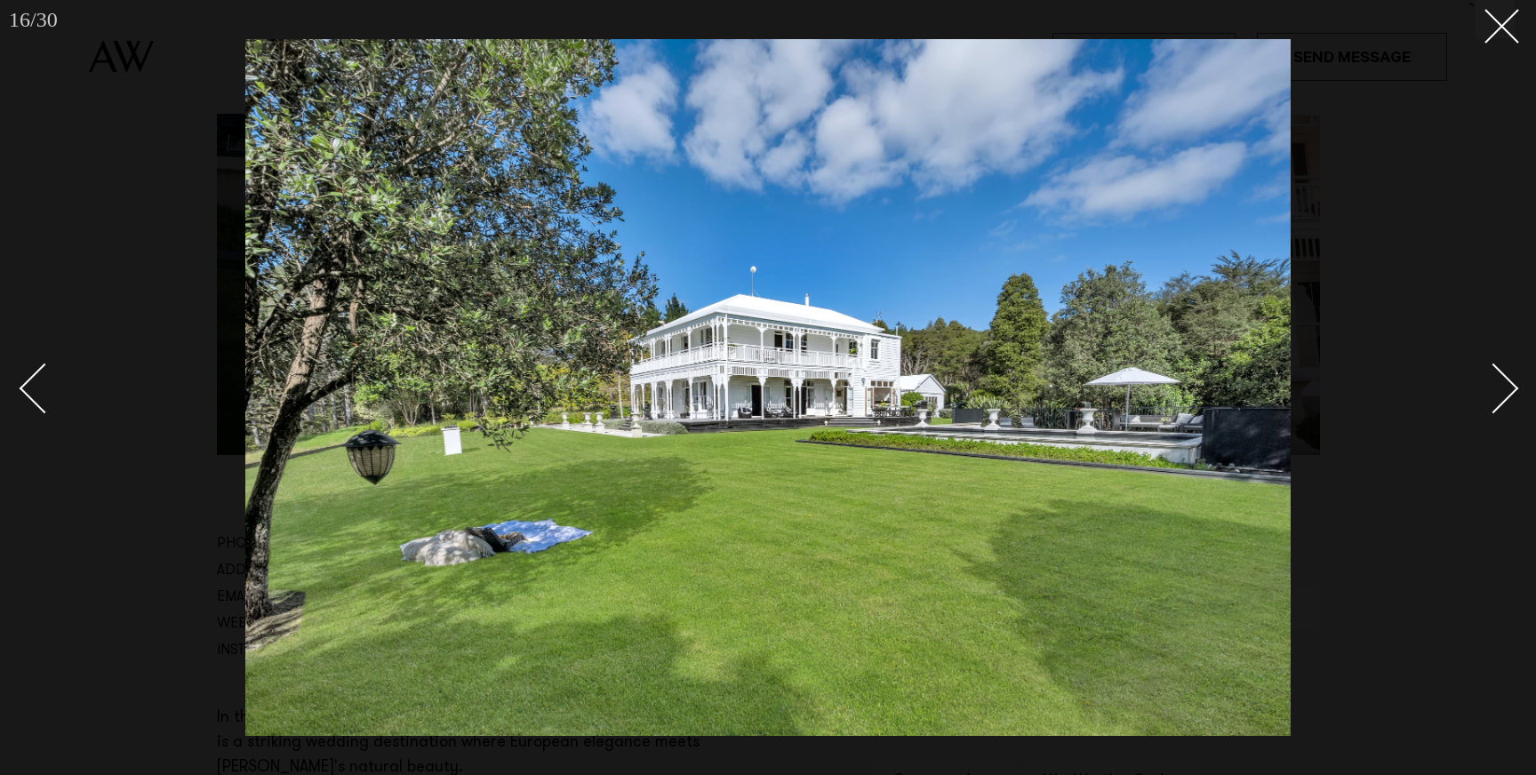
click at [1505, 391] on div "Next slide" at bounding box center [1493, 389] width 51 height 51
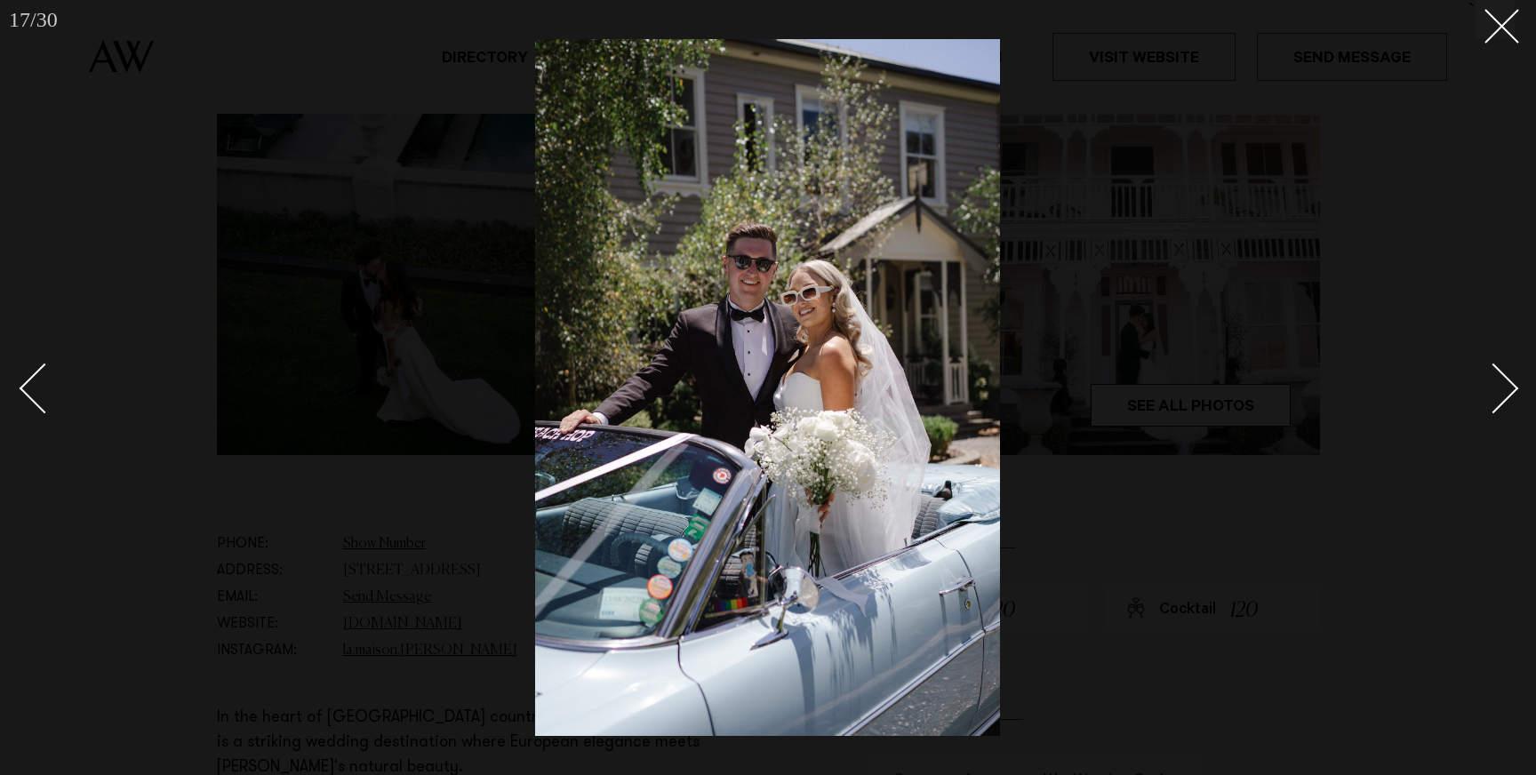
click at [1505, 391] on div "Next slide" at bounding box center [1493, 389] width 51 height 51
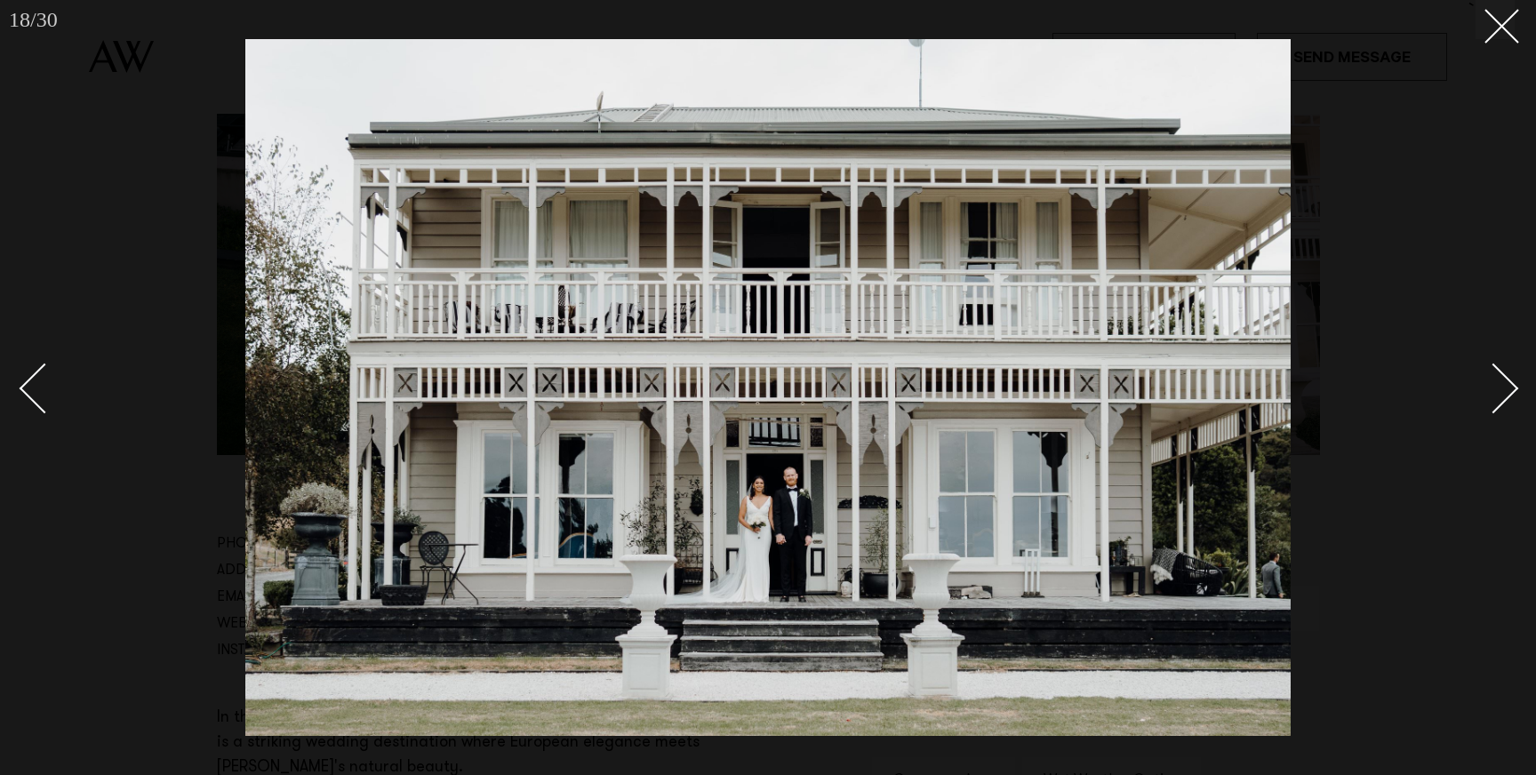
click at [1505, 391] on div "Next slide" at bounding box center [1493, 389] width 51 height 51
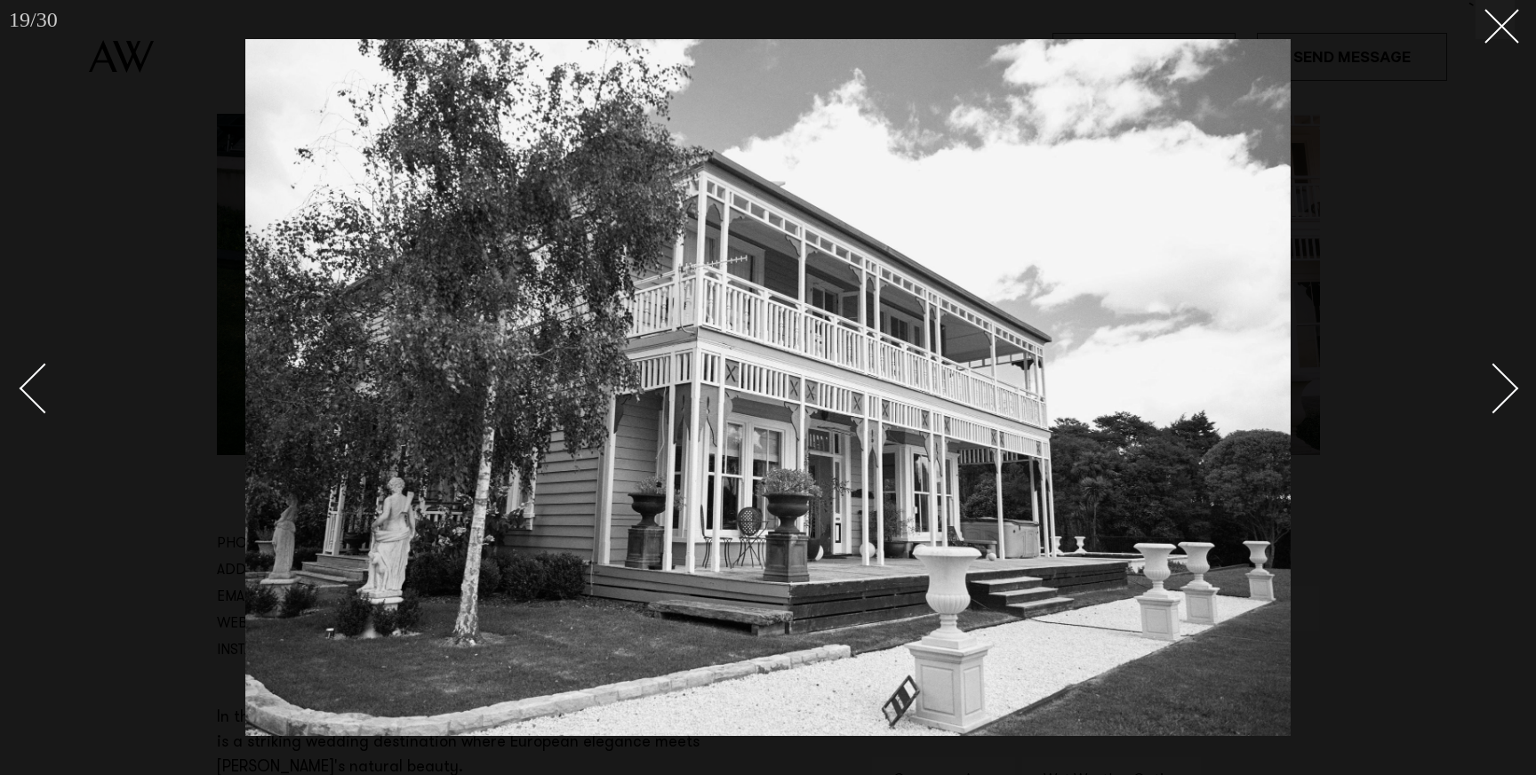
click at [1505, 391] on div "Next slide" at bounding box center [1493, 389] width 51 height 51
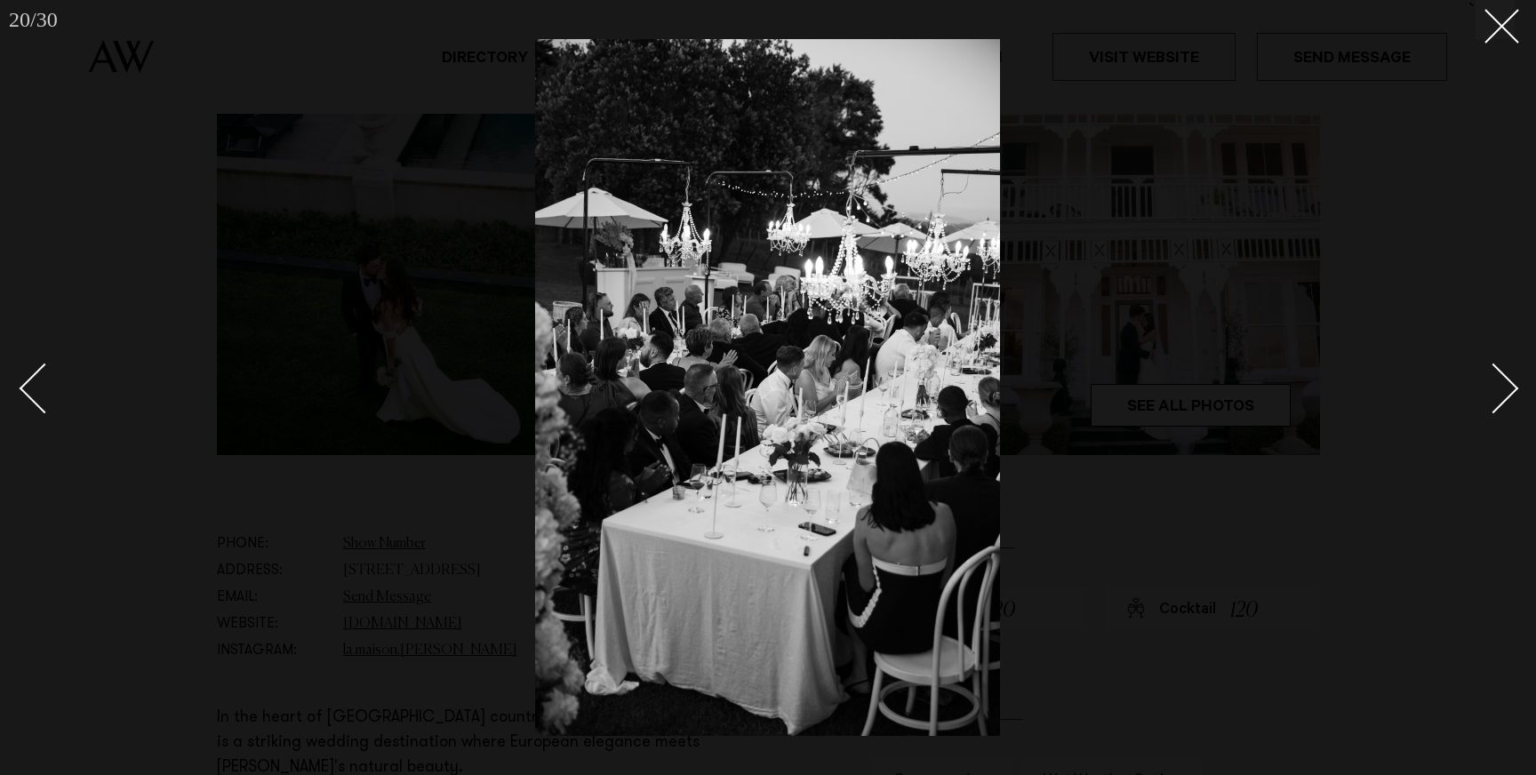
click at [1505, 391] on div "Next slide" at bounding box center [1493, 389] width 51 height 51
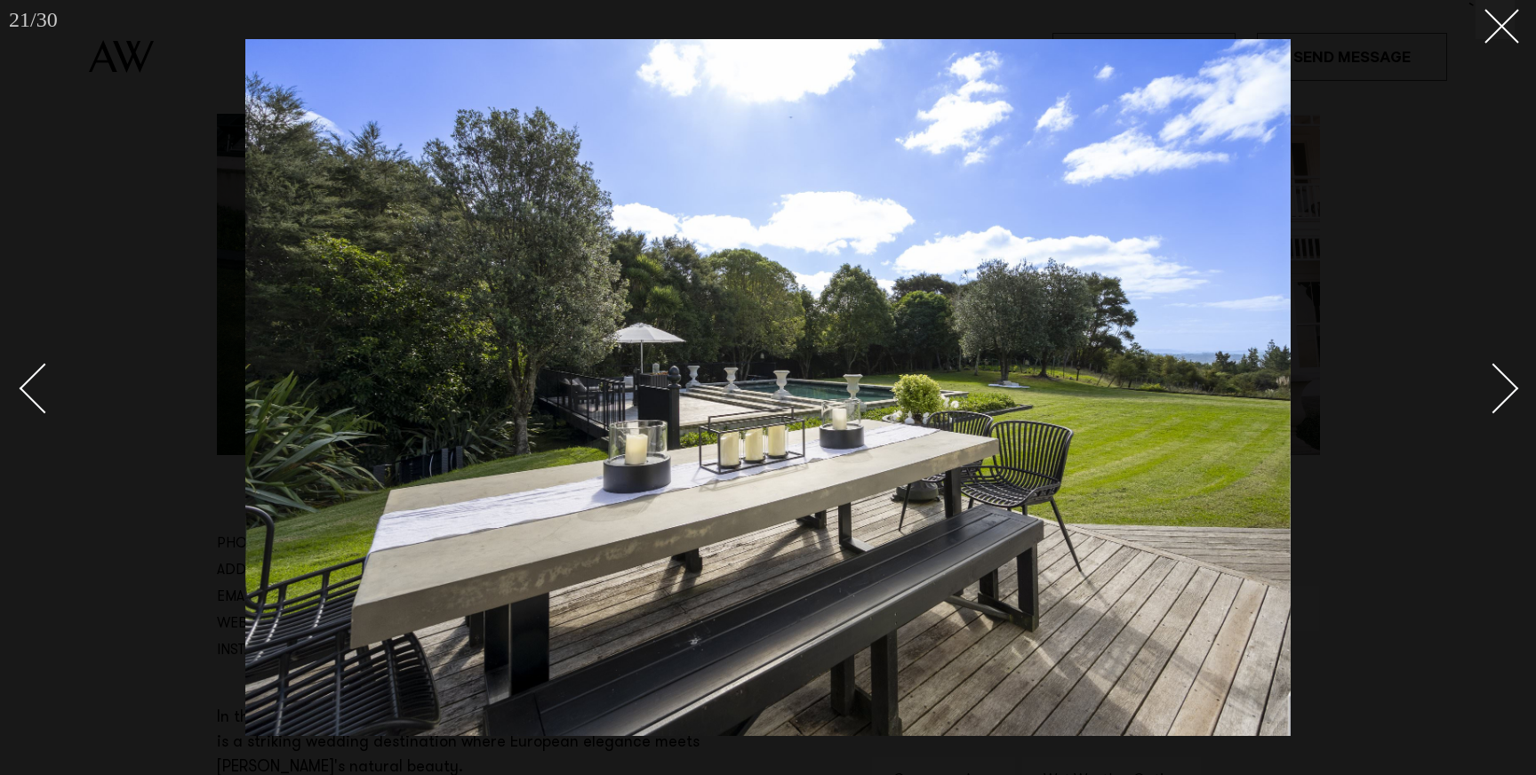
click at [1505, 391] on div "Next slide" at bounding box center [1493, 389] width 51 height 51
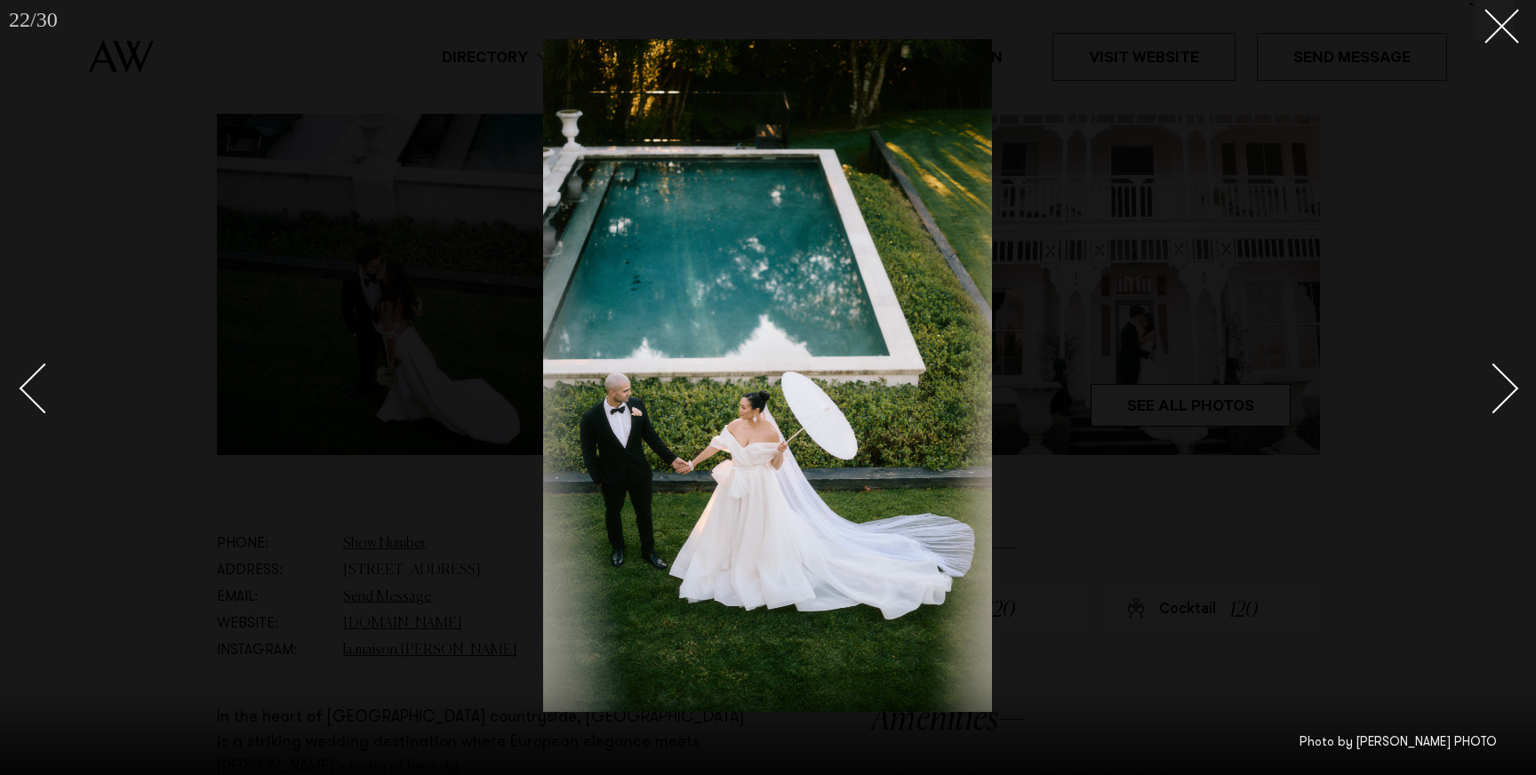
click at [1505, 391] on div "Next slide" at bounding box center [1493, 389] width 51 height 51
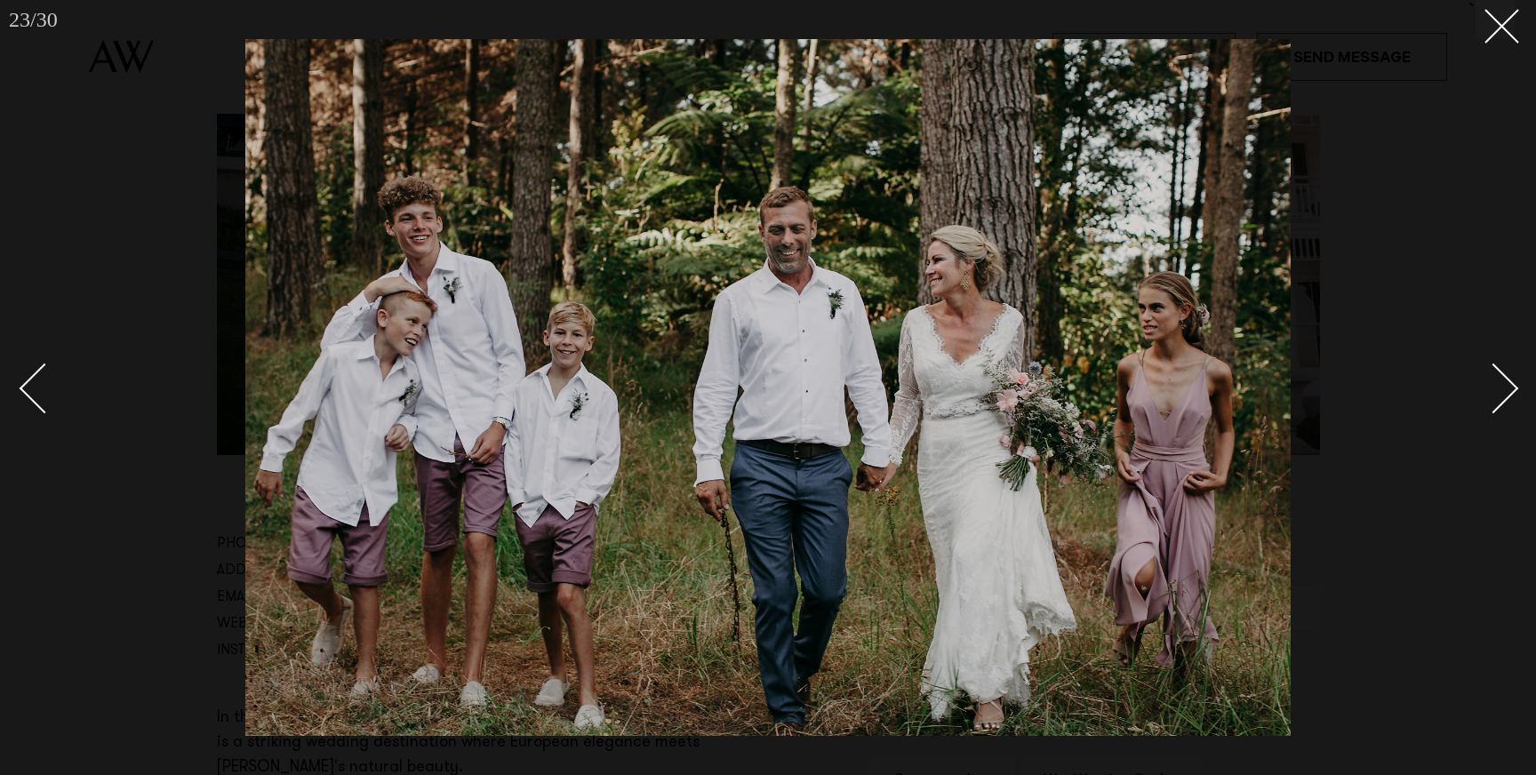
click at [1505, 391] on div "Next slide" at bounding box center [1493, 389] width 51 height 51
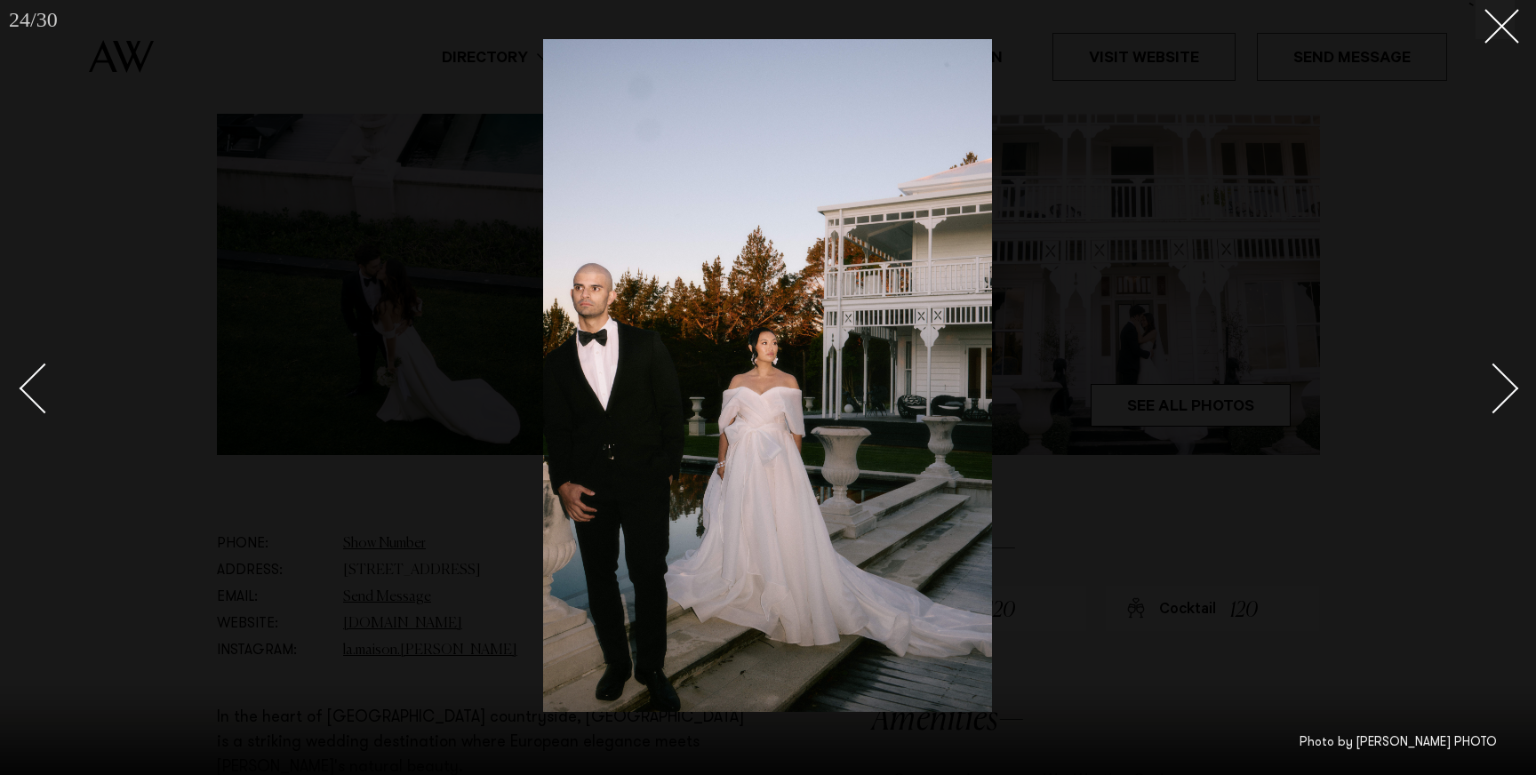
click at [1505, 391] on div "Next slide" at bounding box center [1493, 389] width 51 height 51
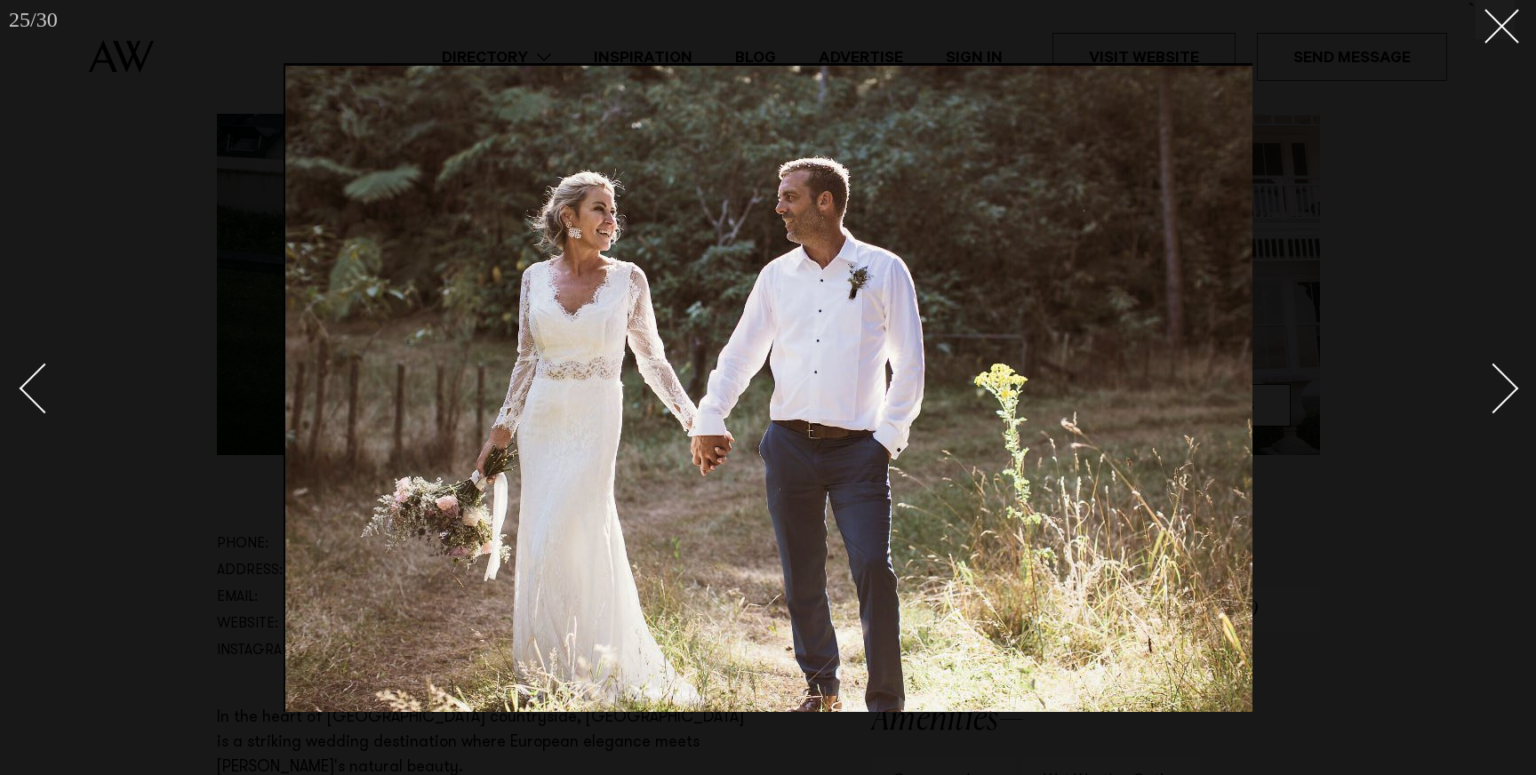
click at [1505, 391] on div "Next slide" at bounding box center [1493, 389] width 51 height 51
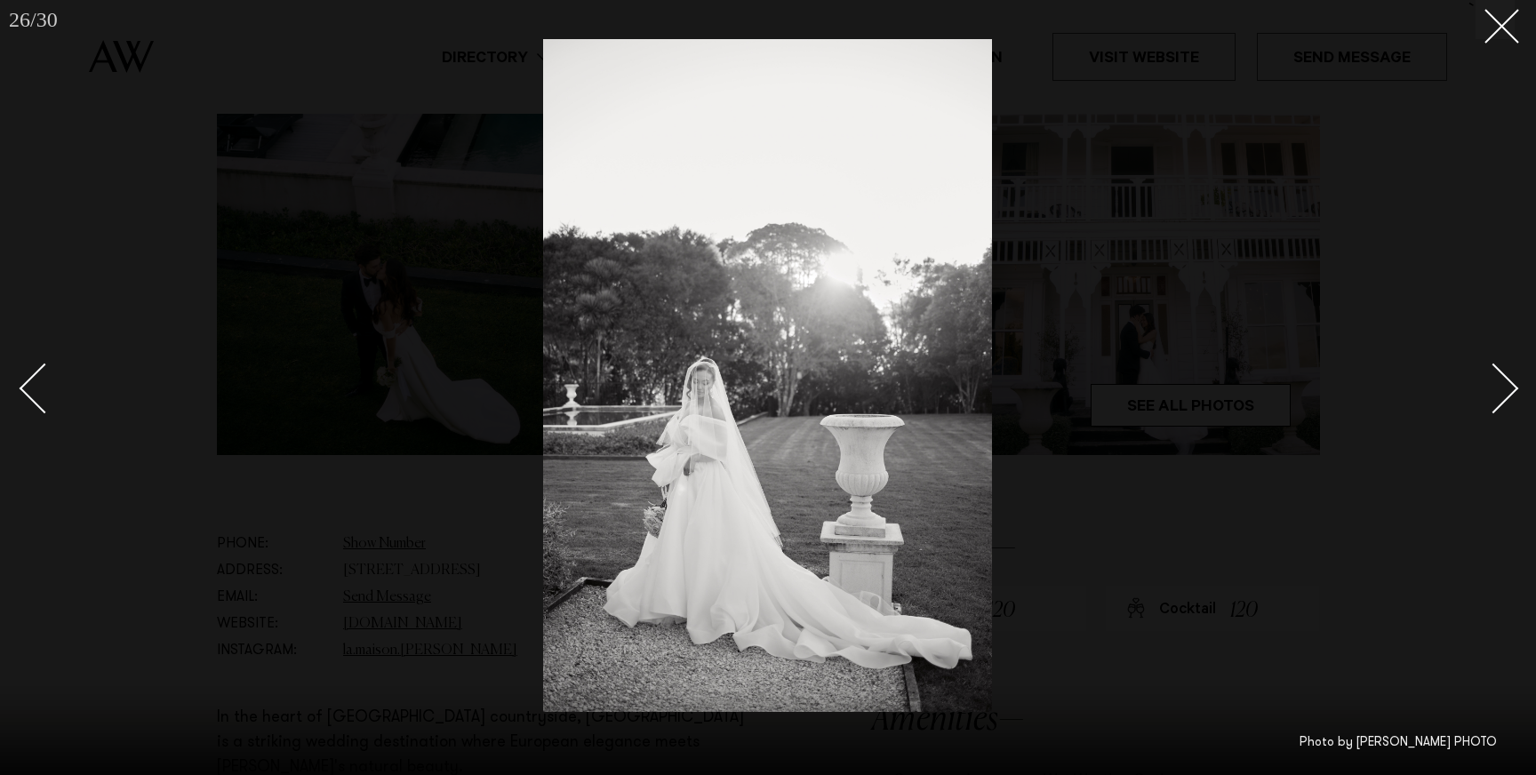
click at [1505, 391] on div "Next slide" at bounding box center [1493, 389] width 51 height 51
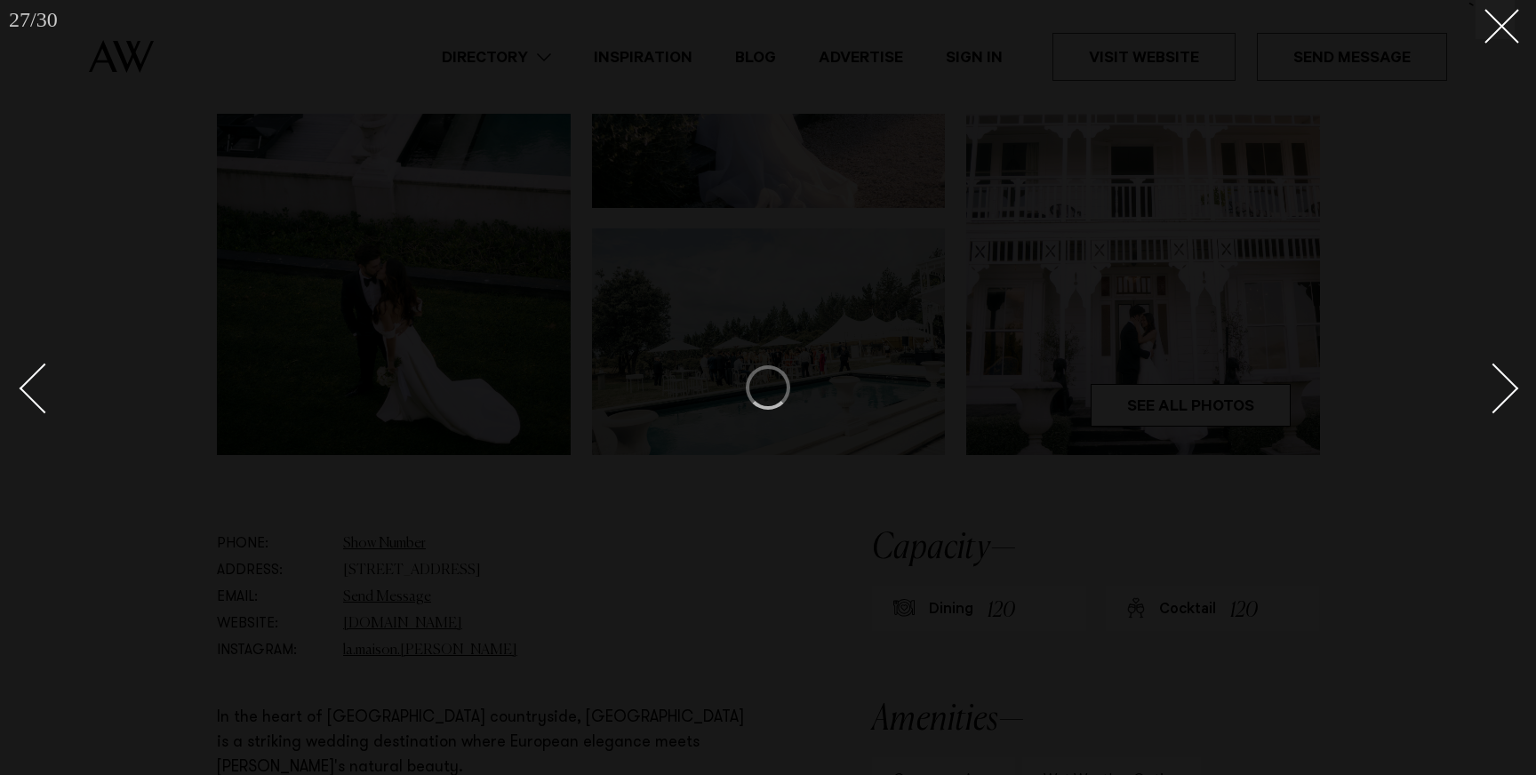
click at [1505, 391] on div "Next slide" at bounding box center [1493, 389] width 51 height 51
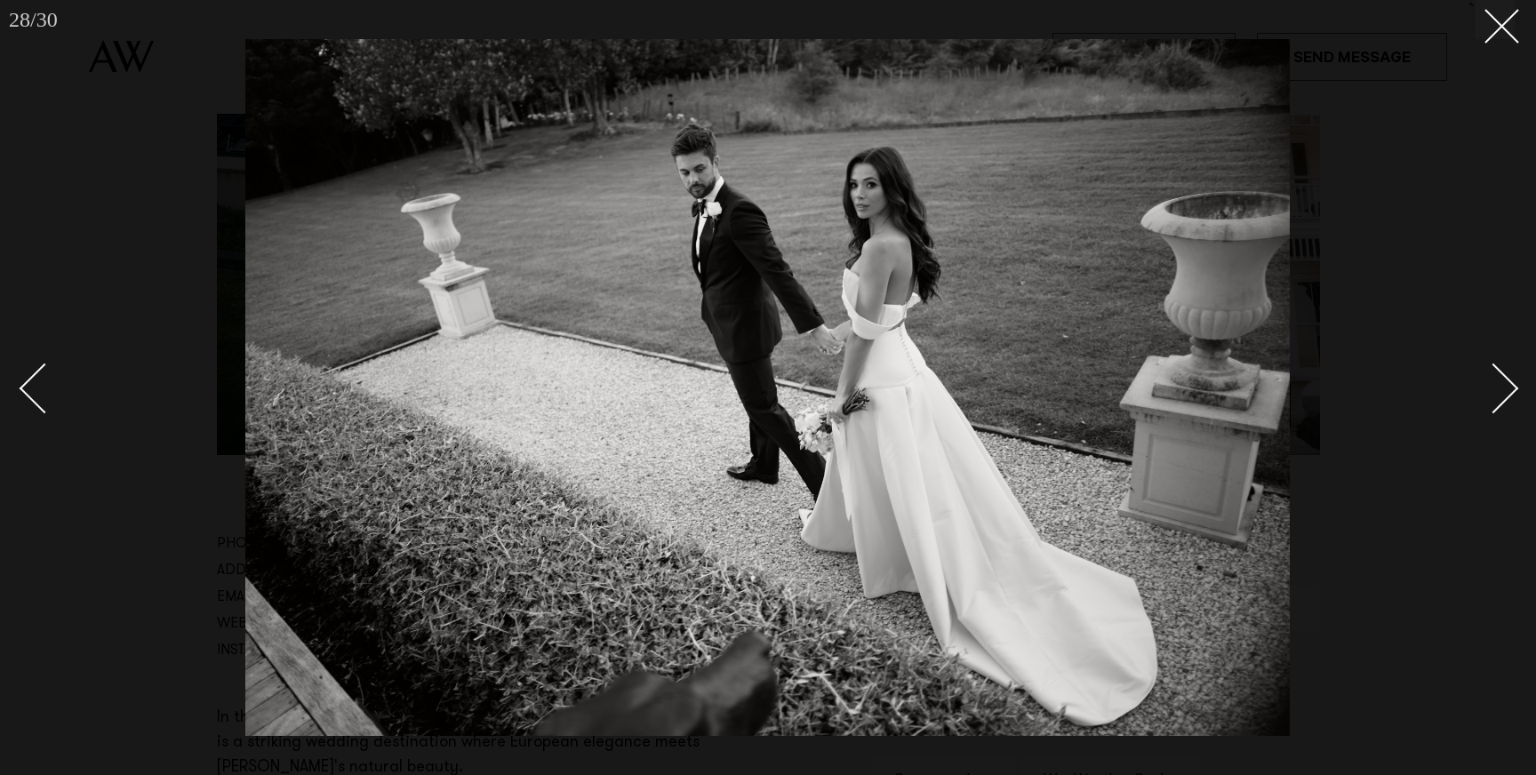
click at [1507, 40] on div at bounding box center [768, 387] width 1536 height 775
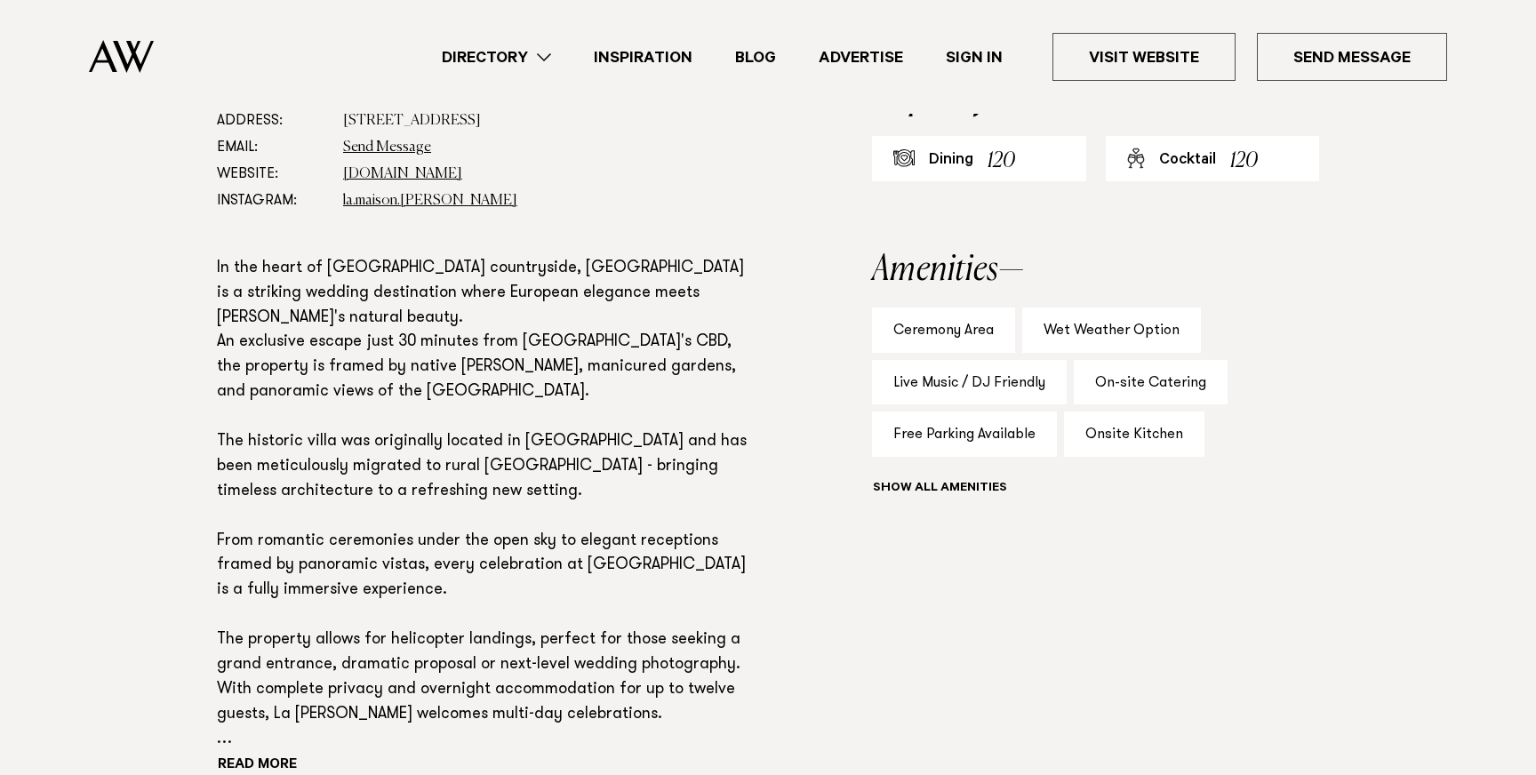
scroll to position [1081, 0]
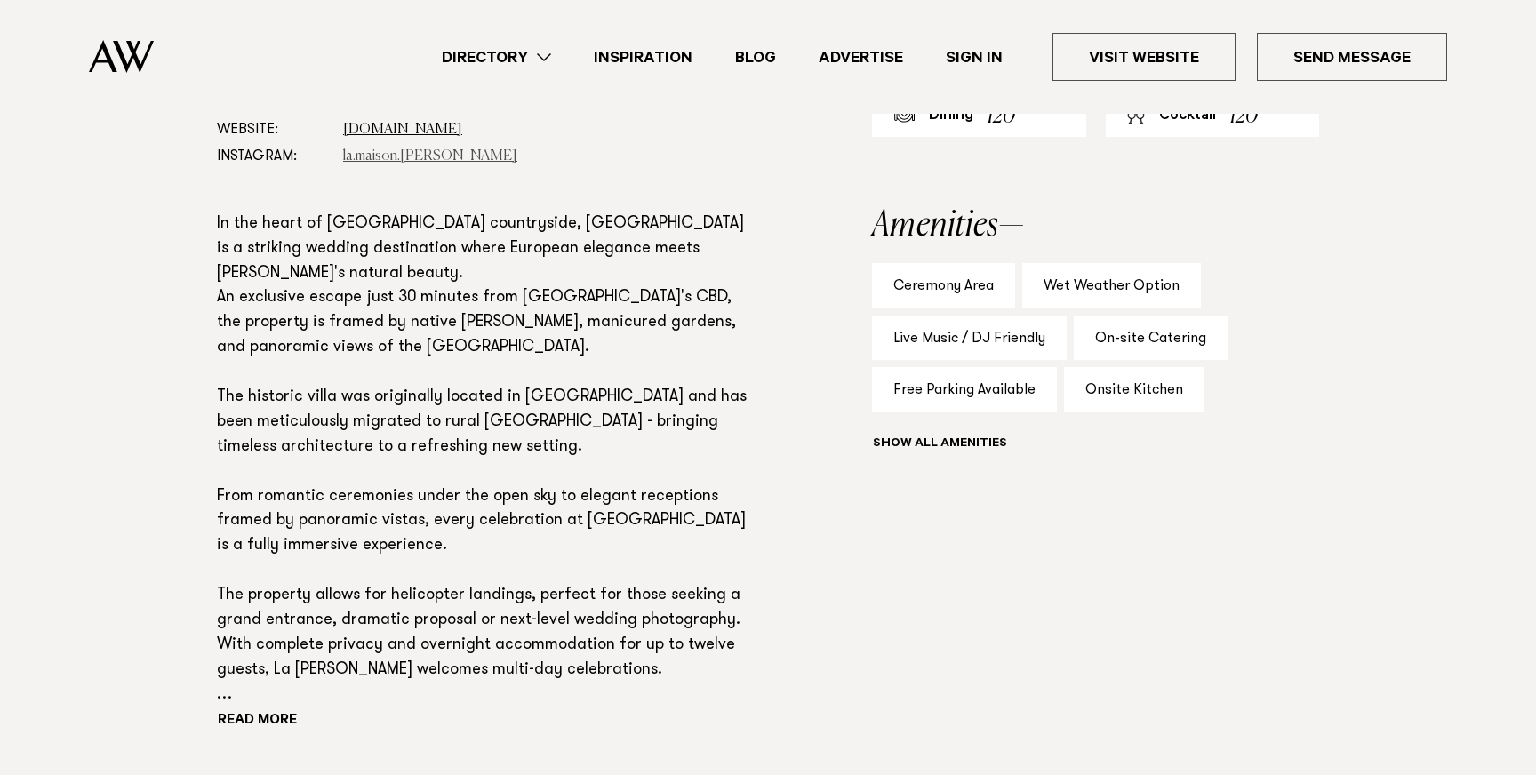
click at [377, 153] on link "la.maison.clevedon" at bounding box center [430, 156] width 174 height 14
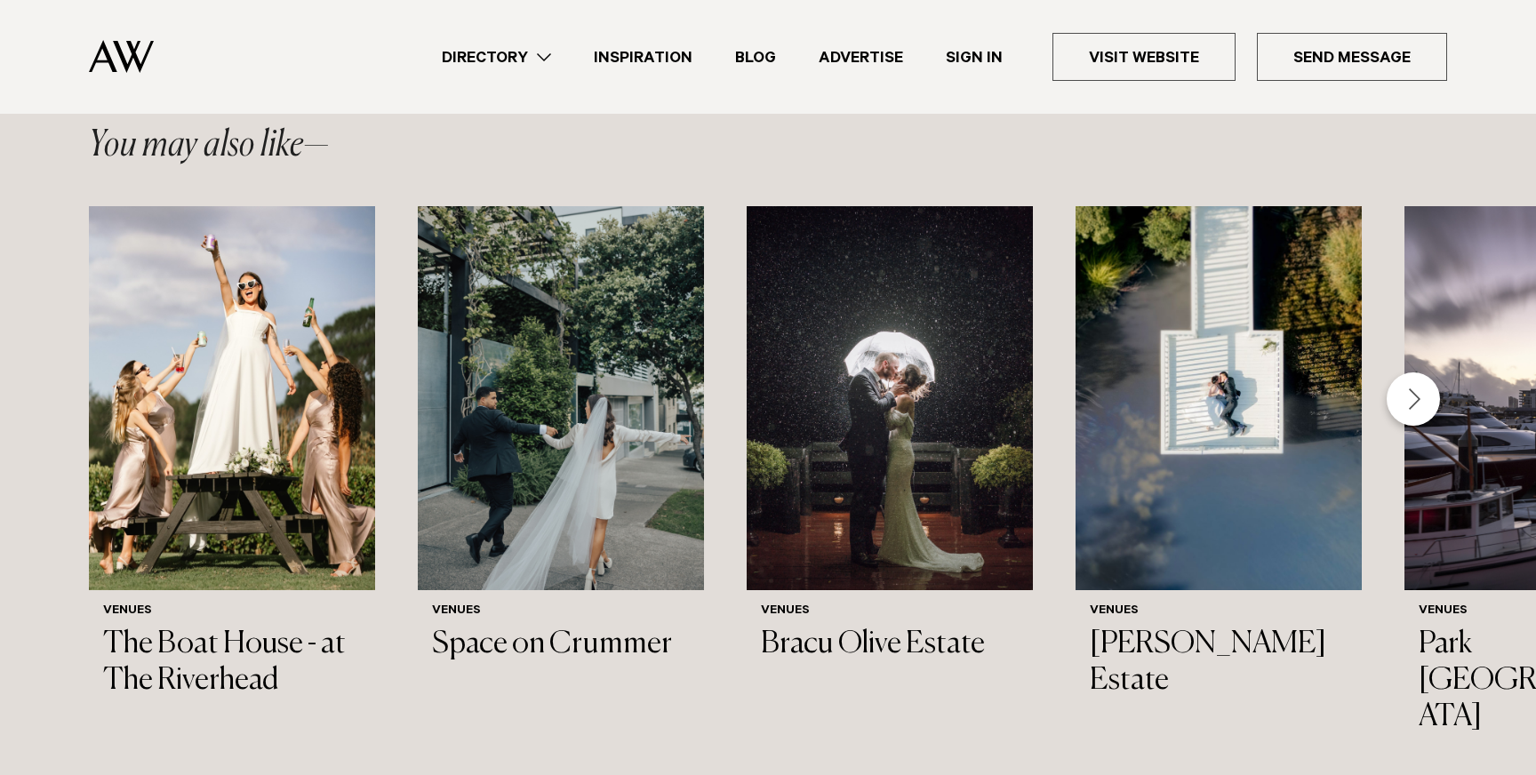
scroll to position [2101, 0]
